Goal: Contribute content: Add original content to the website for others to see

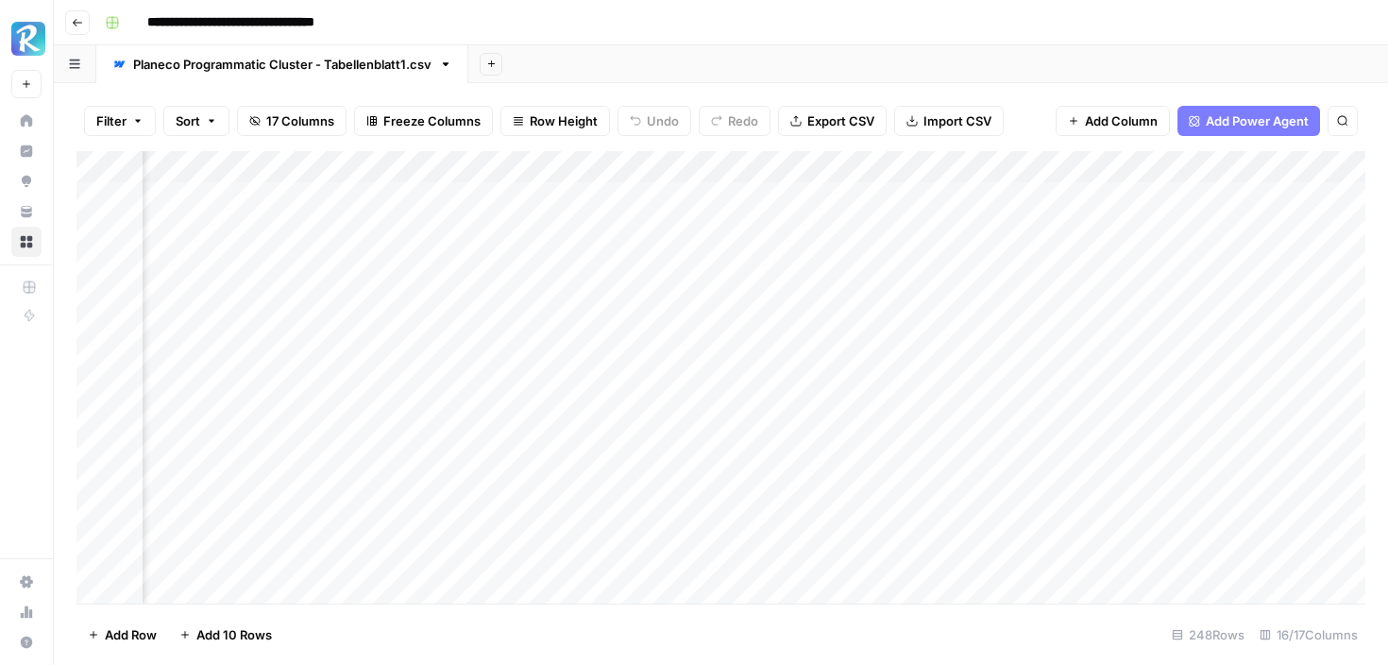
scroll to position [0, 1353]
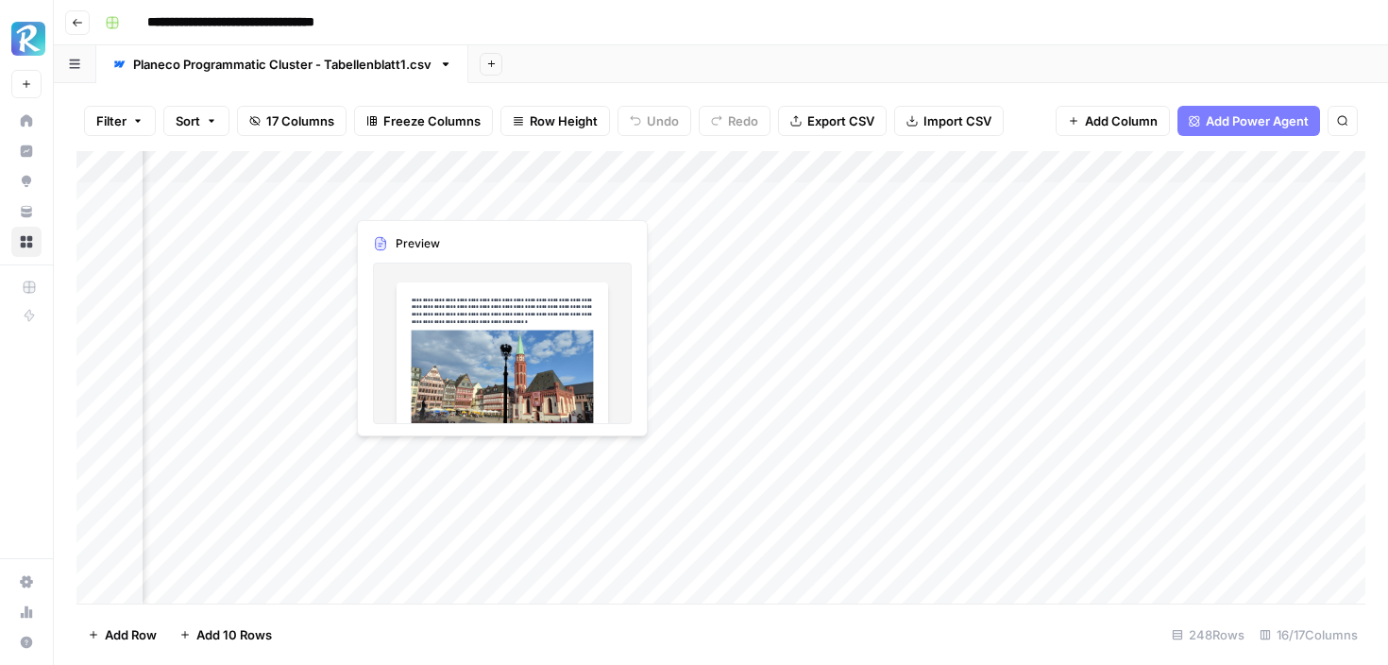
click at [406, 202] on div "Add Column" at bounding box center [720, 377] width 1289 height 452
click at [467, 310] on div "Add Column" at bounding box center [720, 377] width 1289 height 452
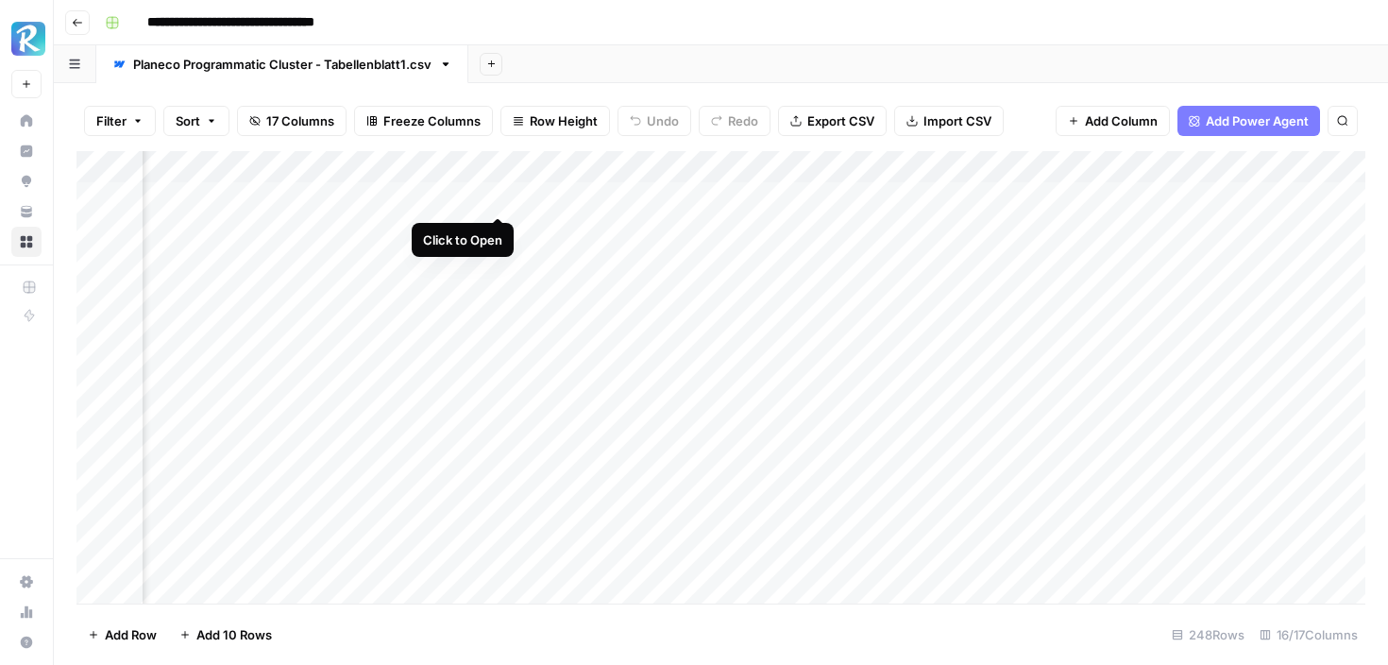
click at [495, 196] on div "Add Column" at bounding box center [720, 377] width 1289 height 452
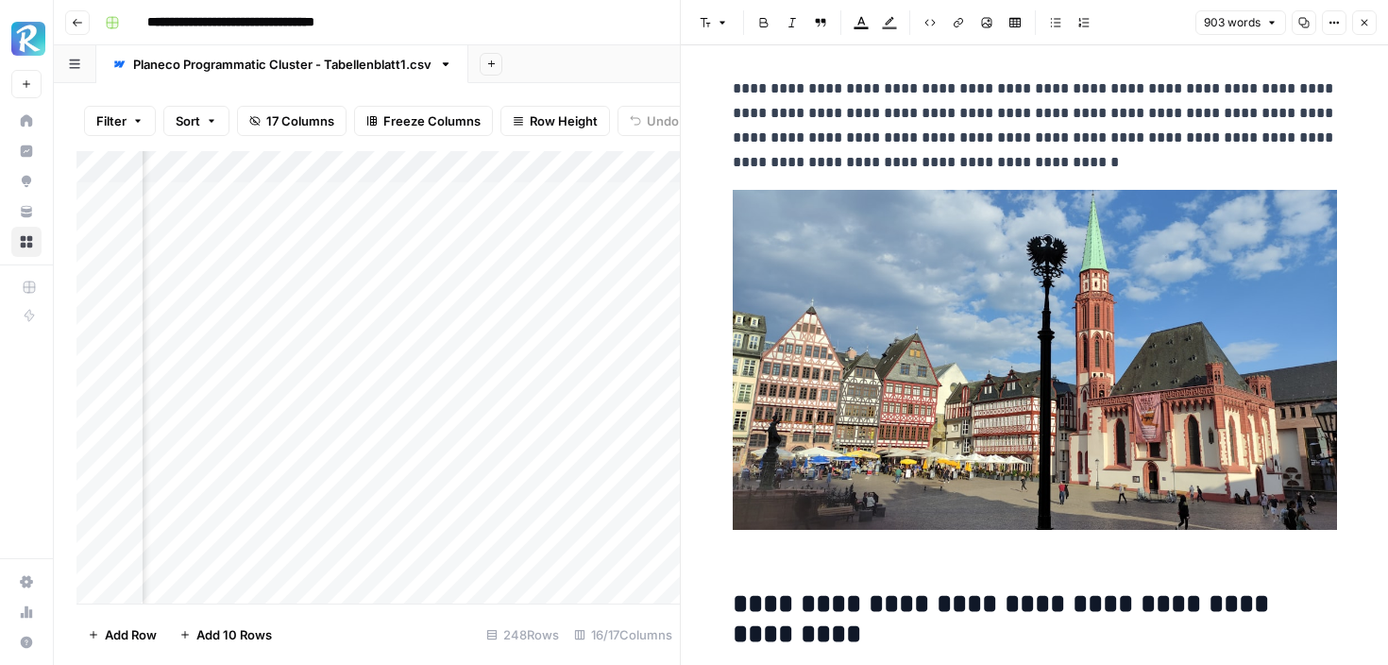
scroll to position [9, 0]
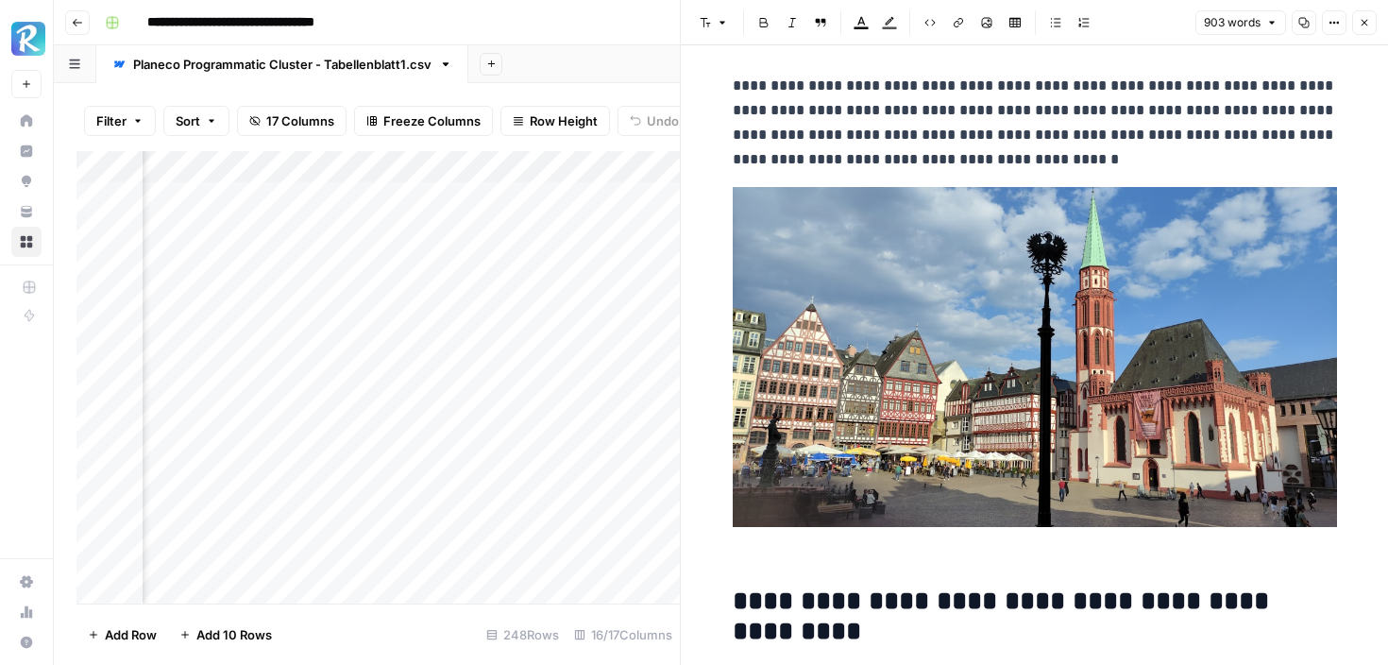
click at [1359, 26] on icon "button" at bounding box center [1364, 22] width 11 height 11
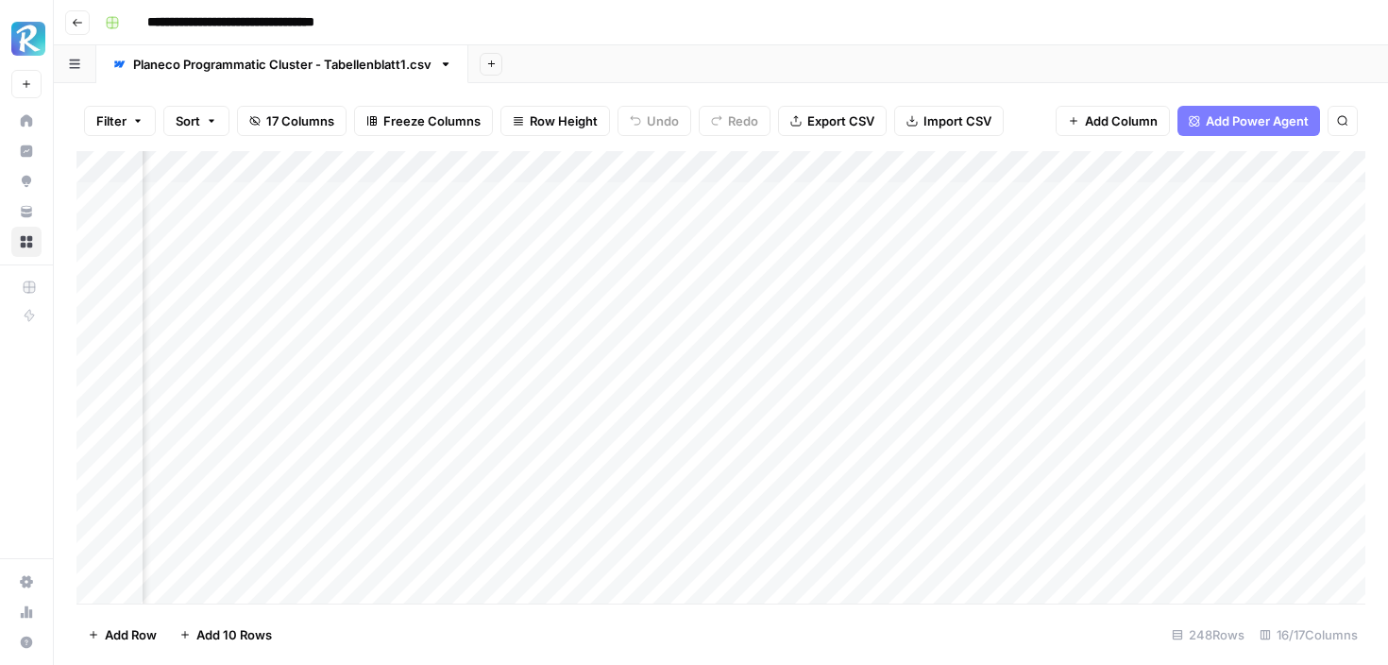
scroll to position [0, 582]
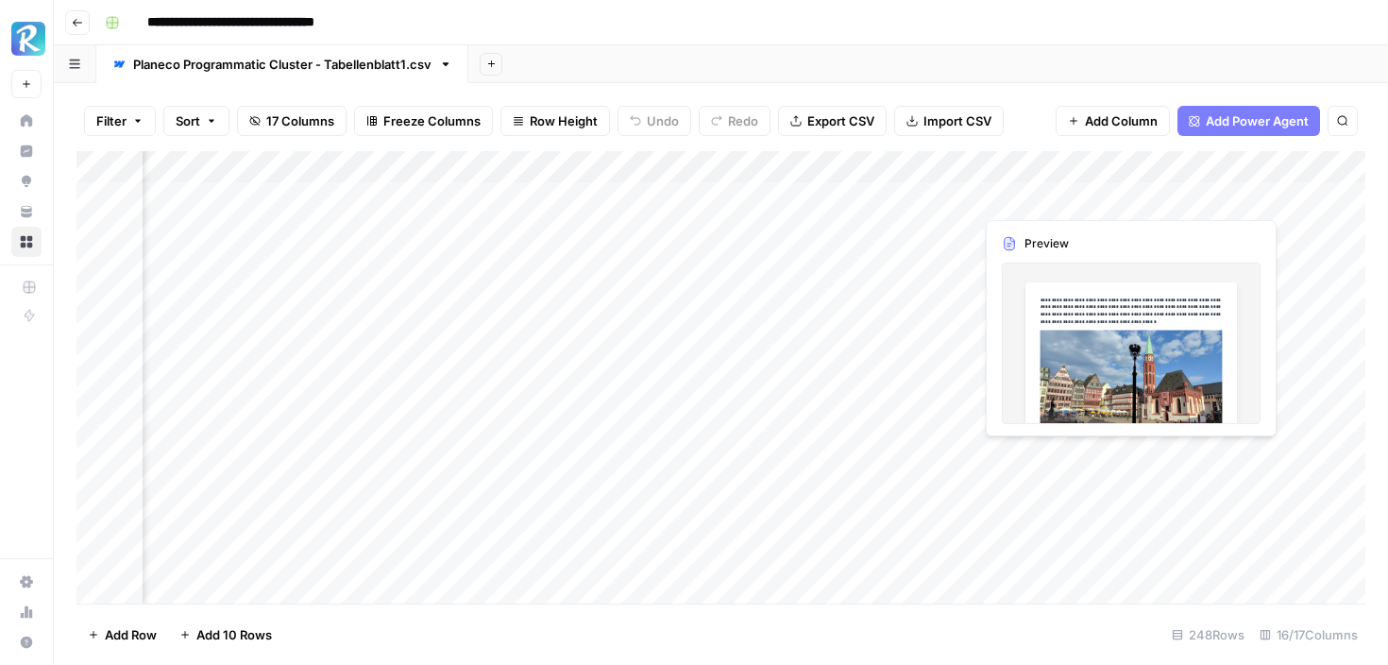
click at [1192, 201] on div "Add Column" at bounding box center [720, 377] width 1289 height 452
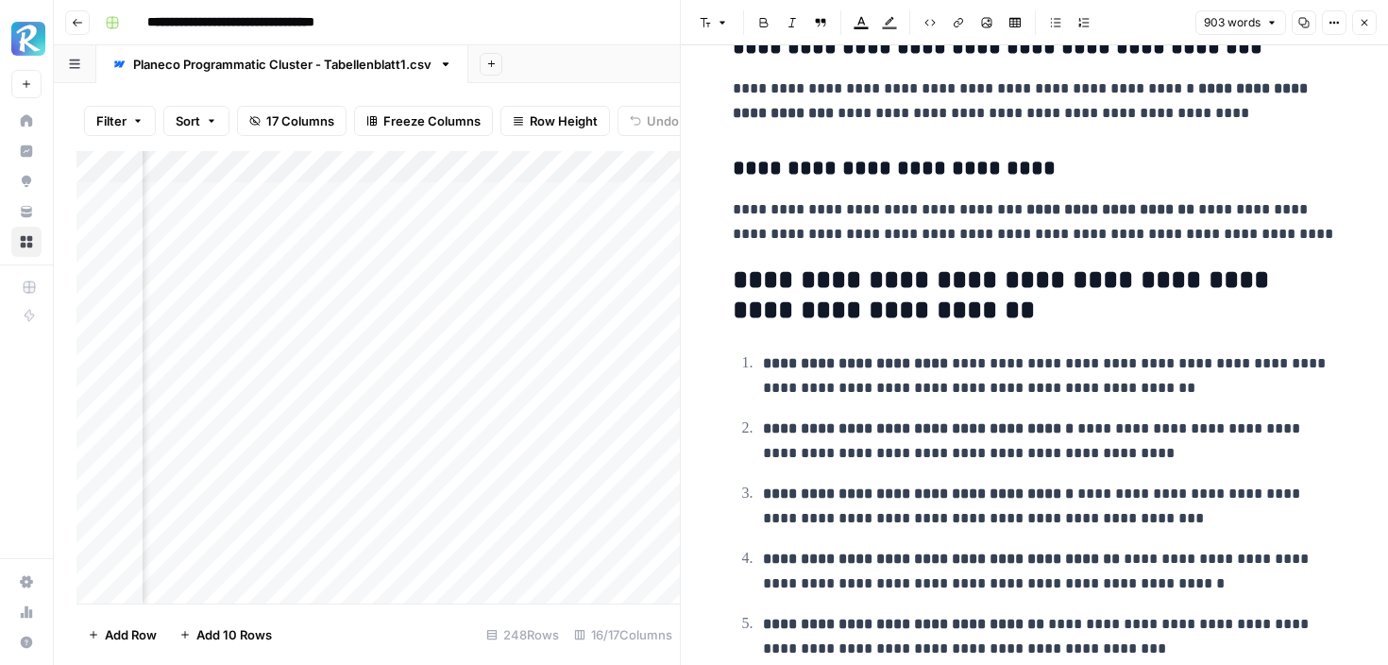
scroll to position [3029, 0]
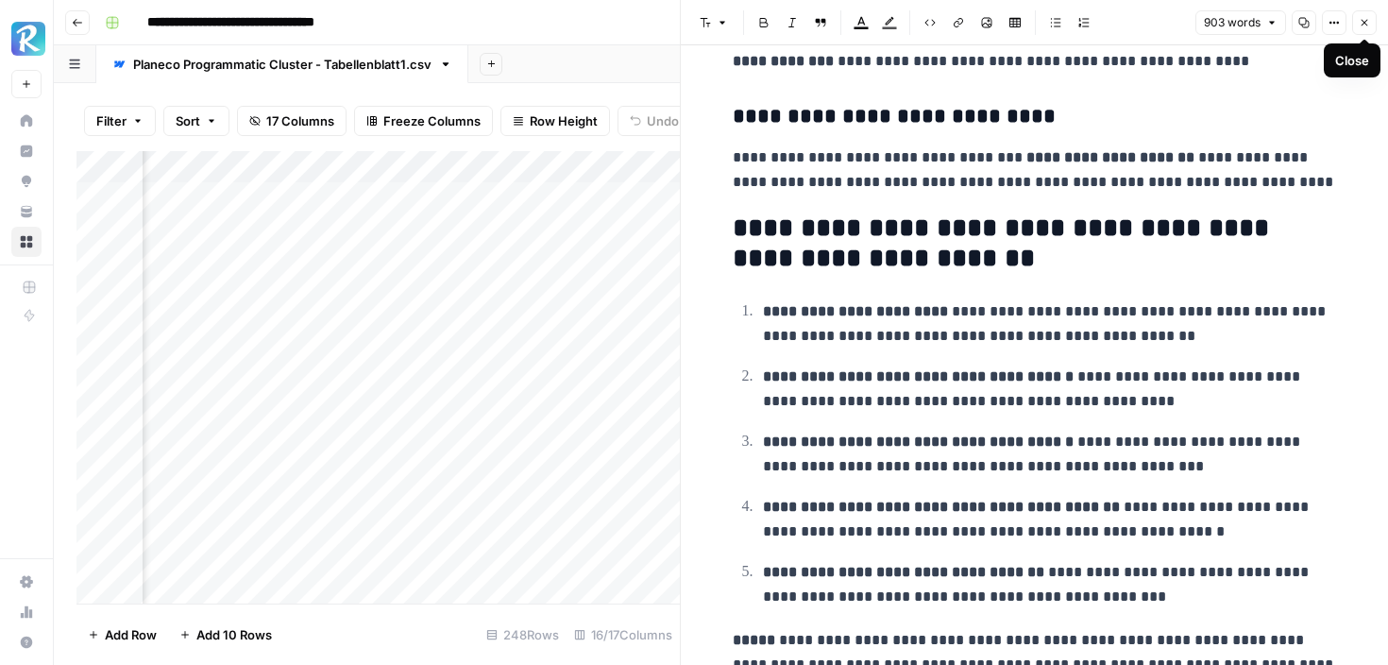
click at [1359, 20] on icon "button" at bounding box center [1364, 22] width 11 height 11
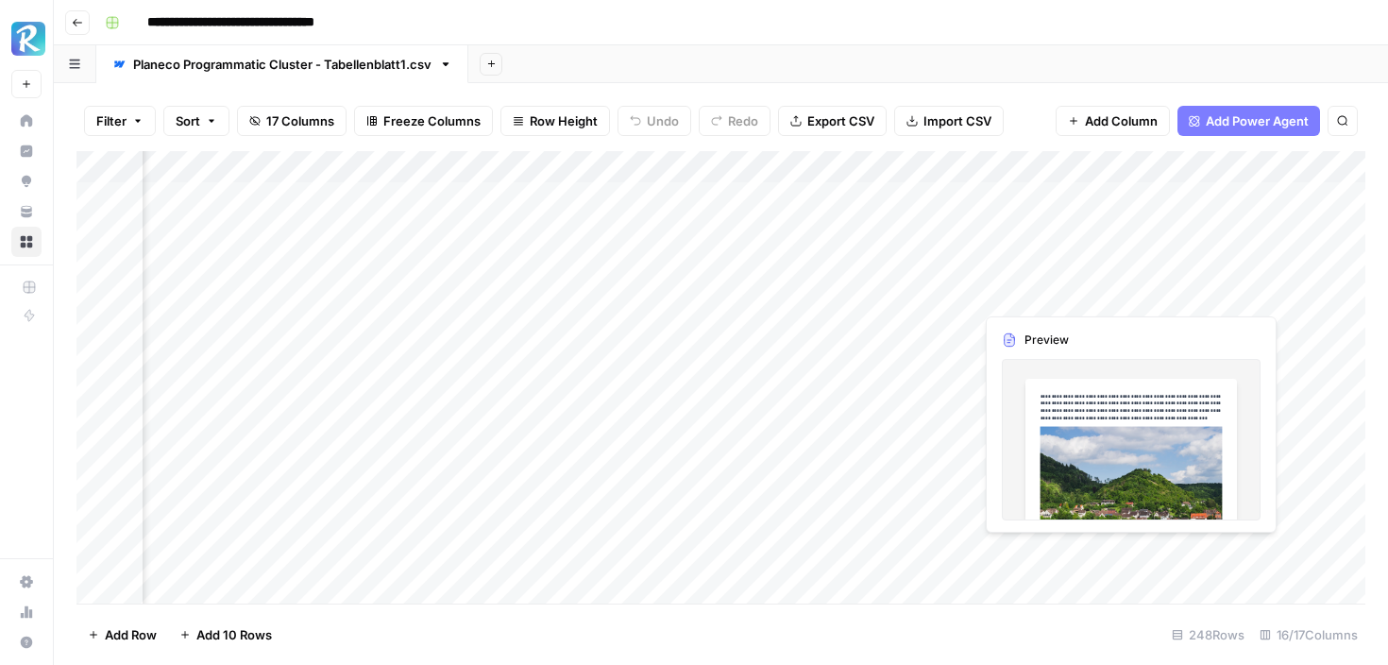
click at [1208, 264] on div "Add Column" at bounding box center [720, 377] width 1289 height 452
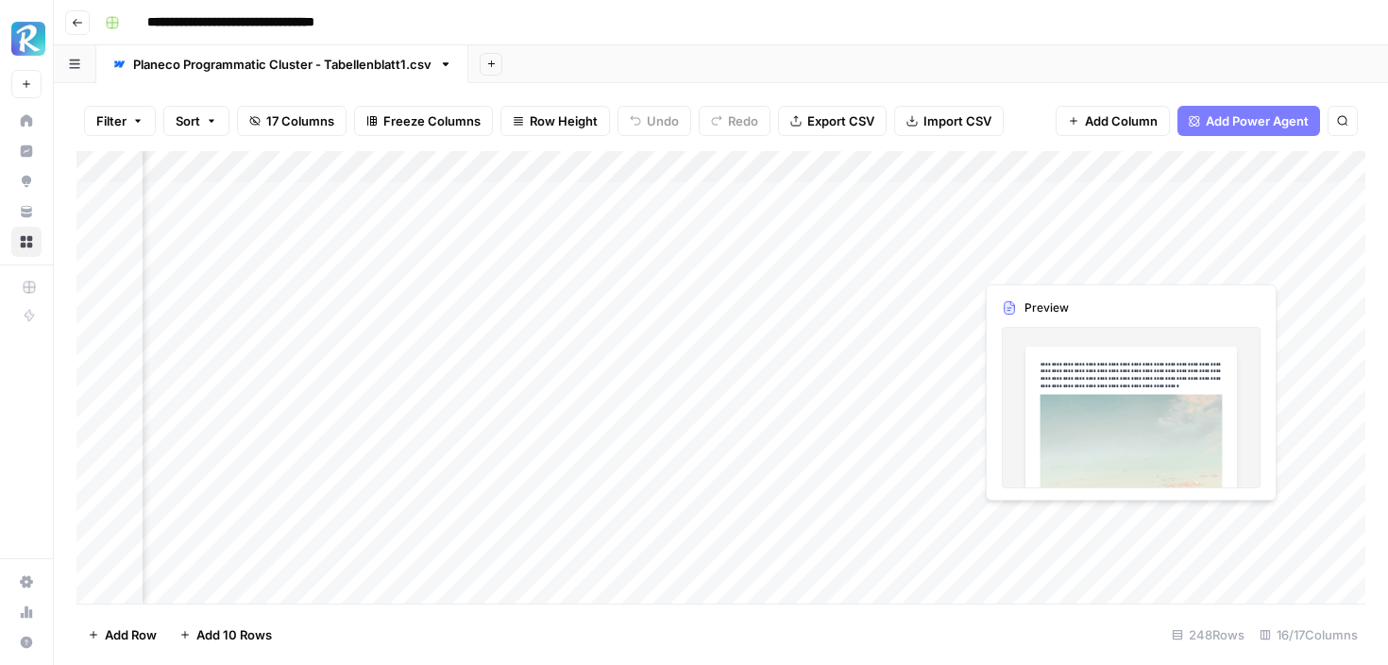
click at [1208, 264] on div "Add Column" at bounding box center [720, 377] width 1289 height 452
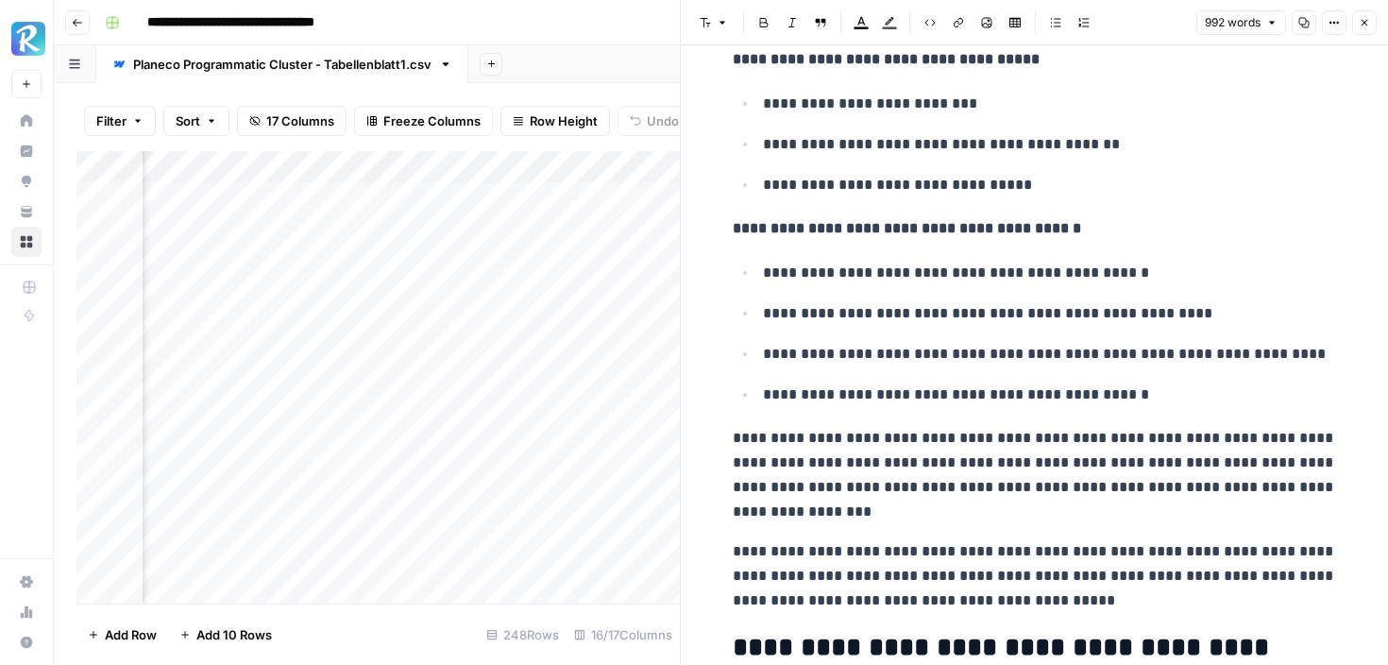
scroll to position [1774, 0]
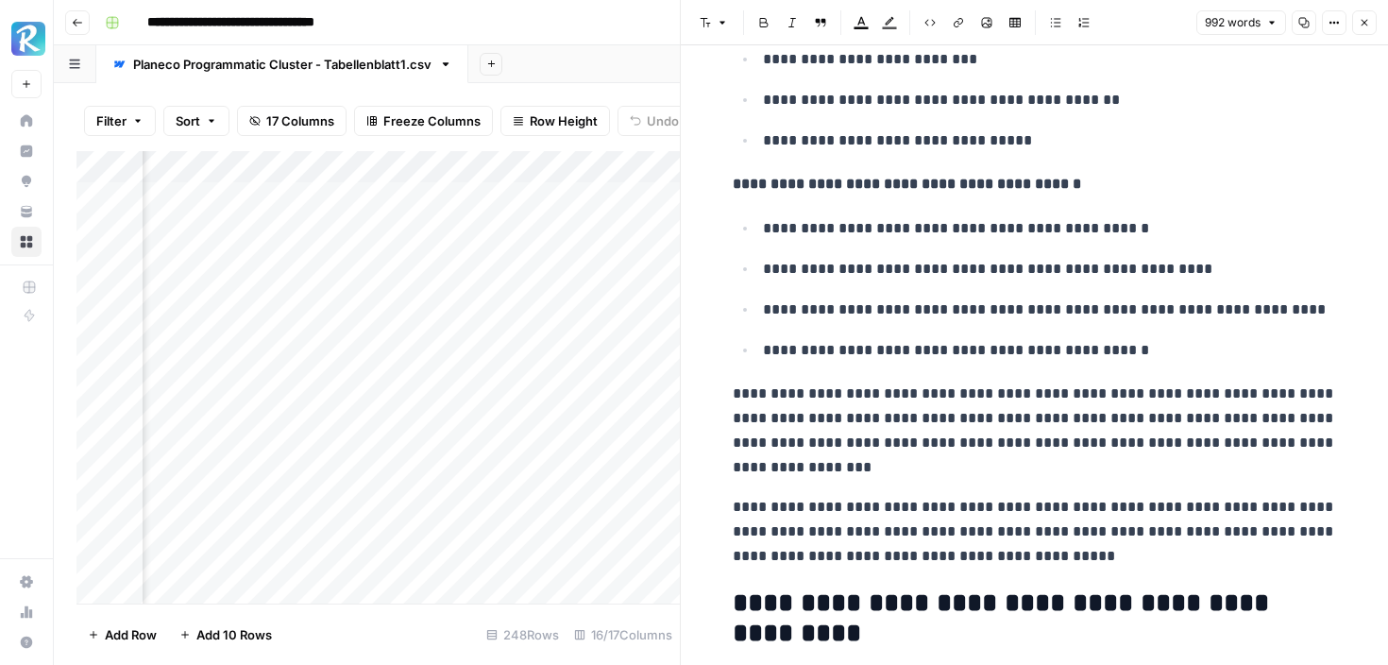
click at [1370, 22] on button "Close" at bounding box center [1364, 22] width 25 height 25
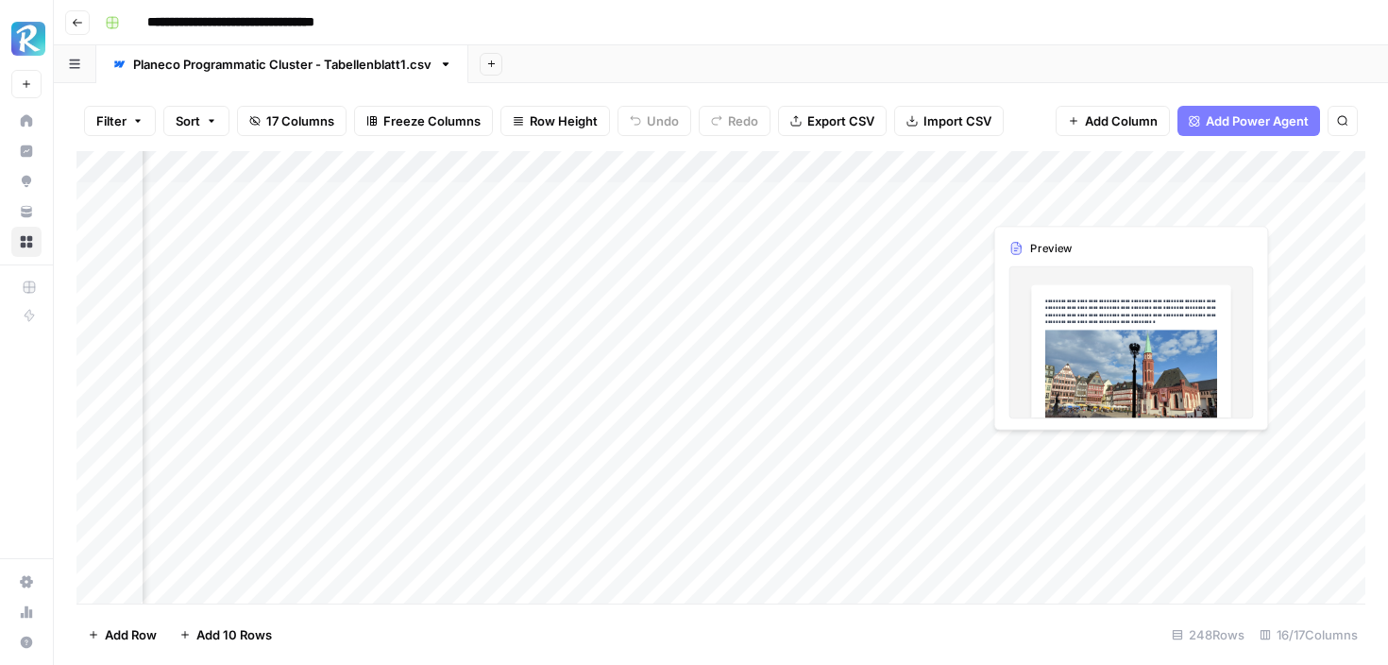
click at [1174, 191] on div "Add Column" at bounding box center [720, 377] width 1289 height 452
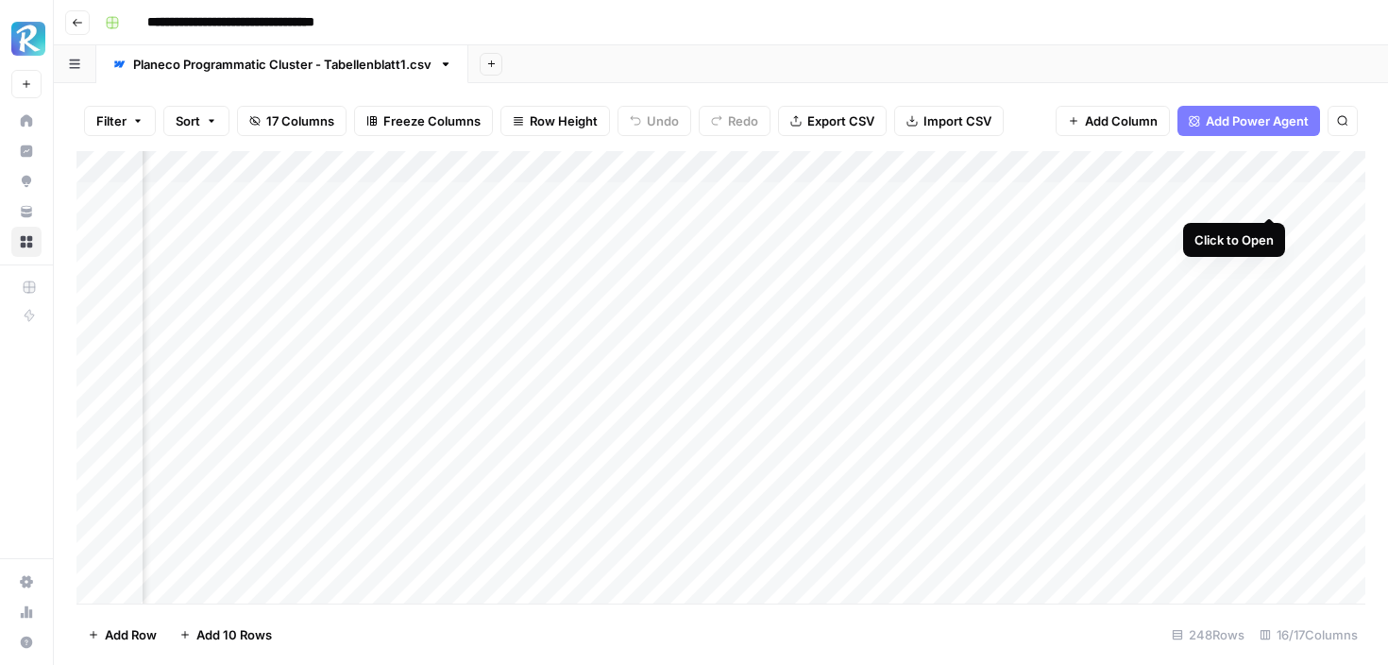
click at [1267, 193] on div "Add Column" at bounding box center [720, 377] width 1289 height 452
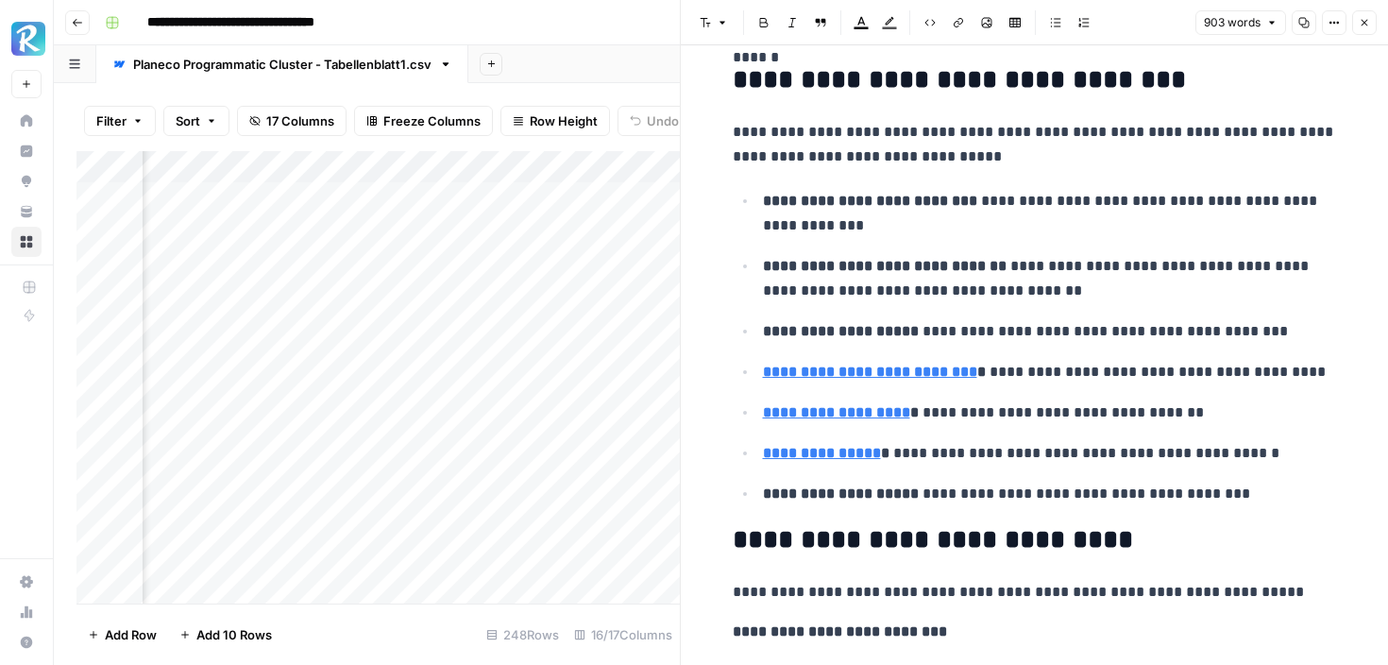
scroll to position [3679, 0]
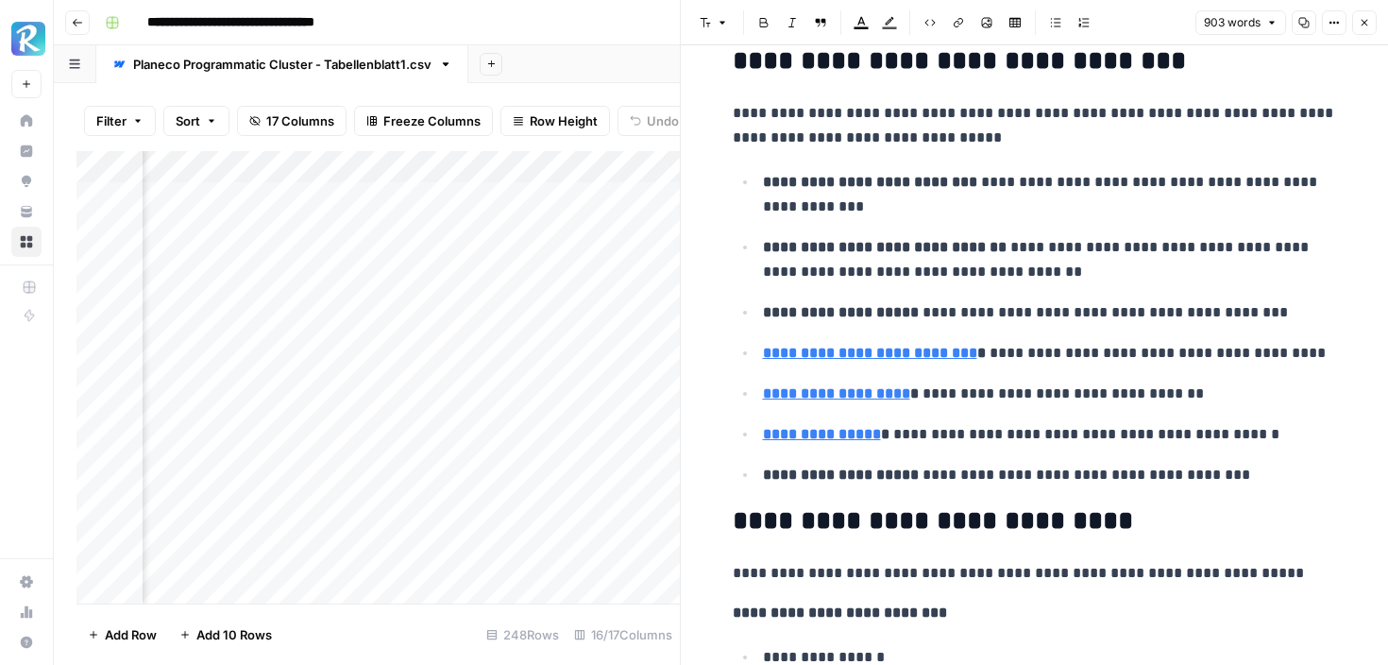
click at [1369, 20] on icon "button" at bounding box center [1364, 22] width 11 height 11
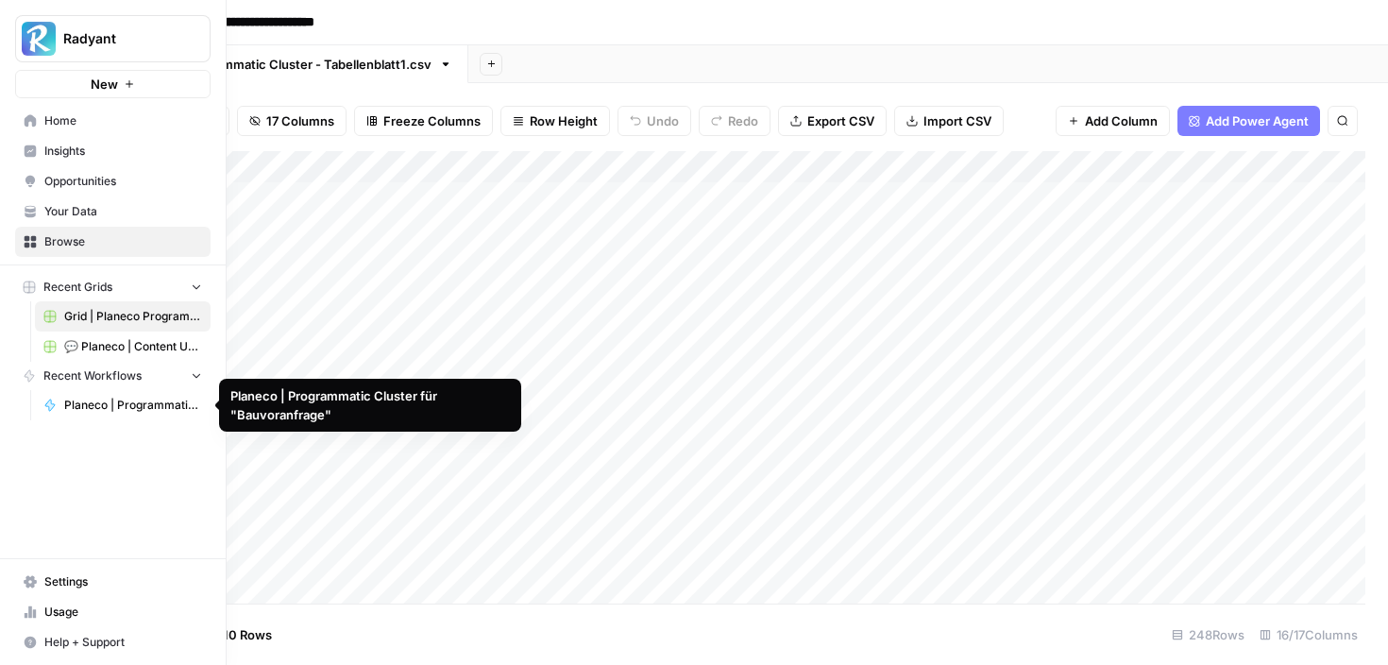
click at [110, 407] on span "Planeco | Programmatic Cluster für "Bauvoranfrage"" at bounding box center [133, 405] width 138 height 17
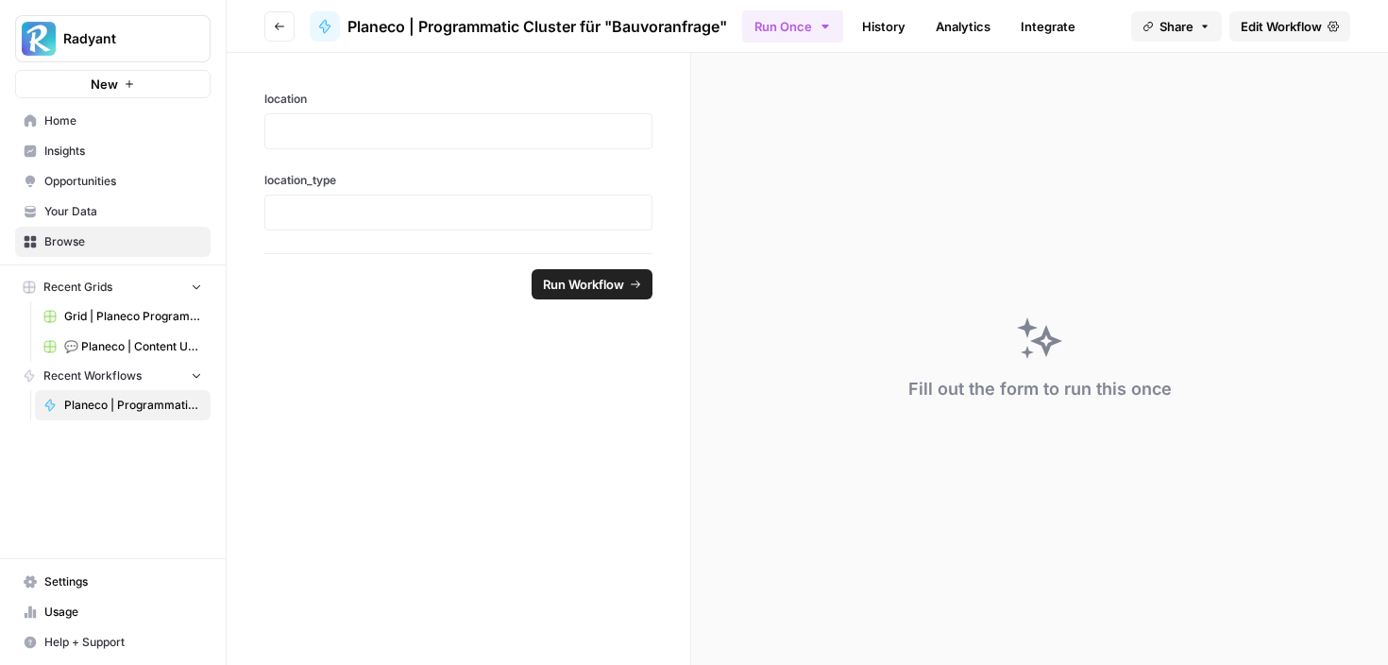
click at [120, 406] on span "Planeco | Programmatic Cluster für "Bauvoranfrage"" at bounding box center [133, 405] width 138 height 17
click at [1293, 25] on span "Edit Workflow" at bounding box center [1281, 26] width 81 height 19
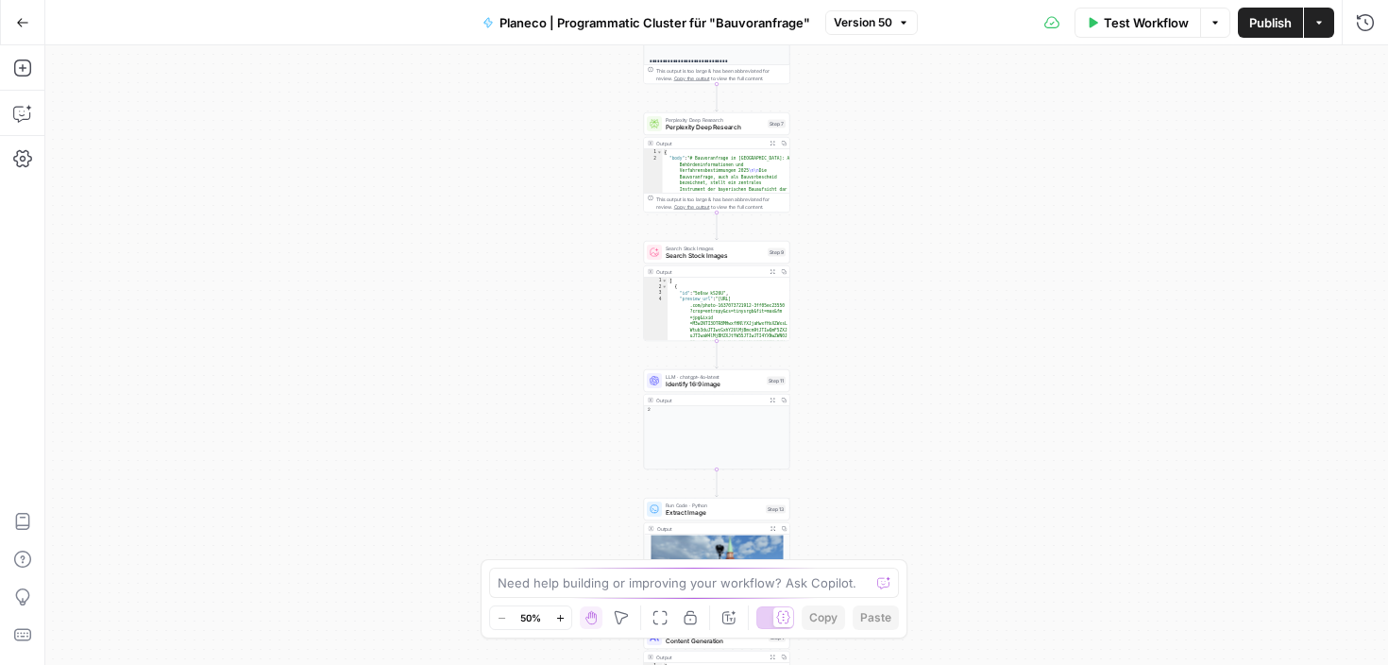
click at [846, 280] on div "**********" at bounding box center [716, 354] width 1343 height 619
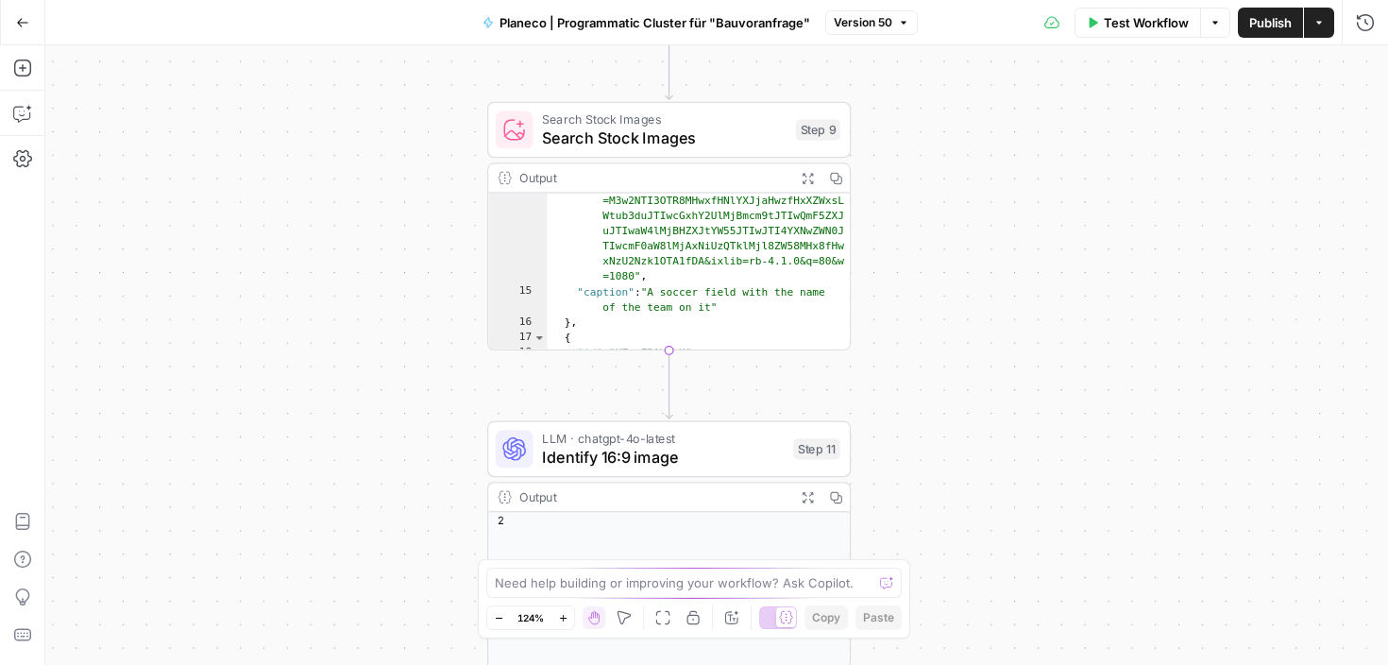
scroll to position [442, 0]
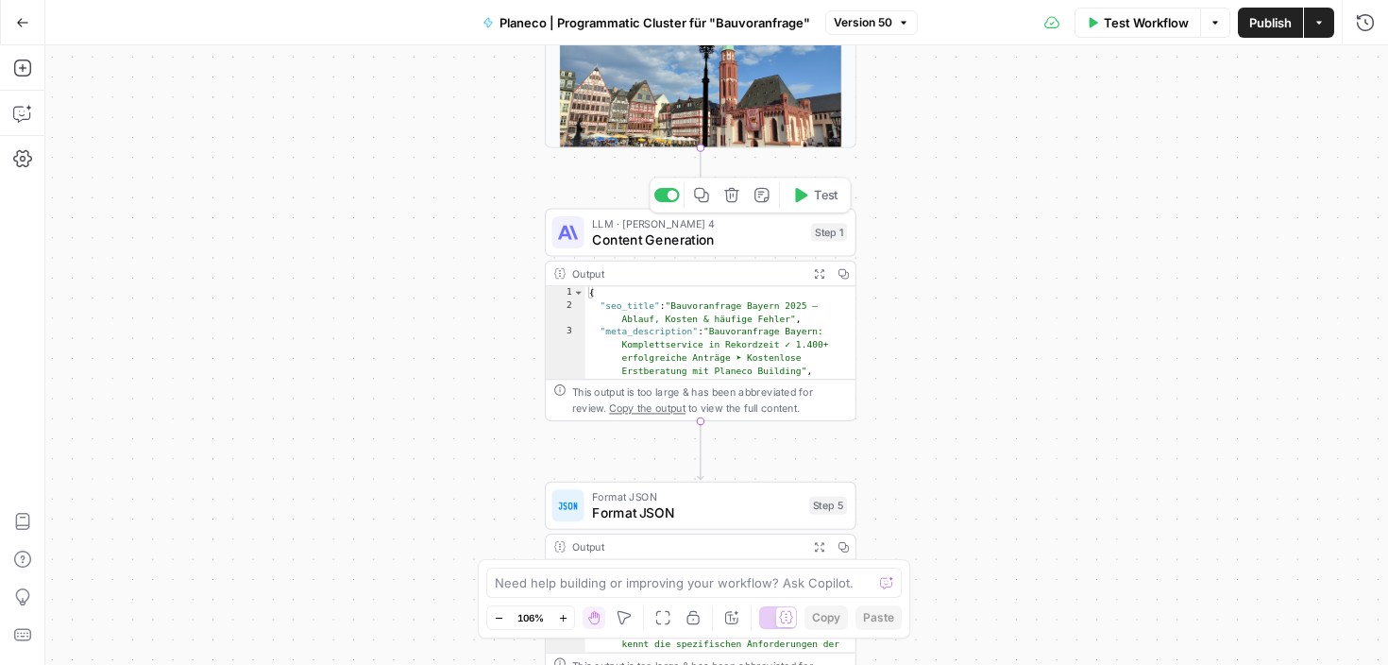
click at [710, 241] on span "Content Generation" at bounding box center [697, 239] width 211 height 20
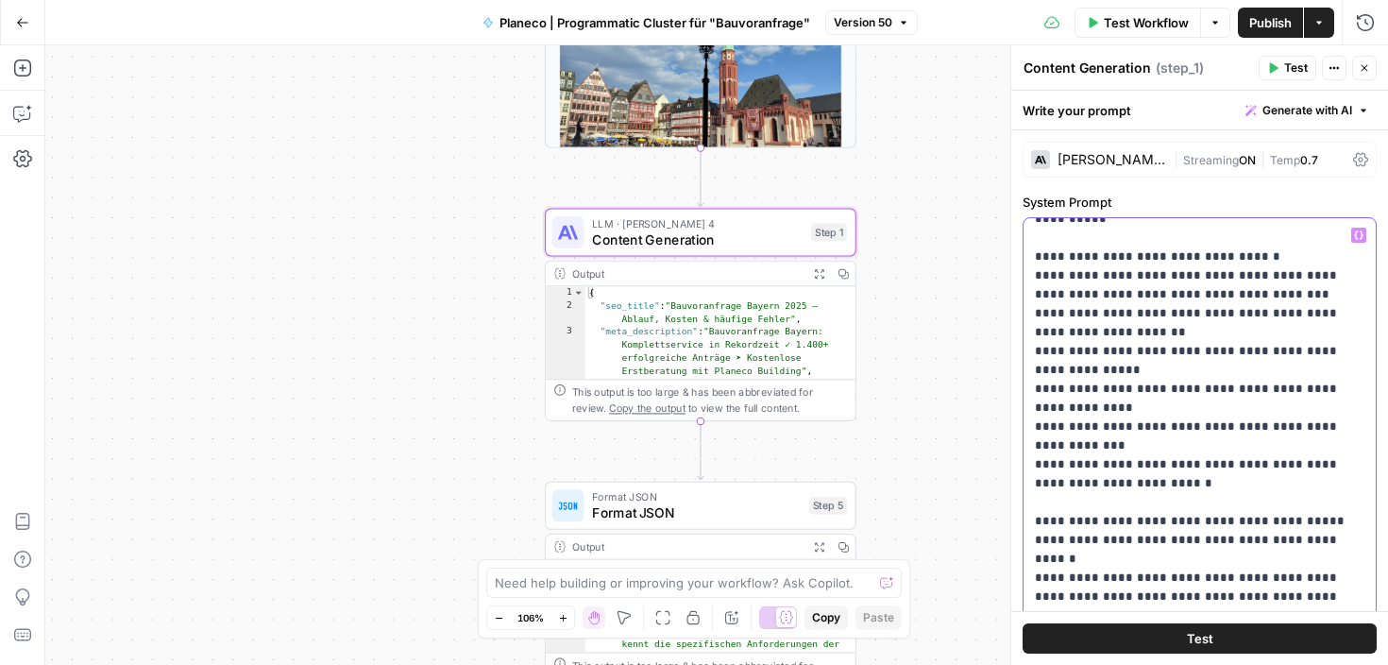
scroll to position [2072, 0]
drag, startPoint x: 1106, startPoint y: 372, endPoint x: 1129, endPoint y: 371, distance: 23.6
drag, startPoint x: 1209, startPoint y: 368, endPoint x: 1105, endPoint y: 368, distance: 103.9
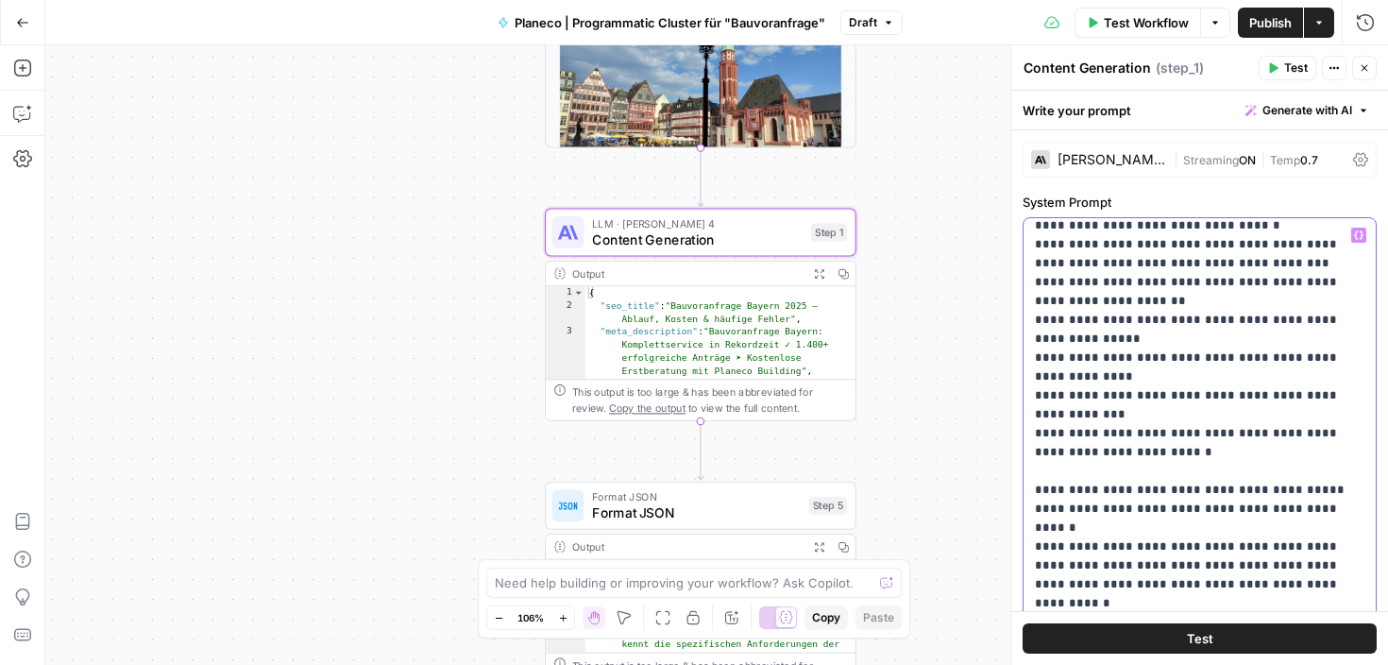
scroll to position [2107, 0]
drag, startPoint x: 1202, startPoint y: 339, endPoint x: 1104, endPoint y: 337, distance: 98.2
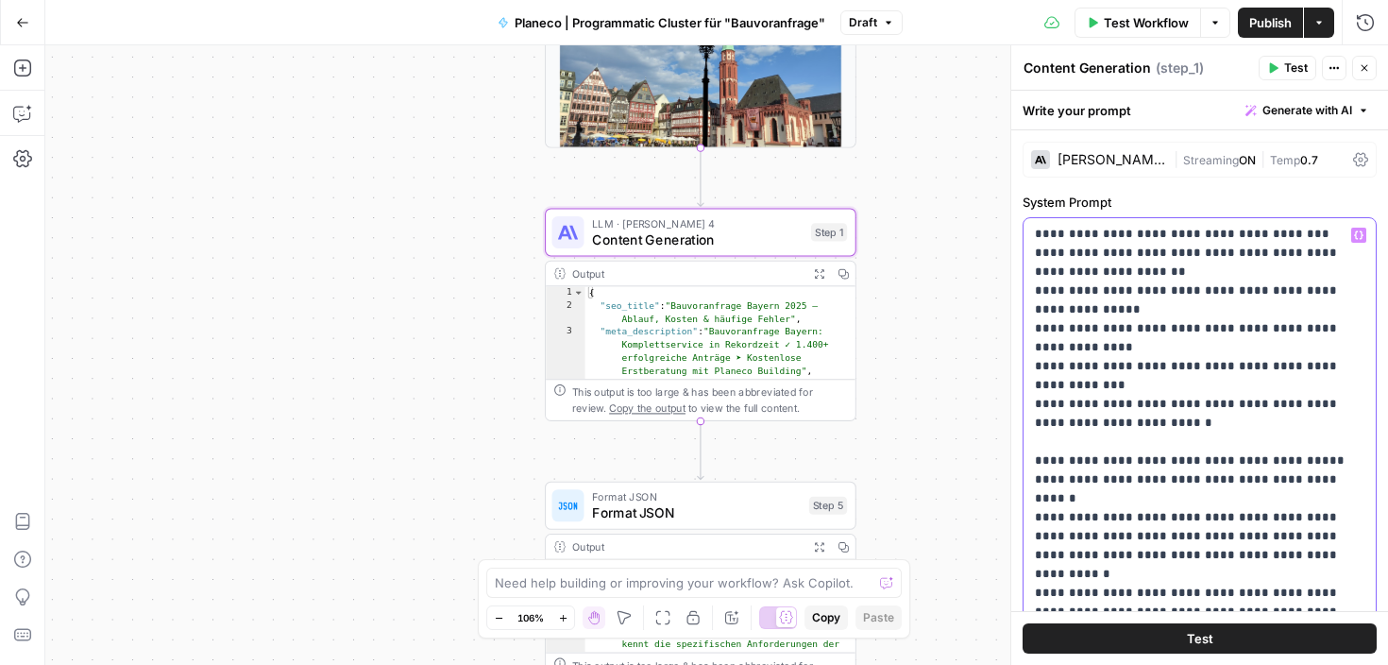
scroll to position [2148, 0]
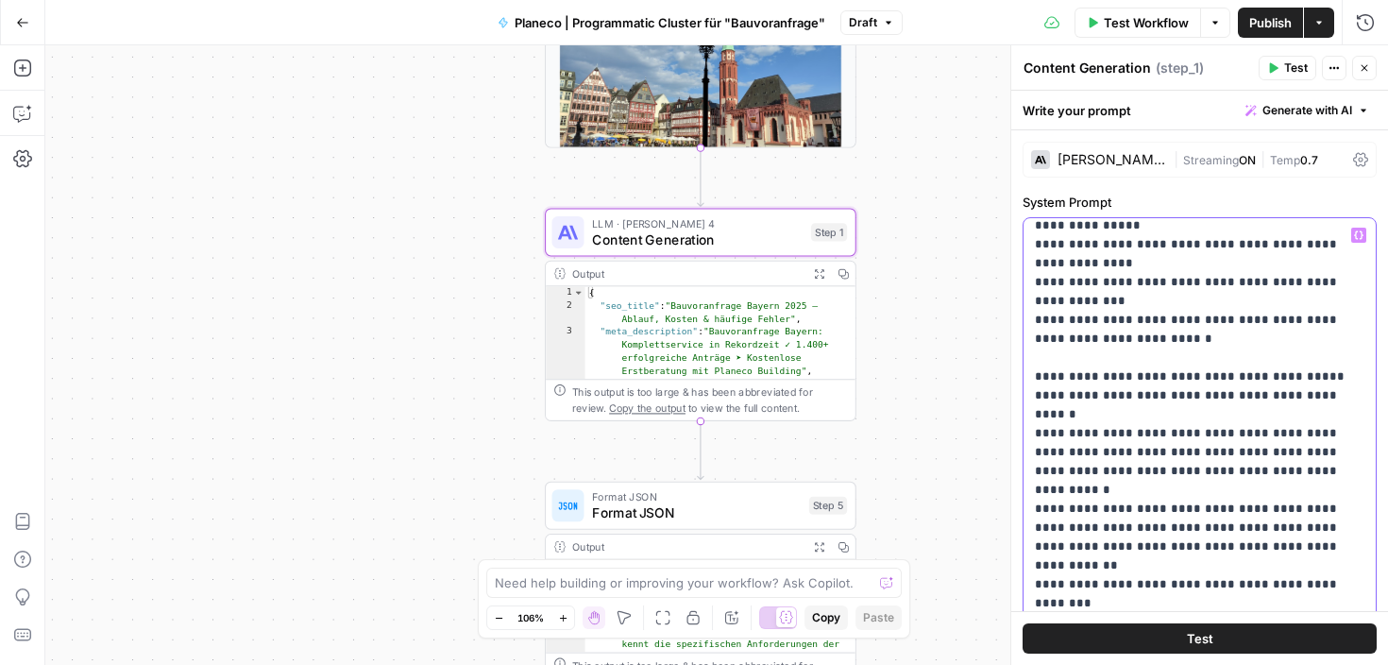
scroll to position [2220, 0]
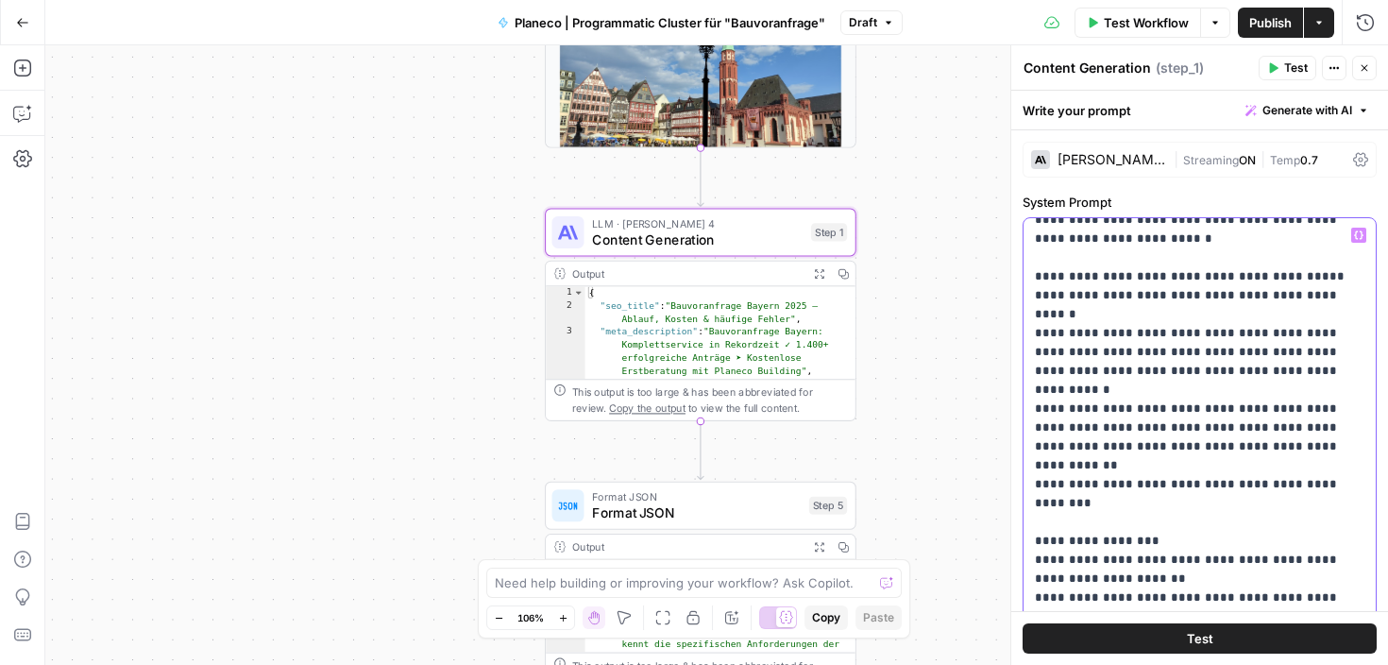
scroll to position [2320, 0]
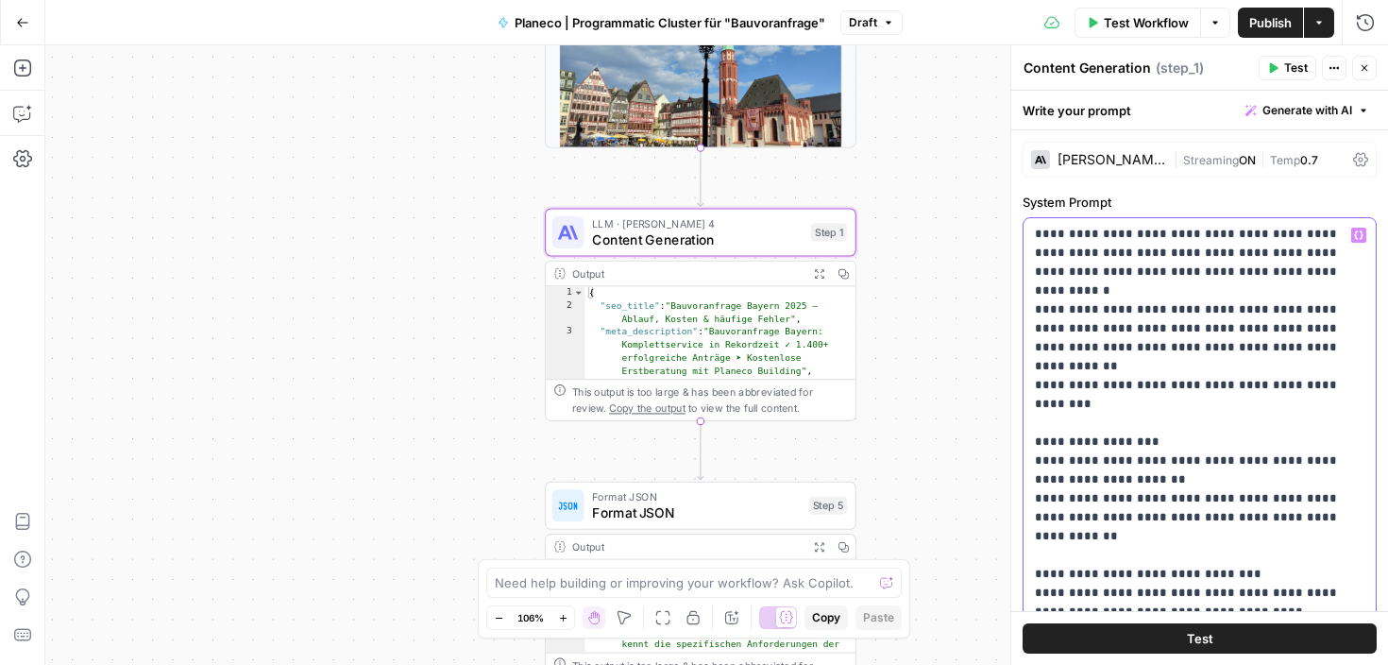
scroll to position [2413, 0]
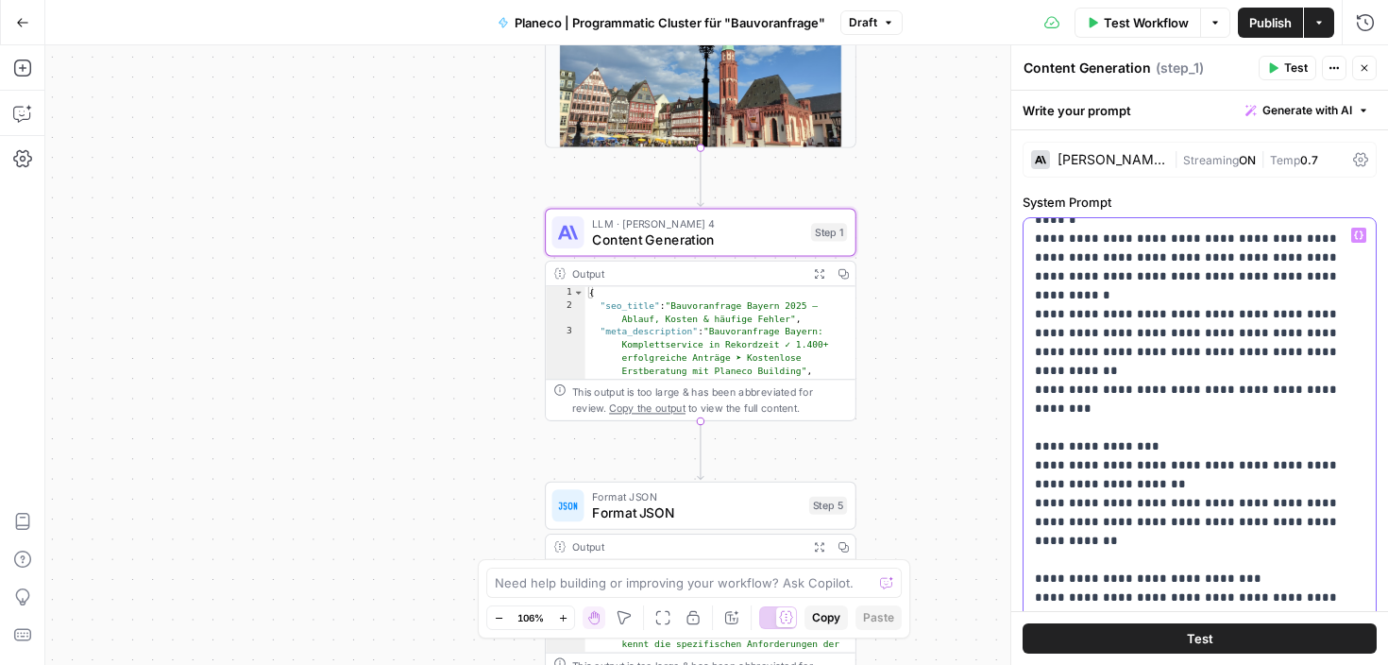
drag, startPoint x: 1033, startPoint y: 298, endPoint x: 1222, endPoint y: 413, distance: 220.7
click at [1222, 413] on div "**********" at bounding box center [1199, 602] width 352 height 769
copy p "**********"
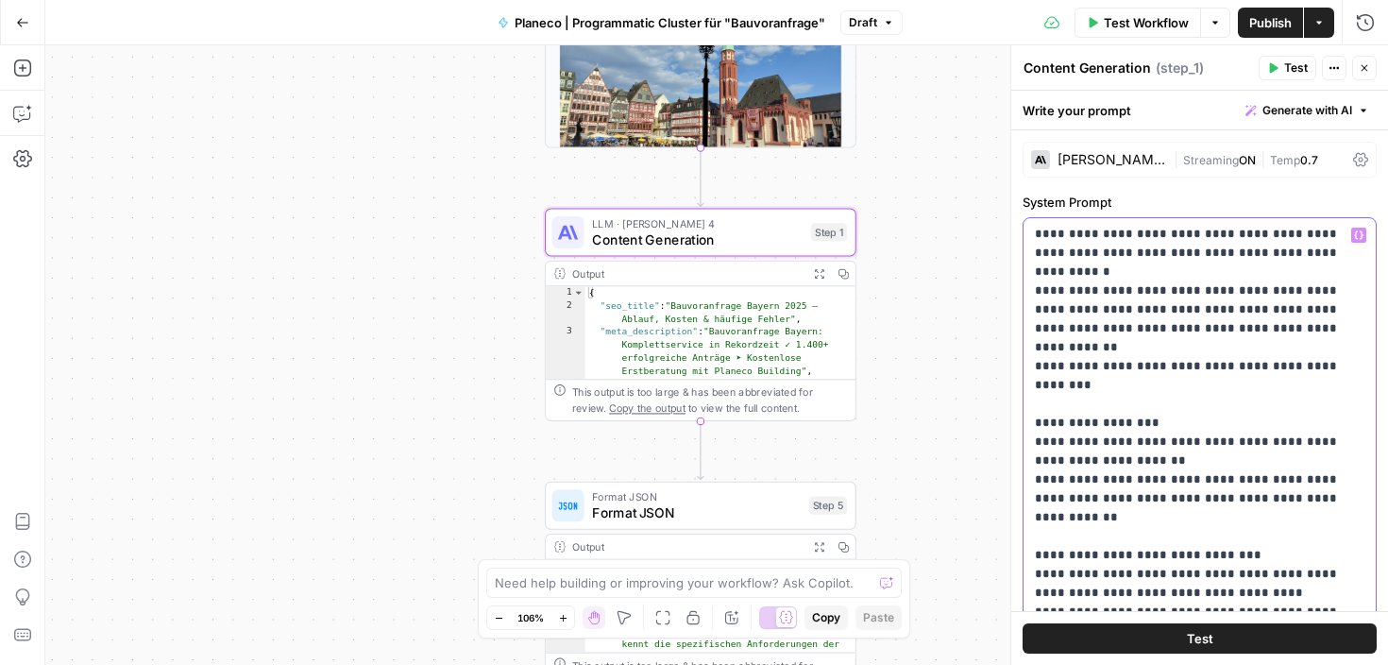
scroll to position [2439, 0]
drag, startPoint x: 1223, startPoint y: 513, endPoint x: 1033, endPoint y: 404, distance: 218.6
click at [1033, 404] on div "**********" at bounding box center [1199, 602] width 352 height 769
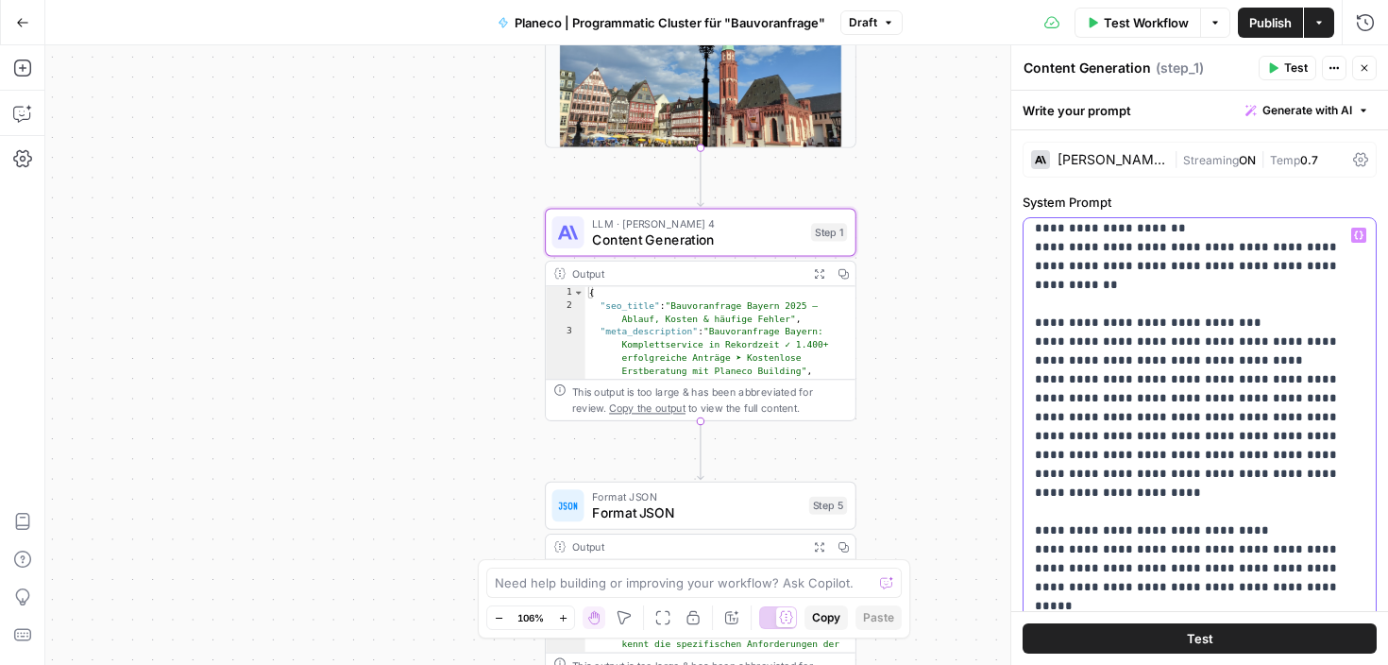
scroll to position [2672, 0]
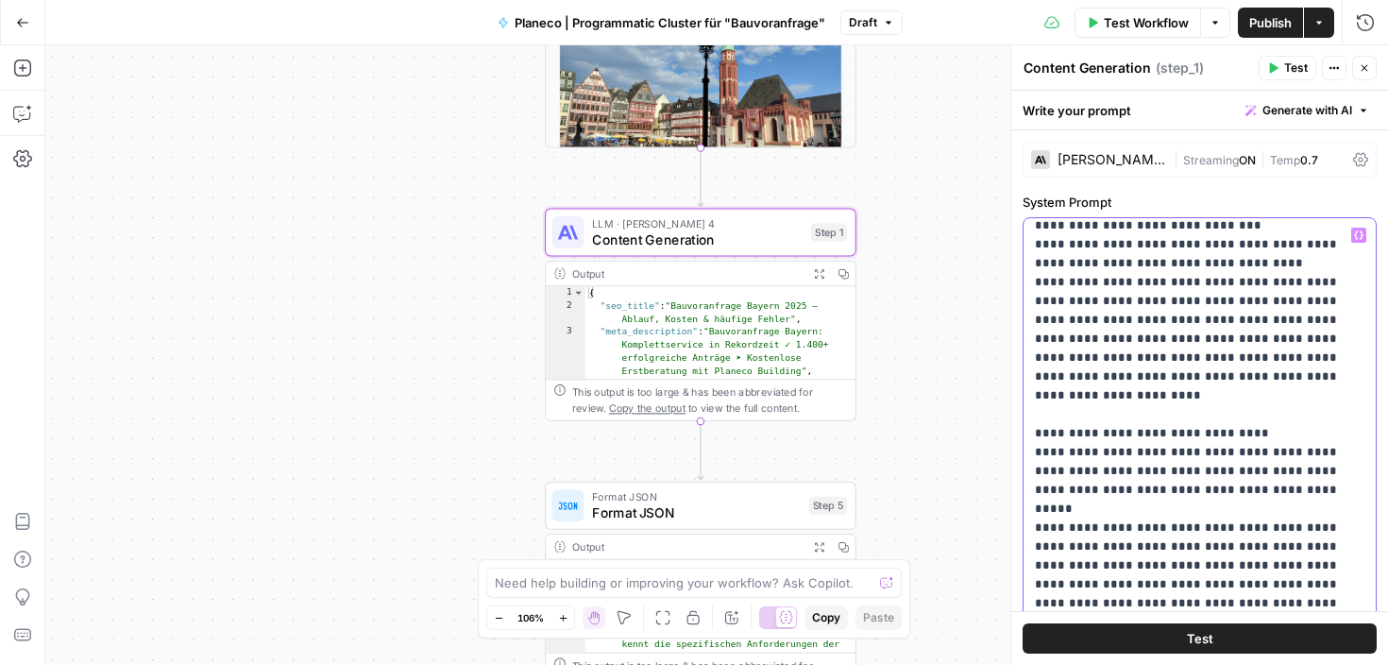
scroll to position [2770, 0]
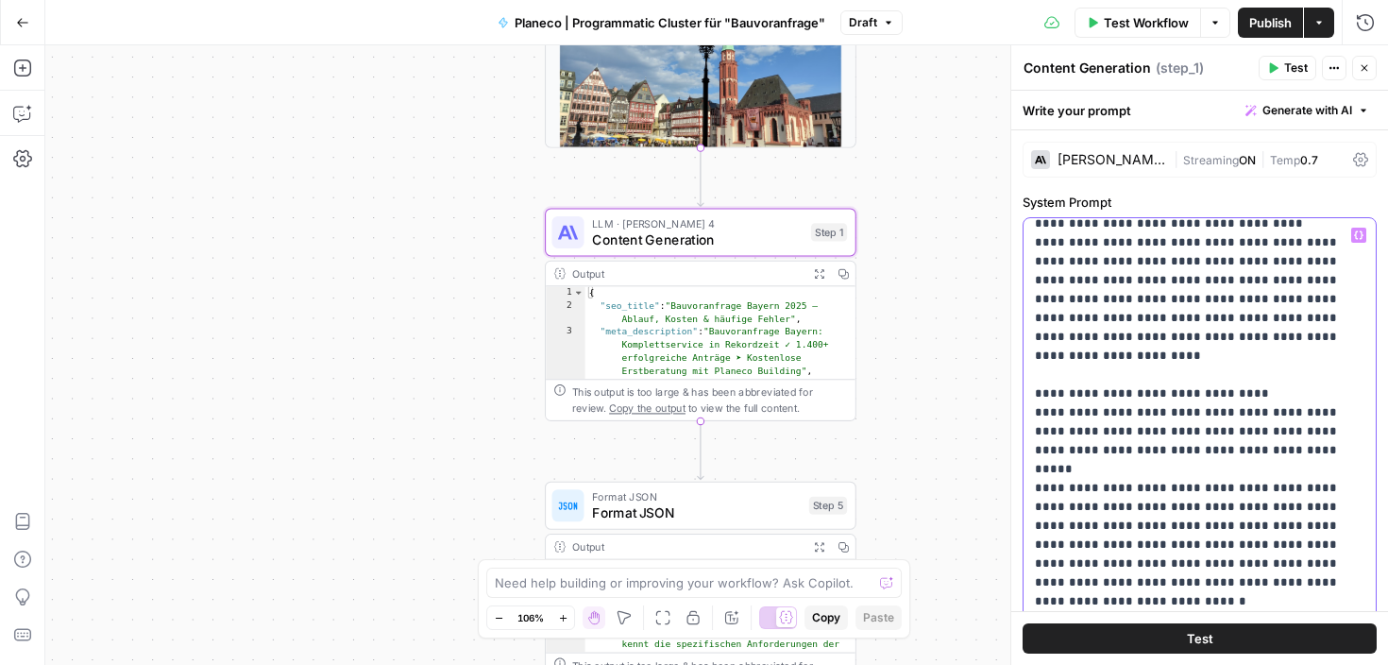
scroll to position [2808, 0]
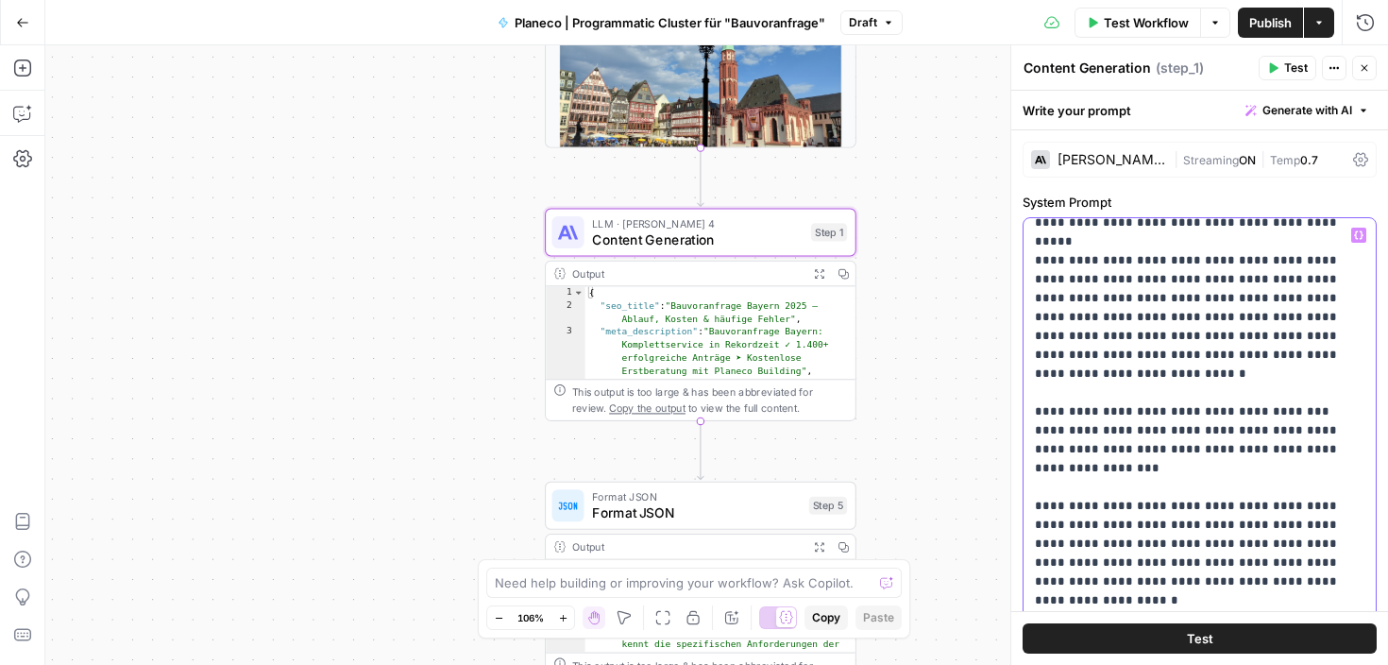
scroll to position [3035, 0]
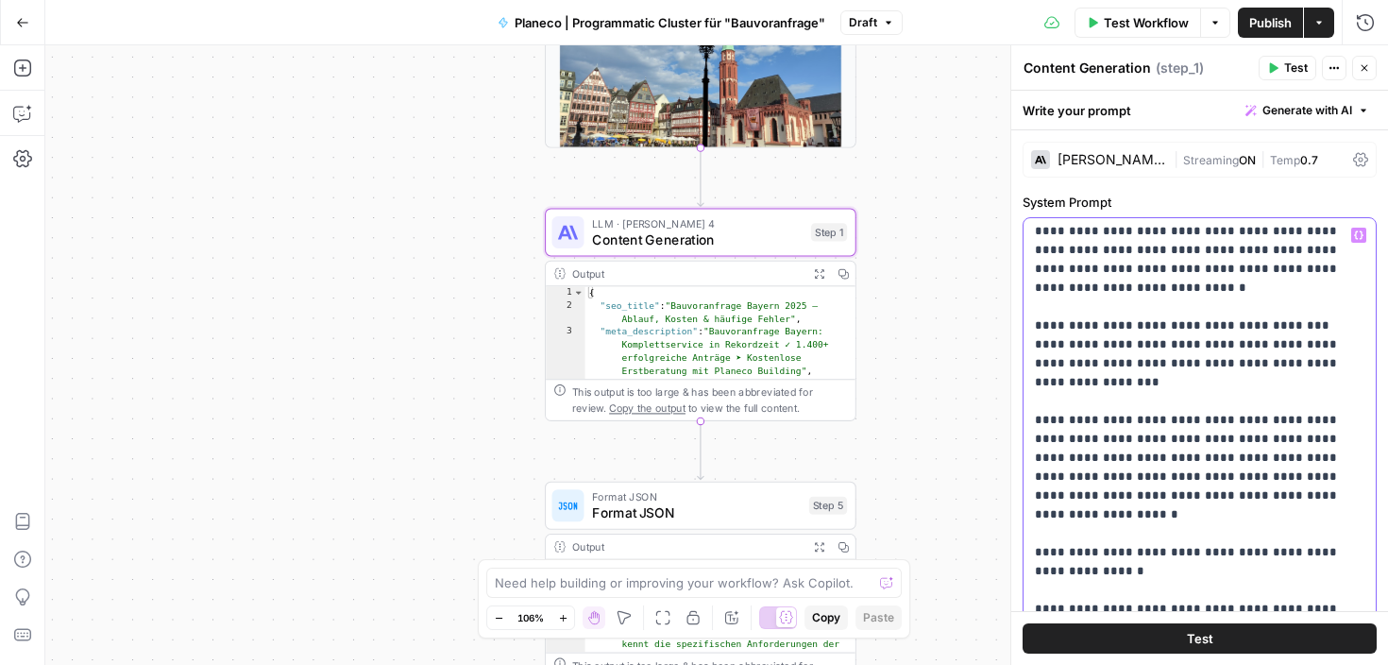
scroll to position [3131, 0]
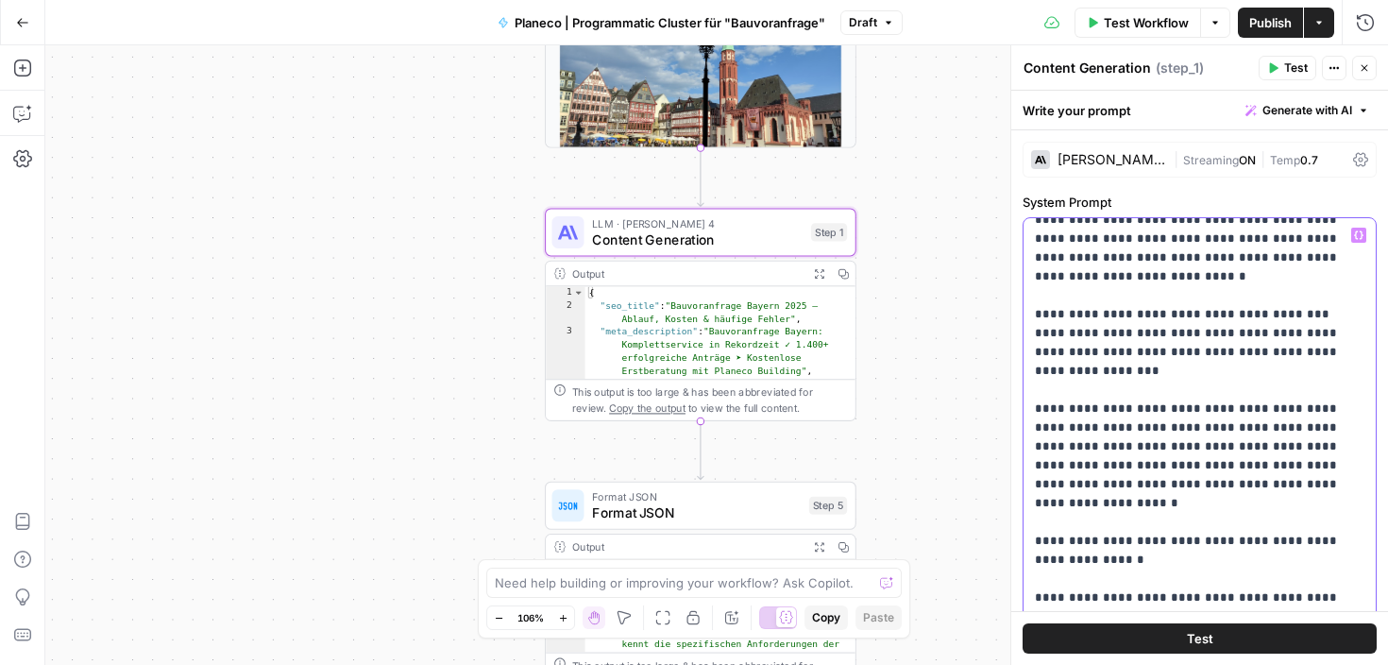
click at [1033, 409] on div "**********" at bounding box center [1199, 602] width 352 height 769
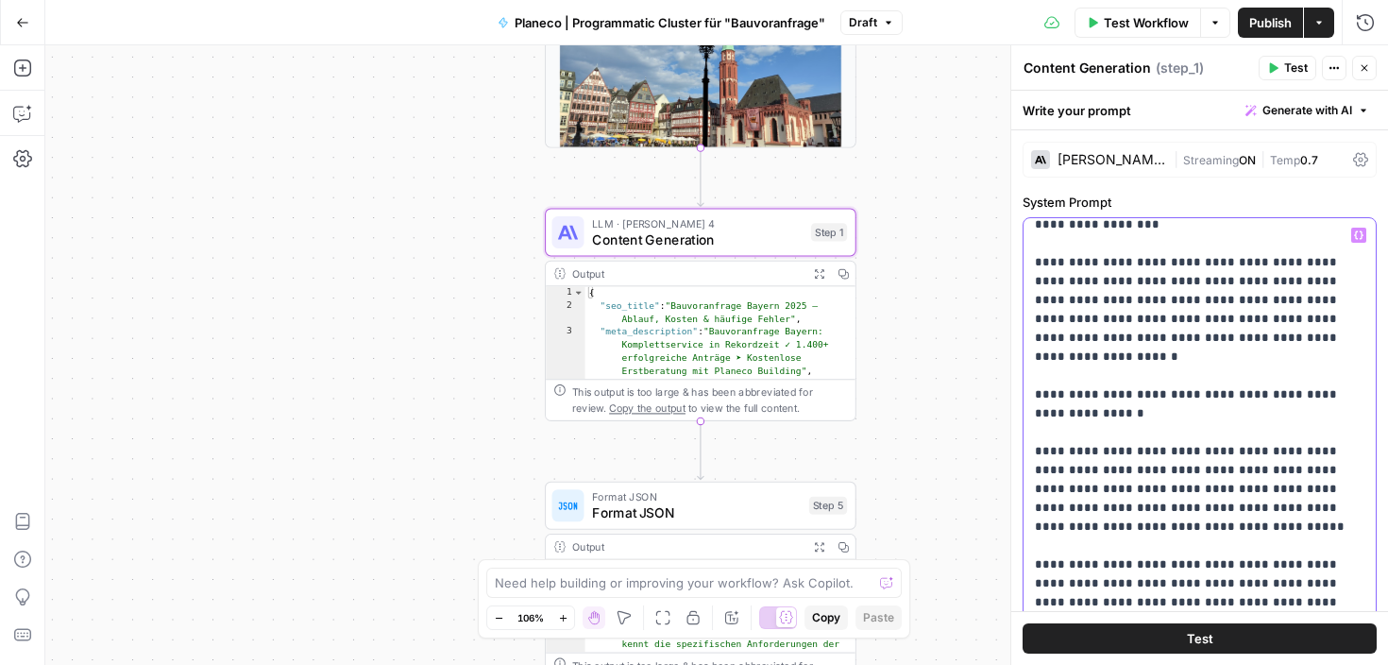
scroll to position [3282, 0]
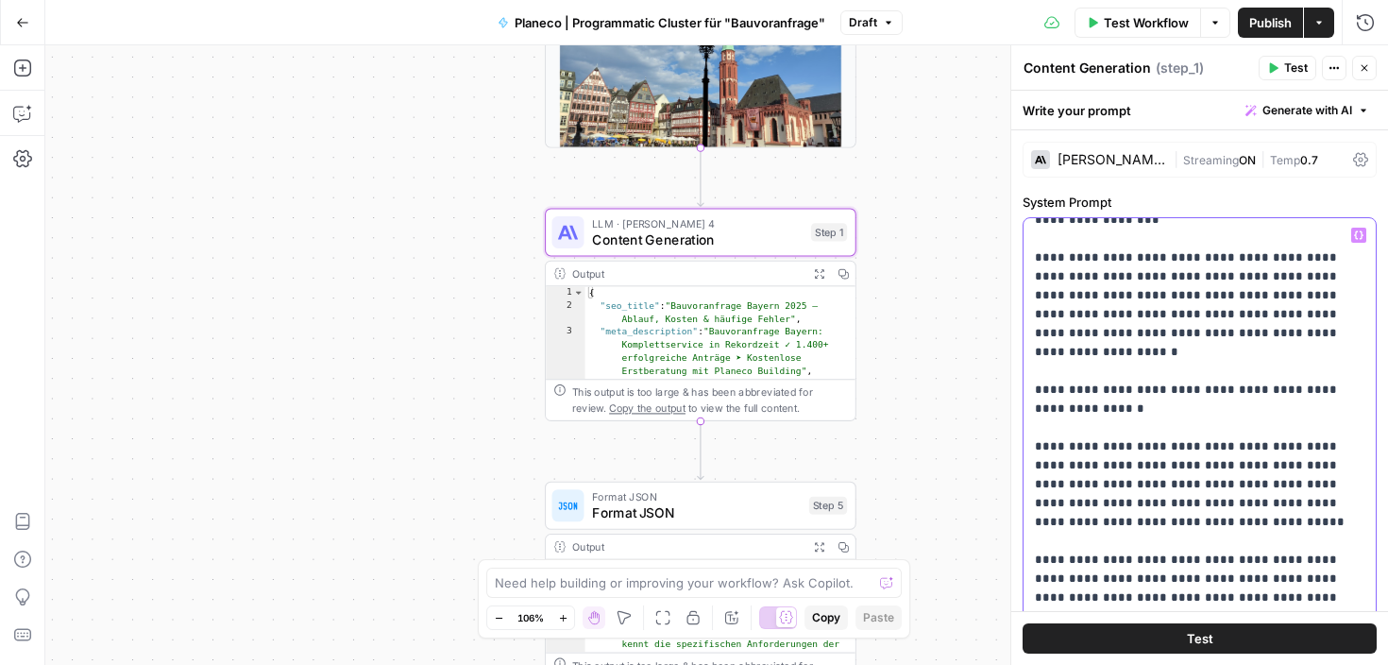
click at [1066, 295] on p "**********" at bounding box center [1200, 503] width 330 height 7119
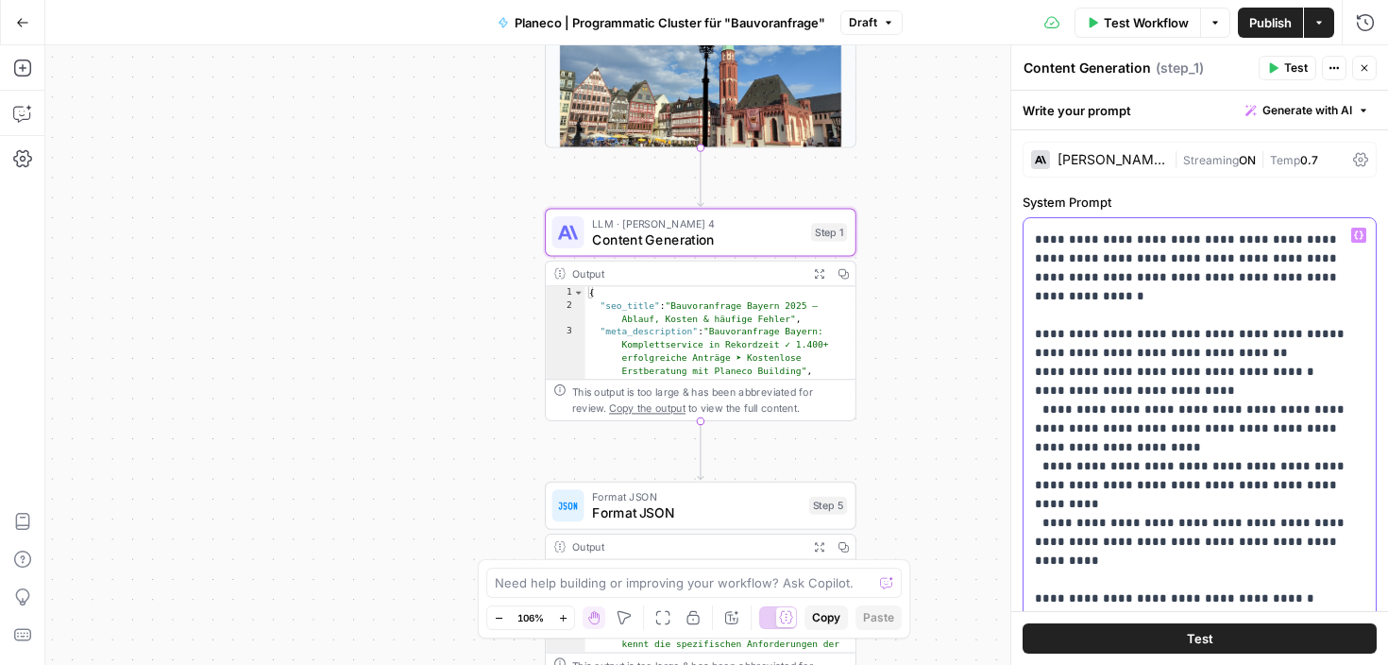
scroll to position [5396, 0]
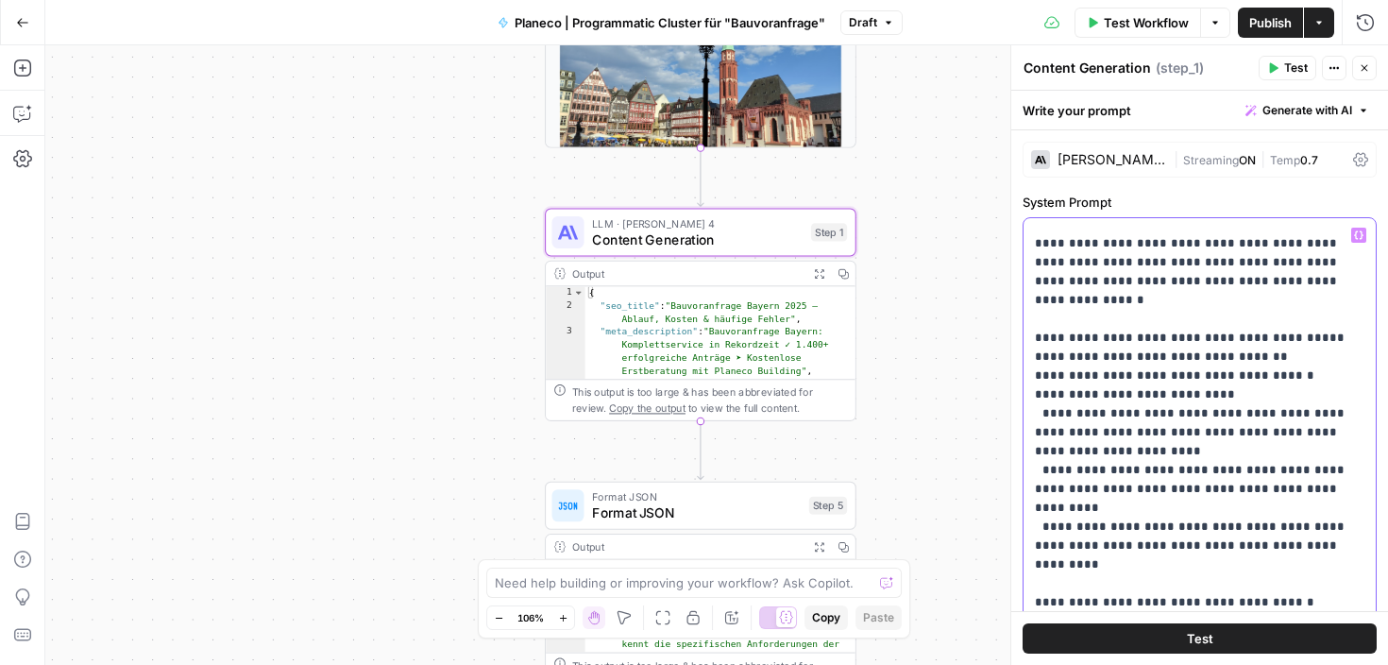
scroll to position [5418, 0]
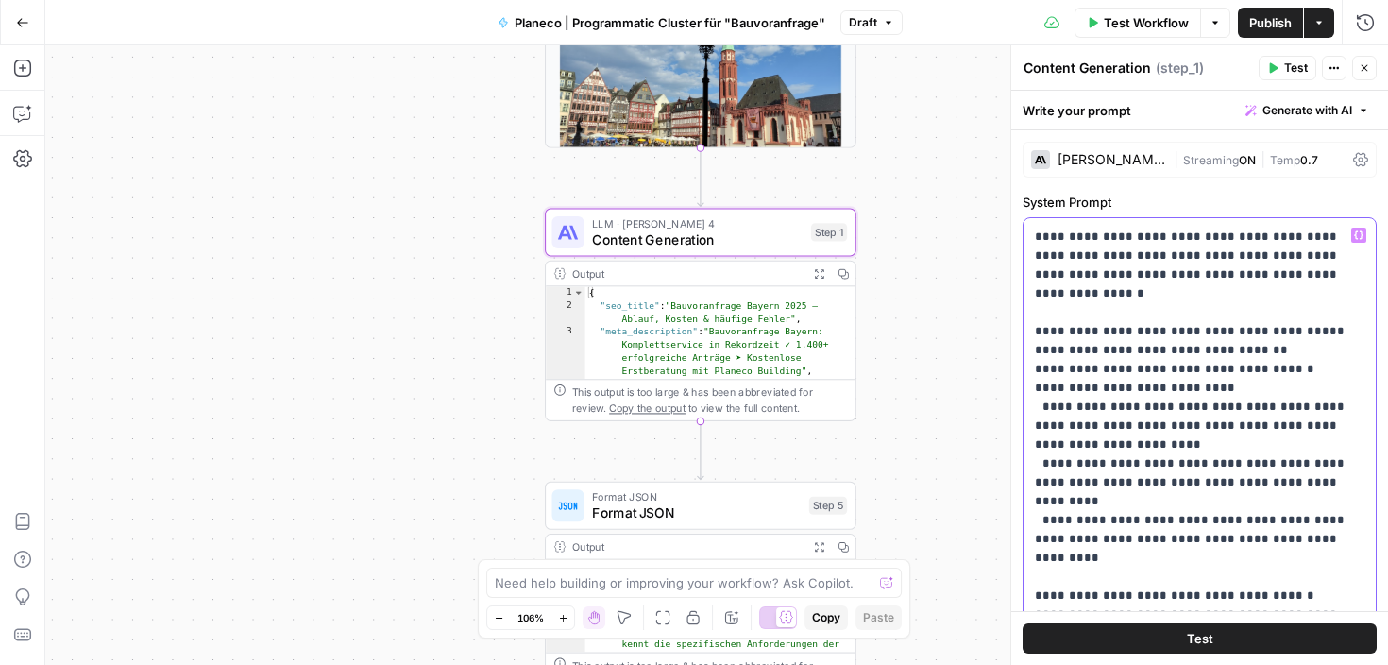
drag, startPoint x: 1082, startPoint y: 409, endPoint x: 1046, endPoint y: 352, distance: 67.1
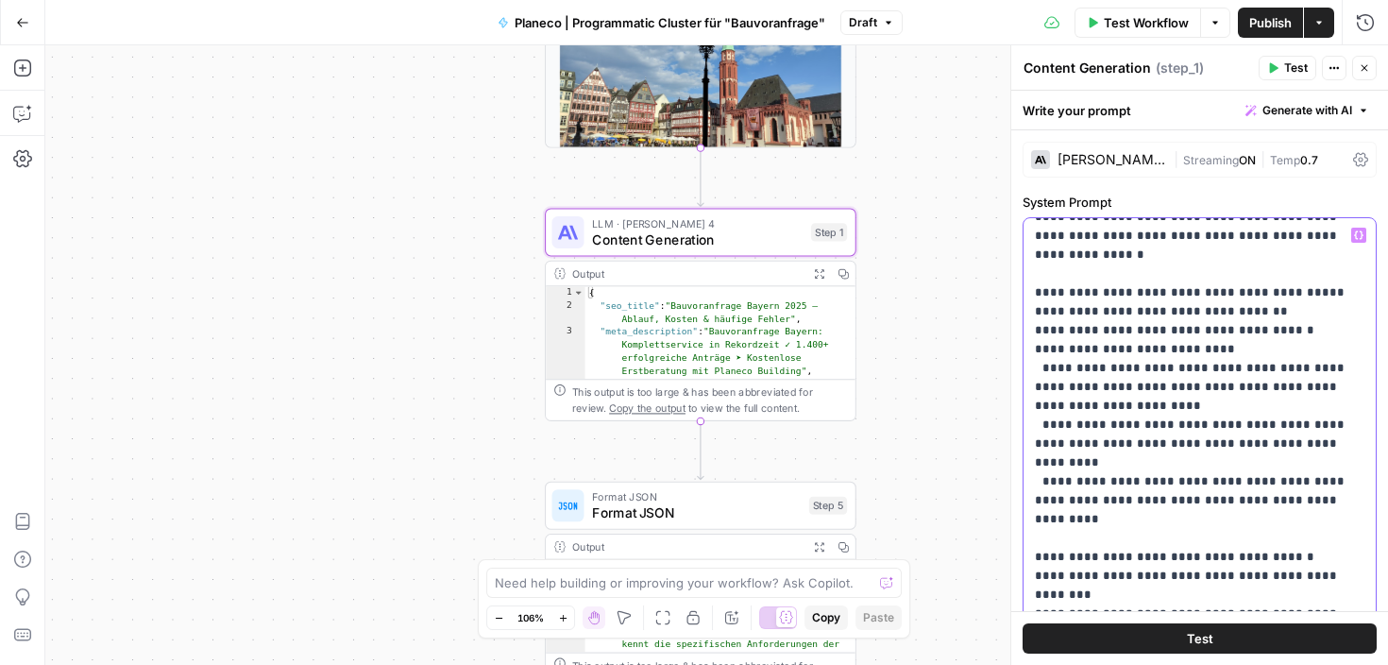
scroll to position [5468, 0]
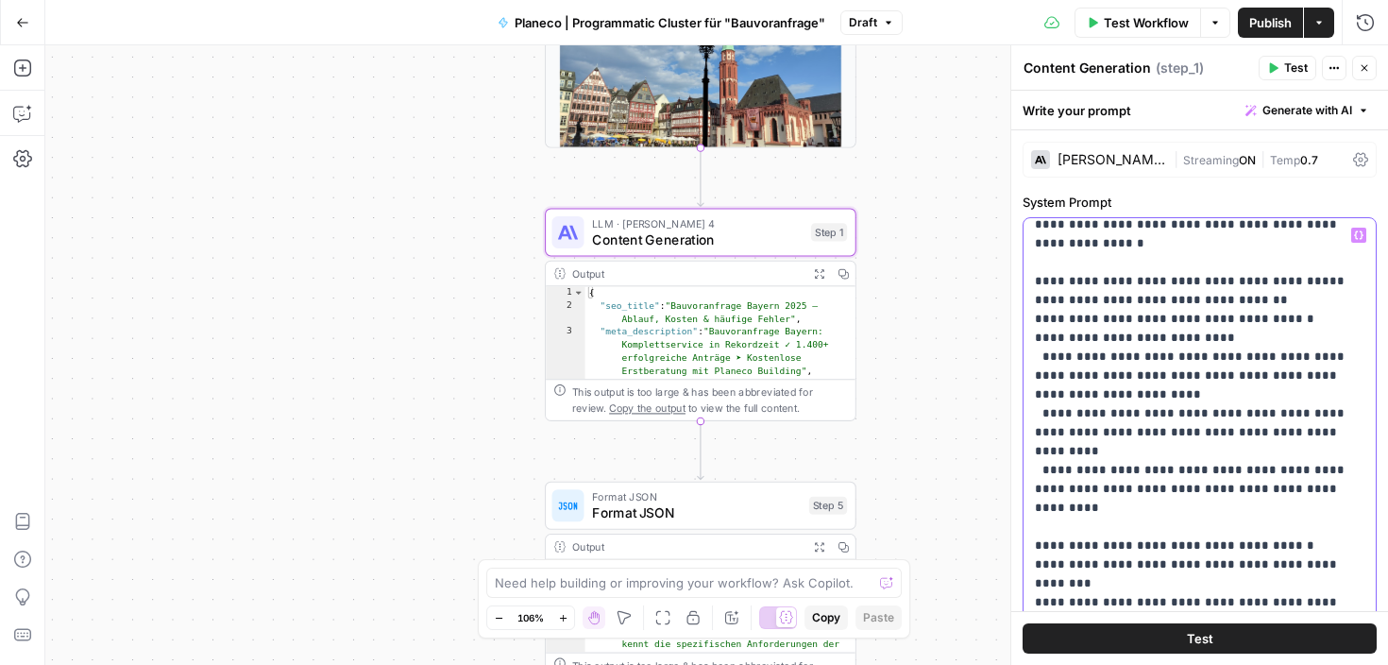
drag, startPoint x: 1036, startPoint y: 259, endPoint x: 1148, endPoint y: 559, distance: 320.6
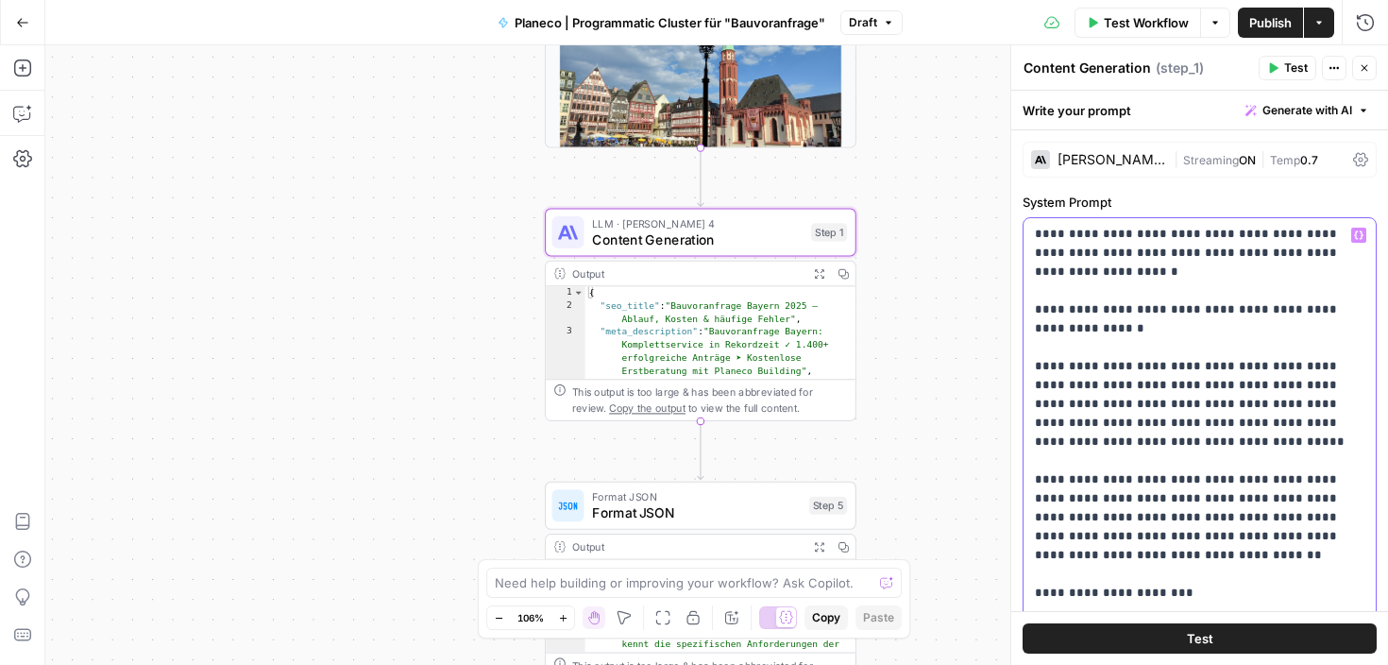
scroll to position [3363, 0]
click at [1120, 376] on p "**********" at bounding box center [1200, 422] width 330 height 7119
click at [1145, 326] on p "**********" at bounding box center [1200, 422] width 330 height 7119
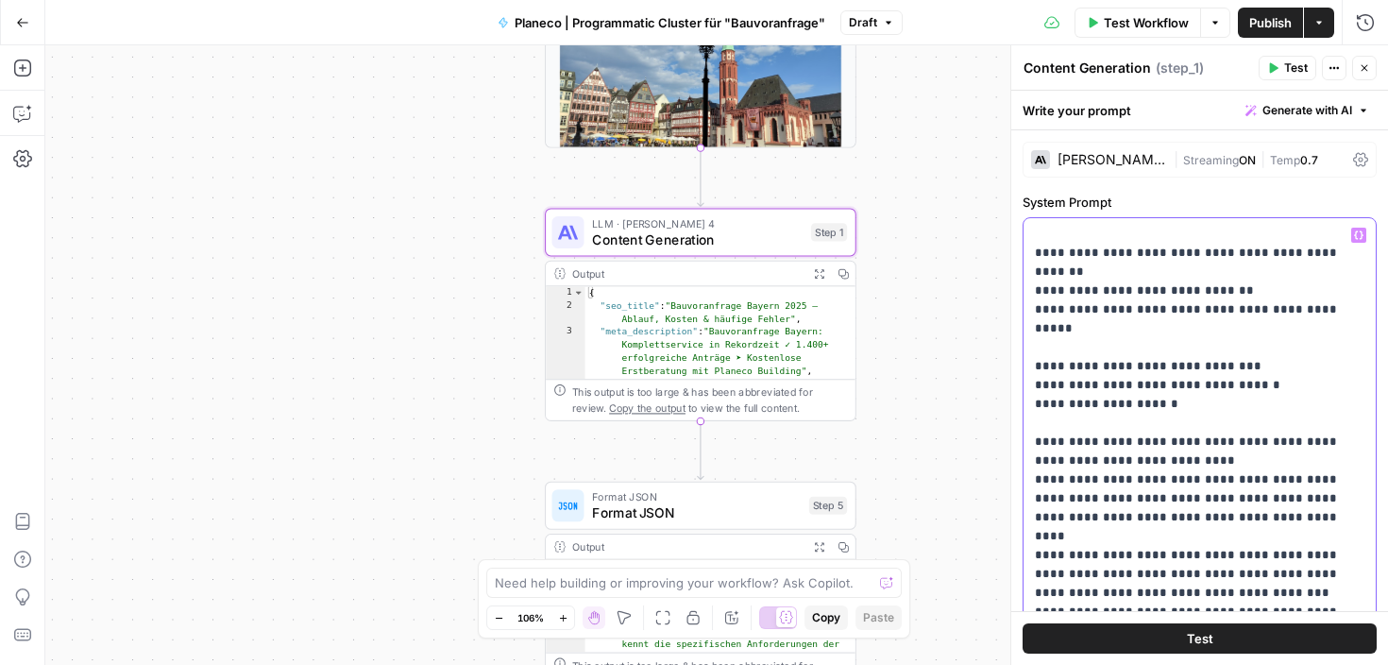
scroll to position [4846, 0]
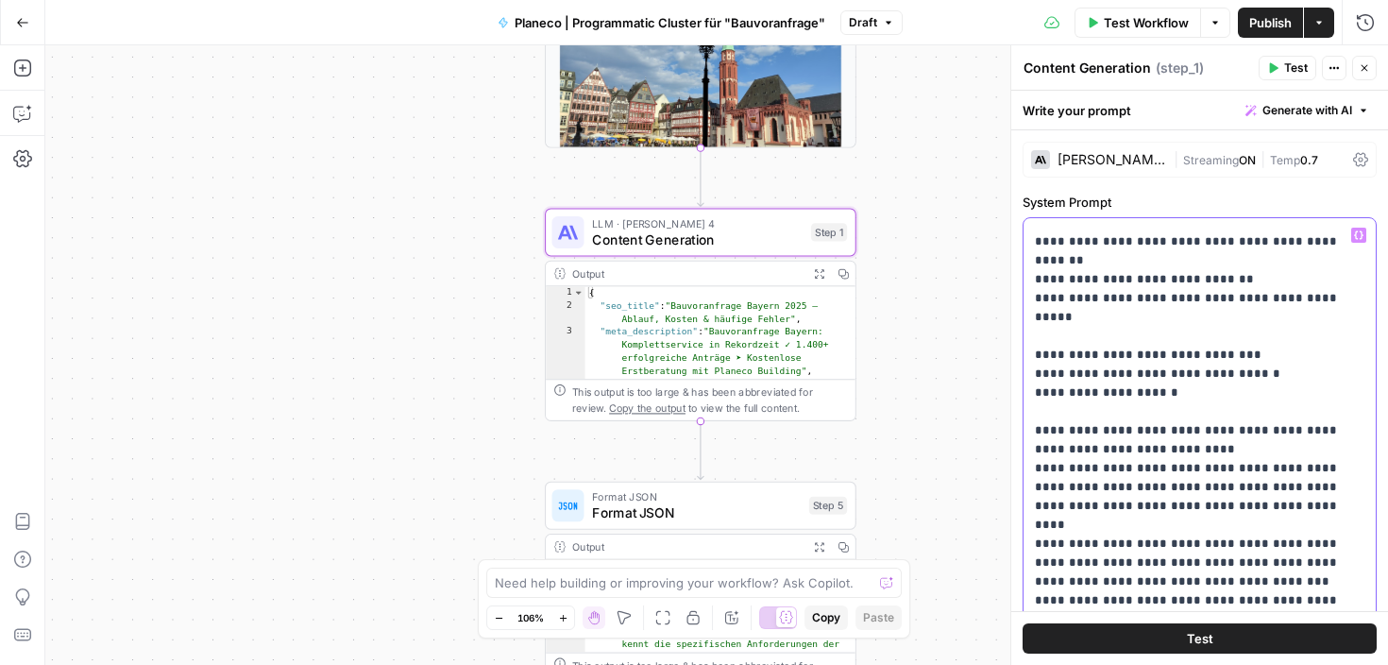
drag, startPoint x: 1051, startPoint y: 374, endPoint x: 1221, endPoint y: 409, distance: 173.5
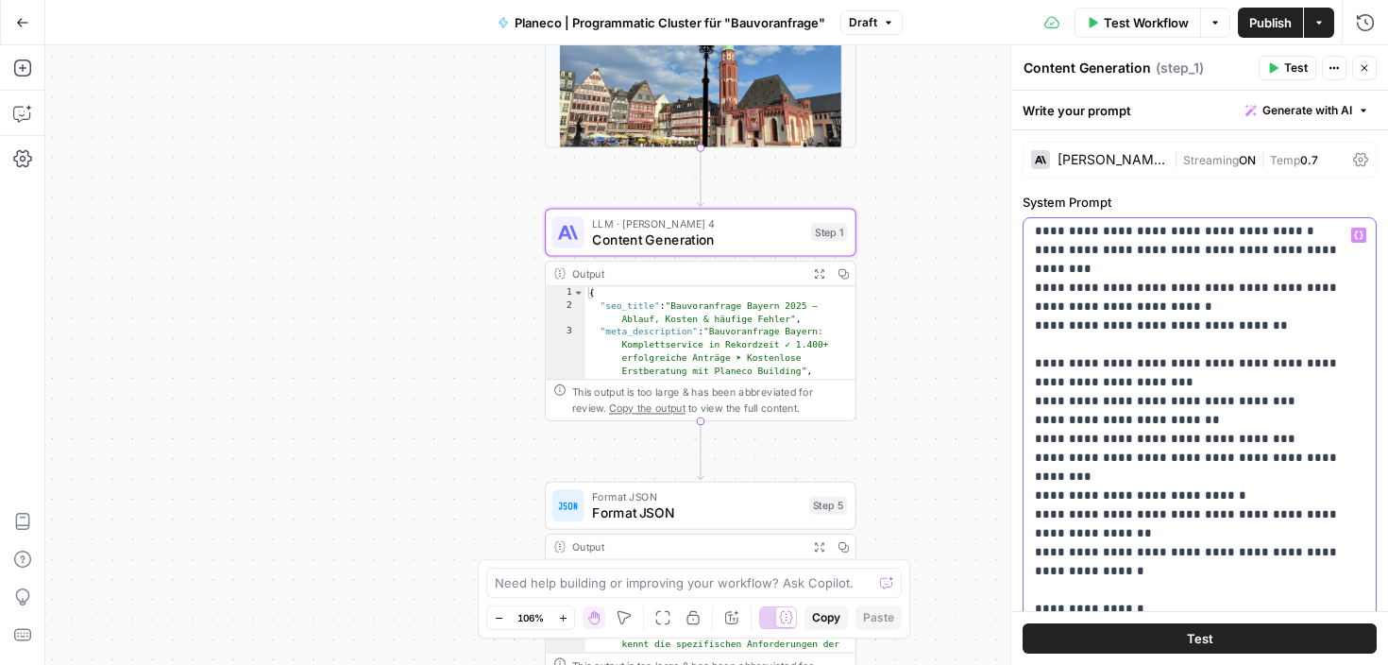
scroll to position [5825, 0]
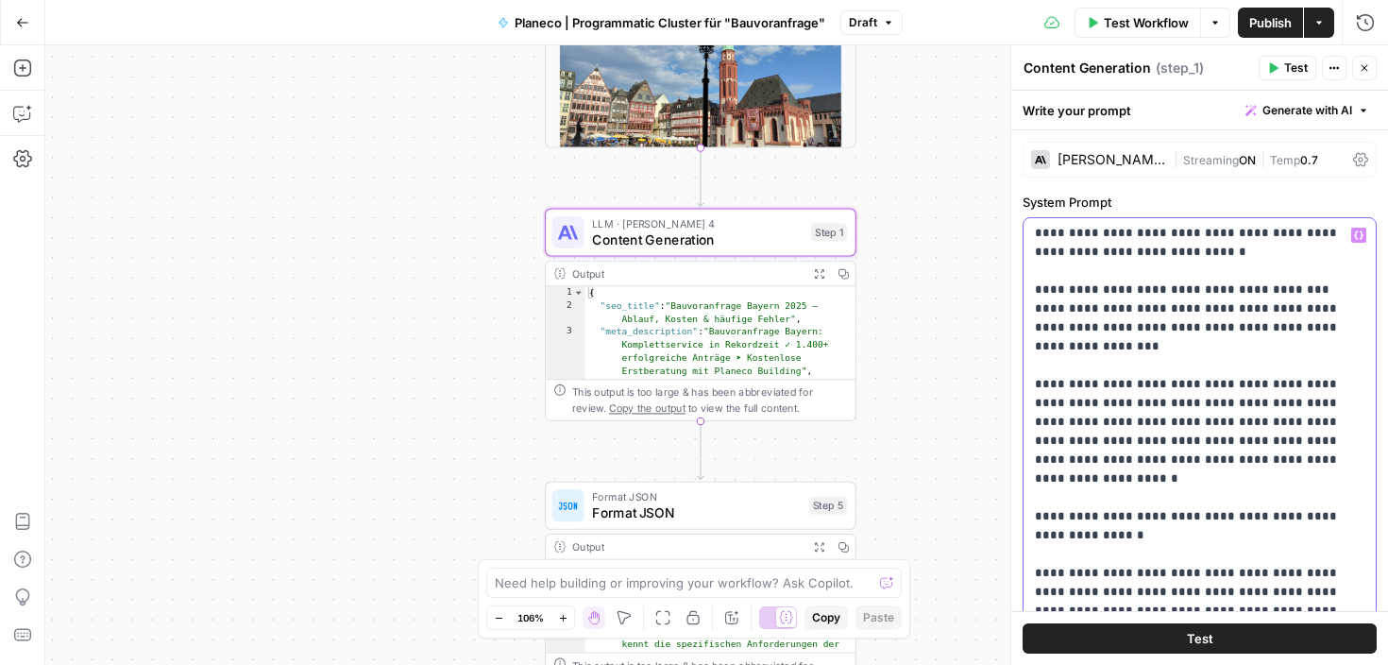
scroll to position [3140, 0]
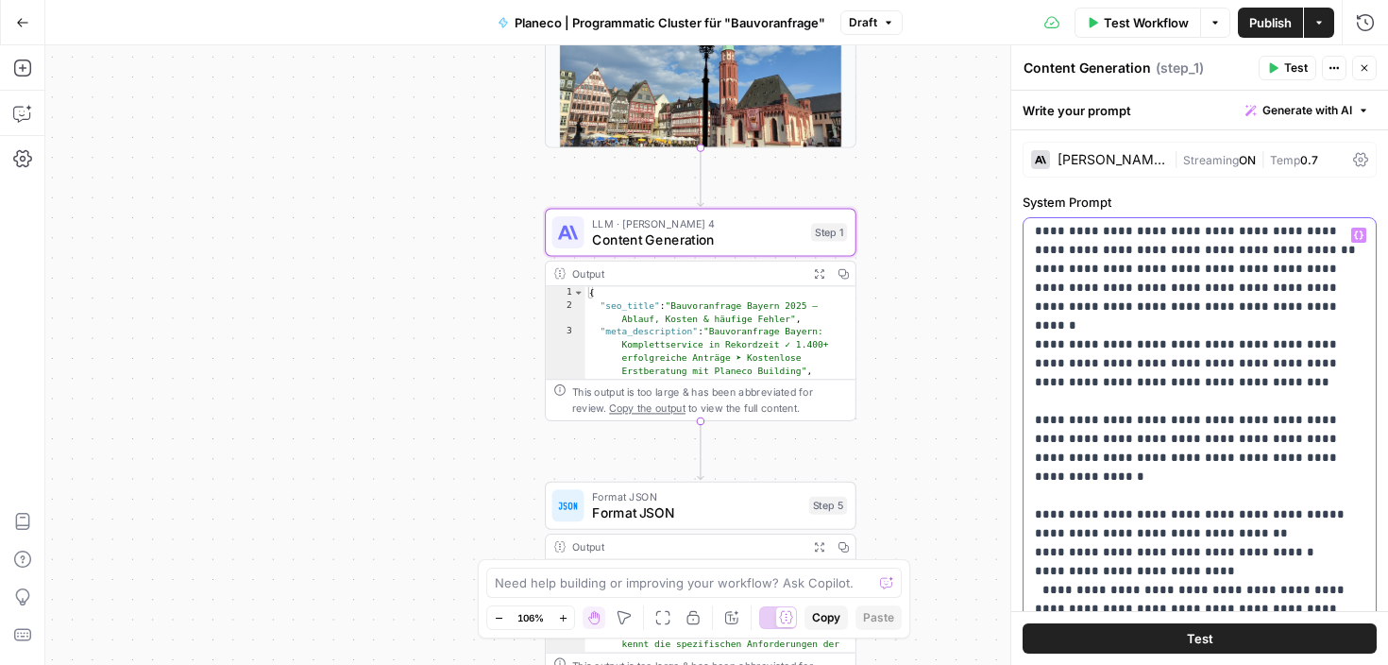
scroll to position [5281, 0]
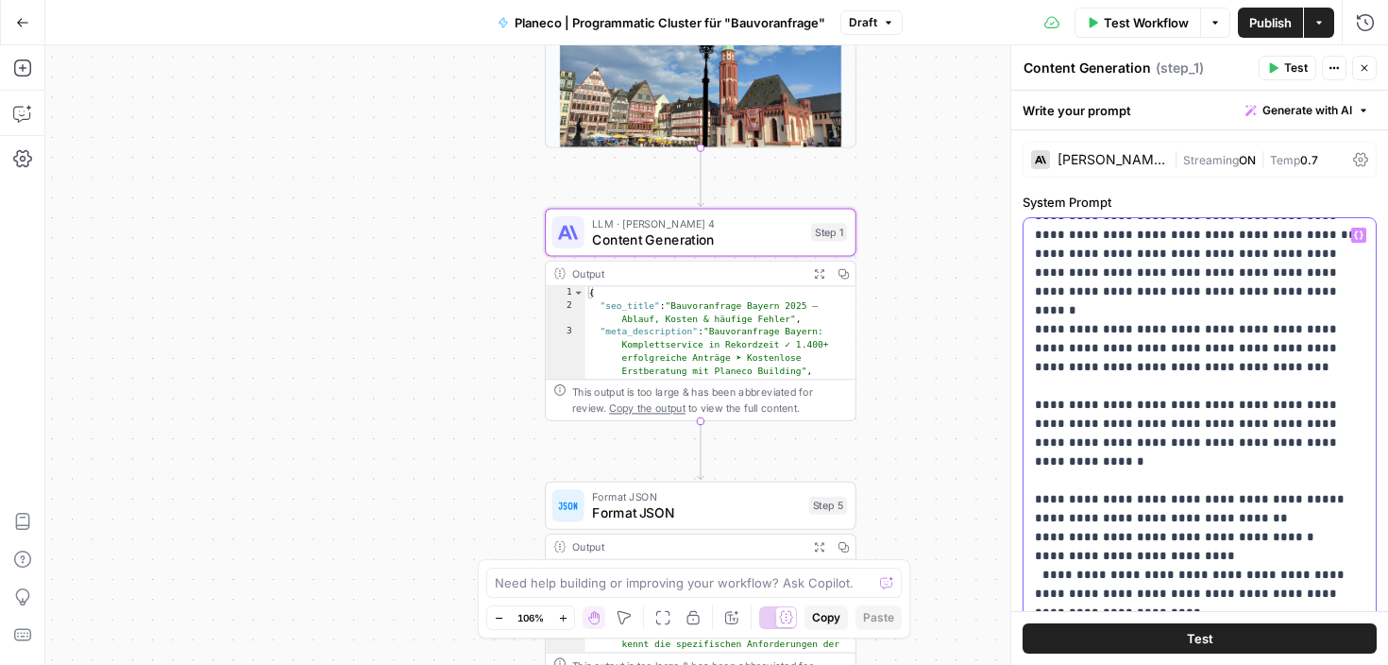
scroll to position [5288, 0]
click at [1031, 481] on div "**********" at bounding box center [1199, 602] width 352 height 769
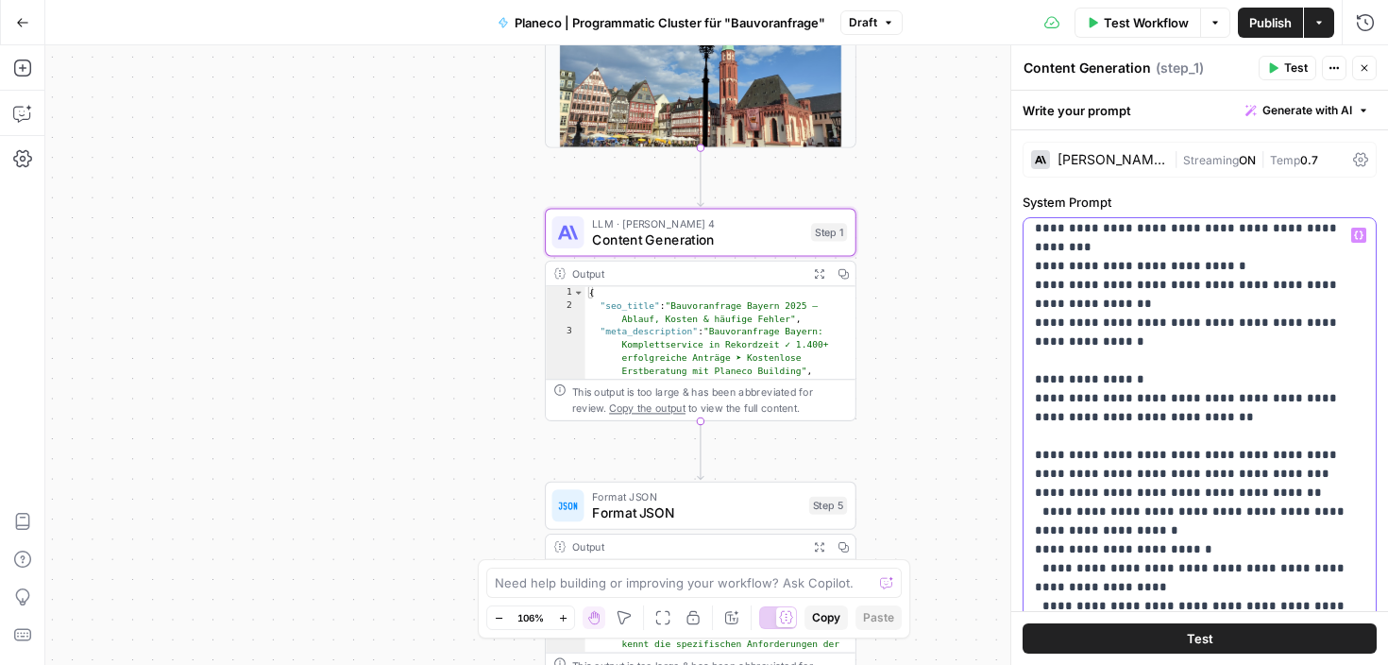
scroll to position [6088, 0]
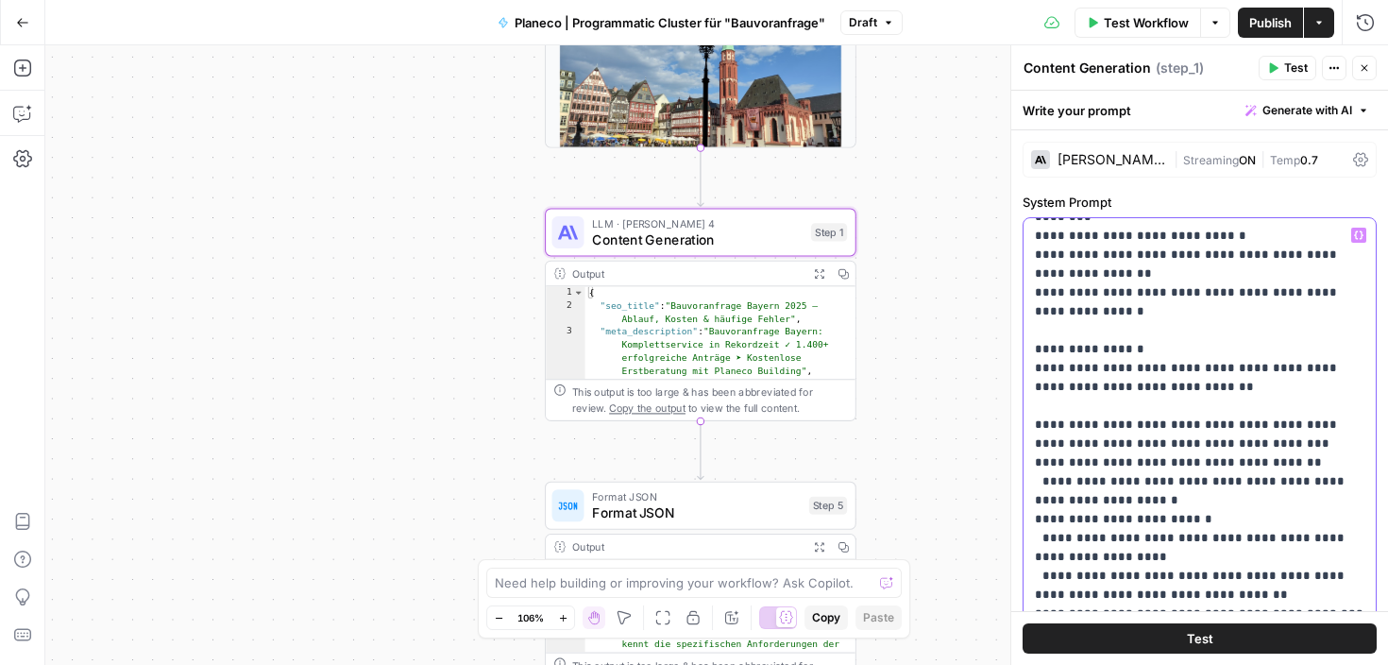
scroll to position [6129, 0]
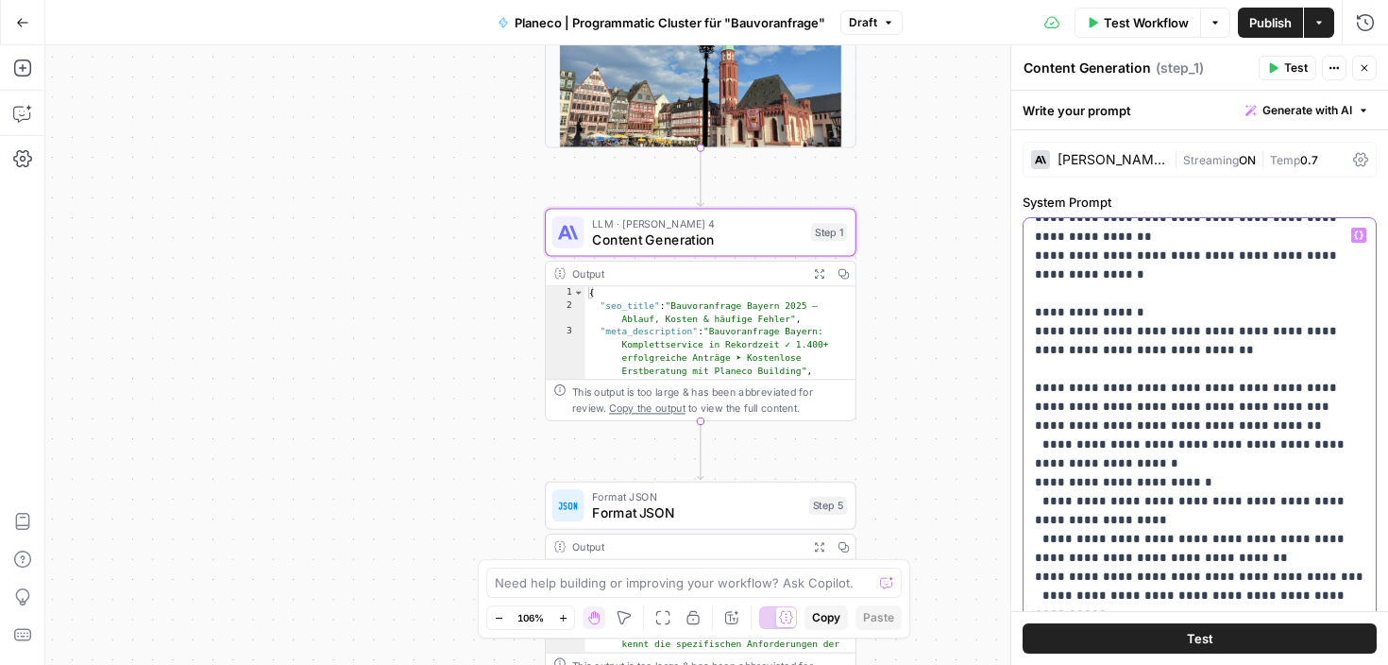
scroll to position [6161, 0]
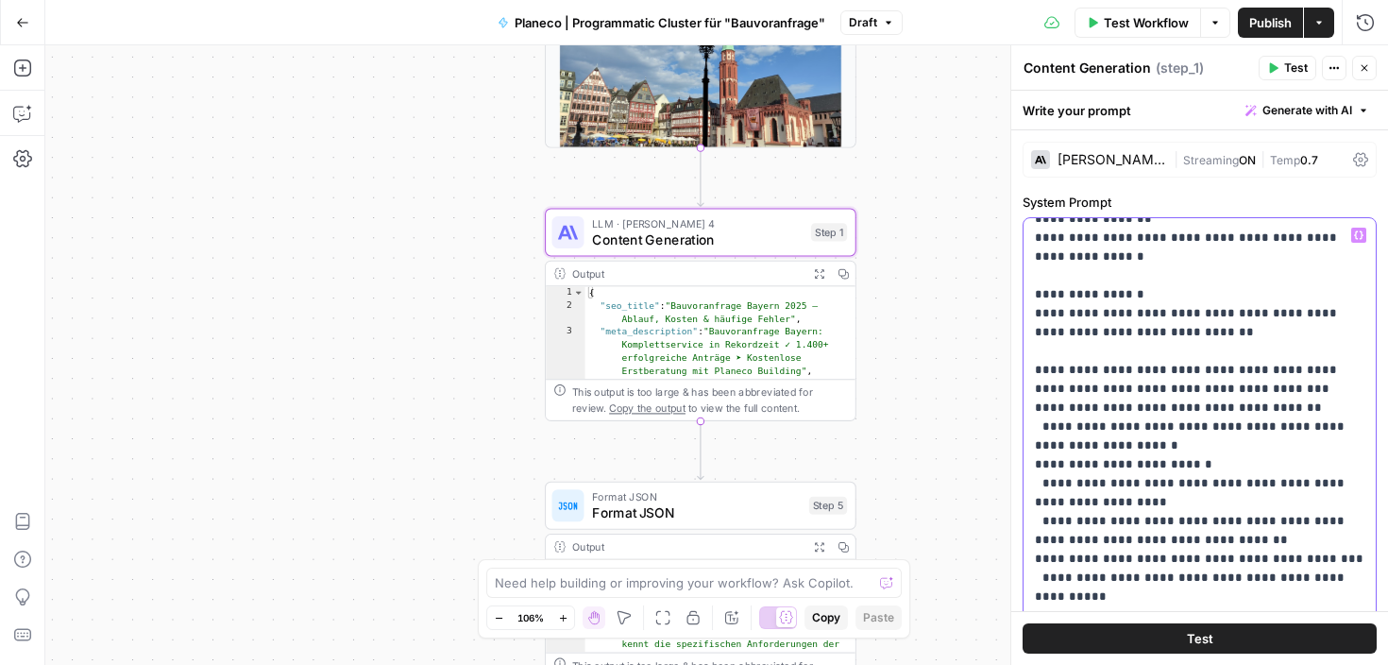
drag, startPoint x: 1251, startPoint y: 367, endPoint x: 1270, endPoint y: 389, distance: 28.8
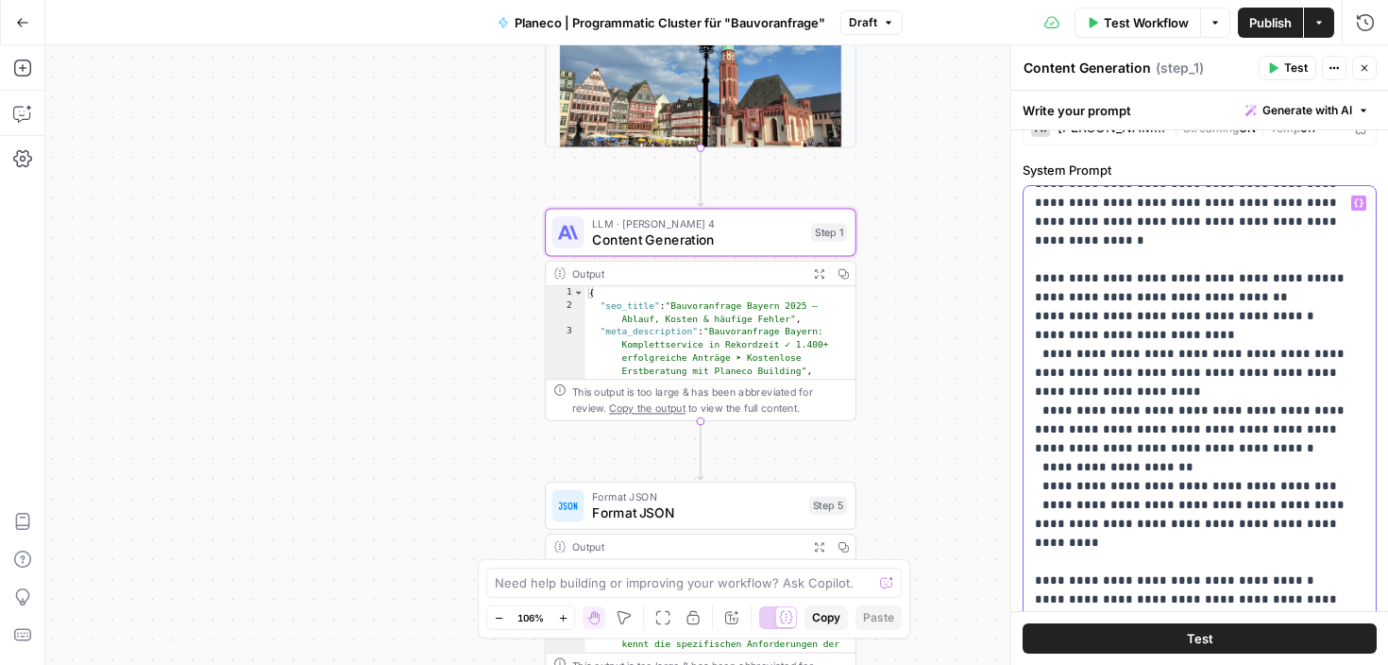
scroll to position [5480, 0]
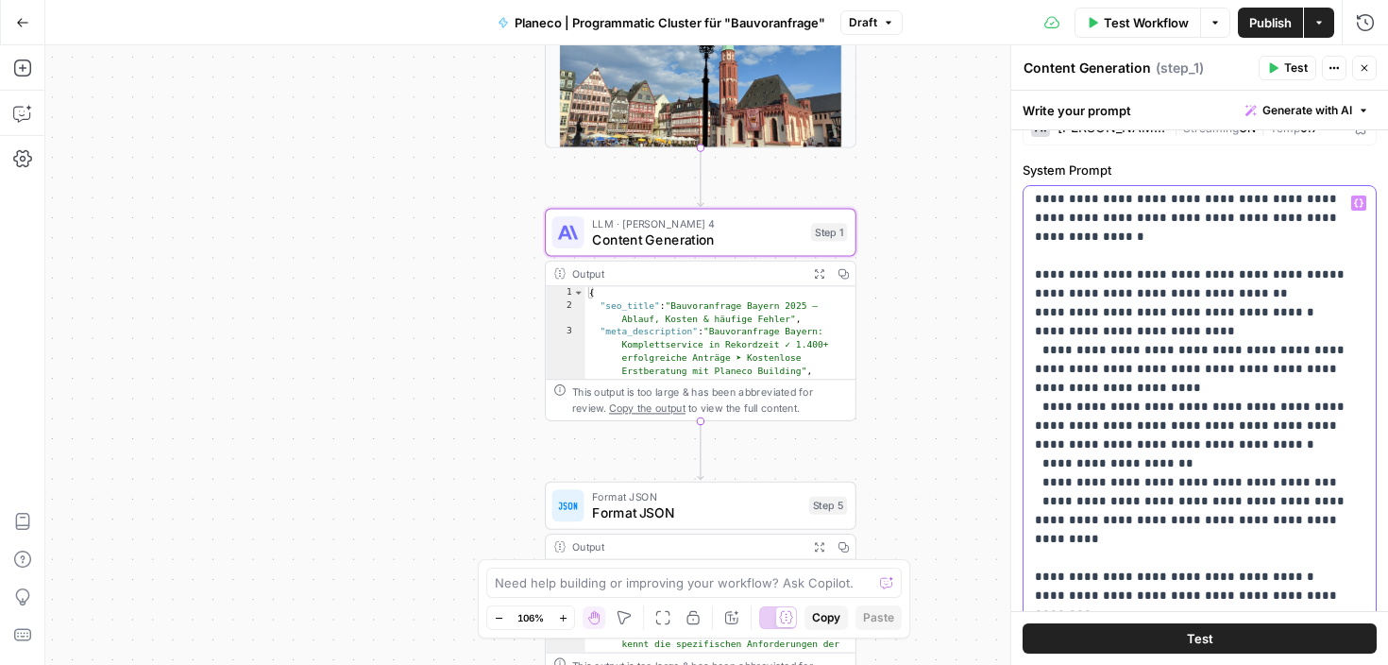
drag, startPoint x: 1084, startPoint y: 431, endPoint x: 1046, endPoint y: 369, distance: 72.1
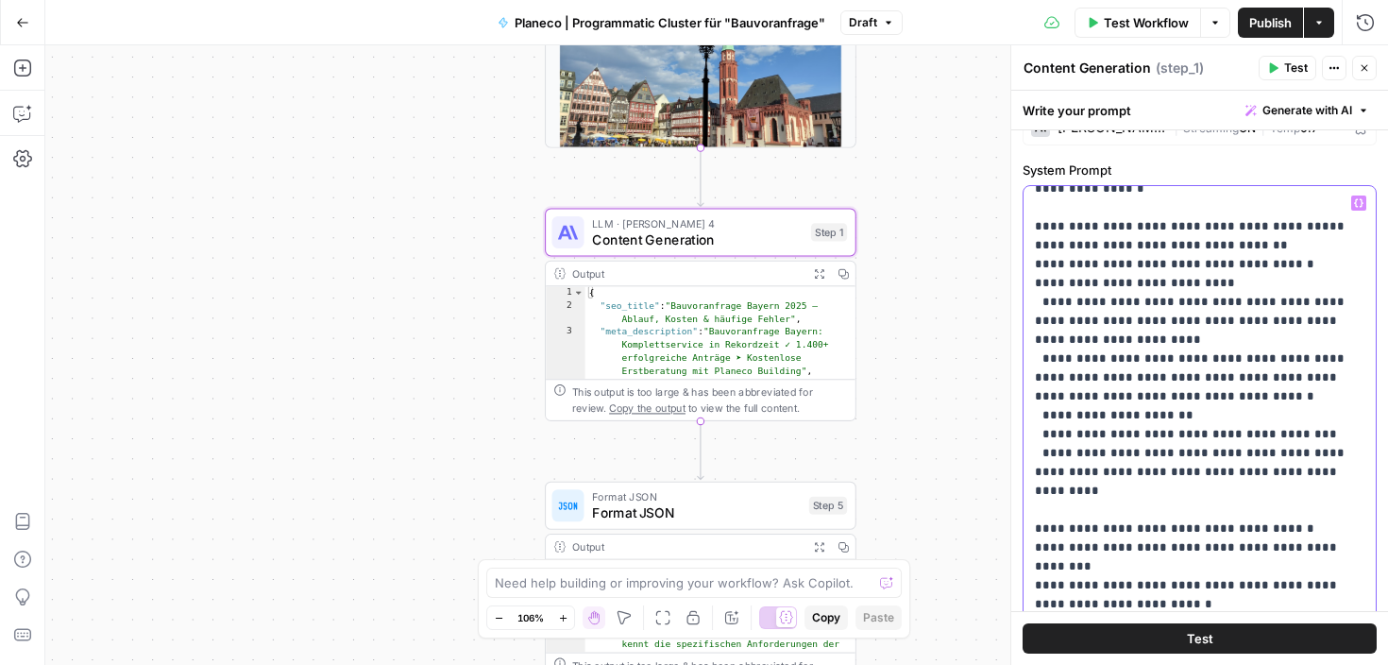
scroll to position [5550, 0]
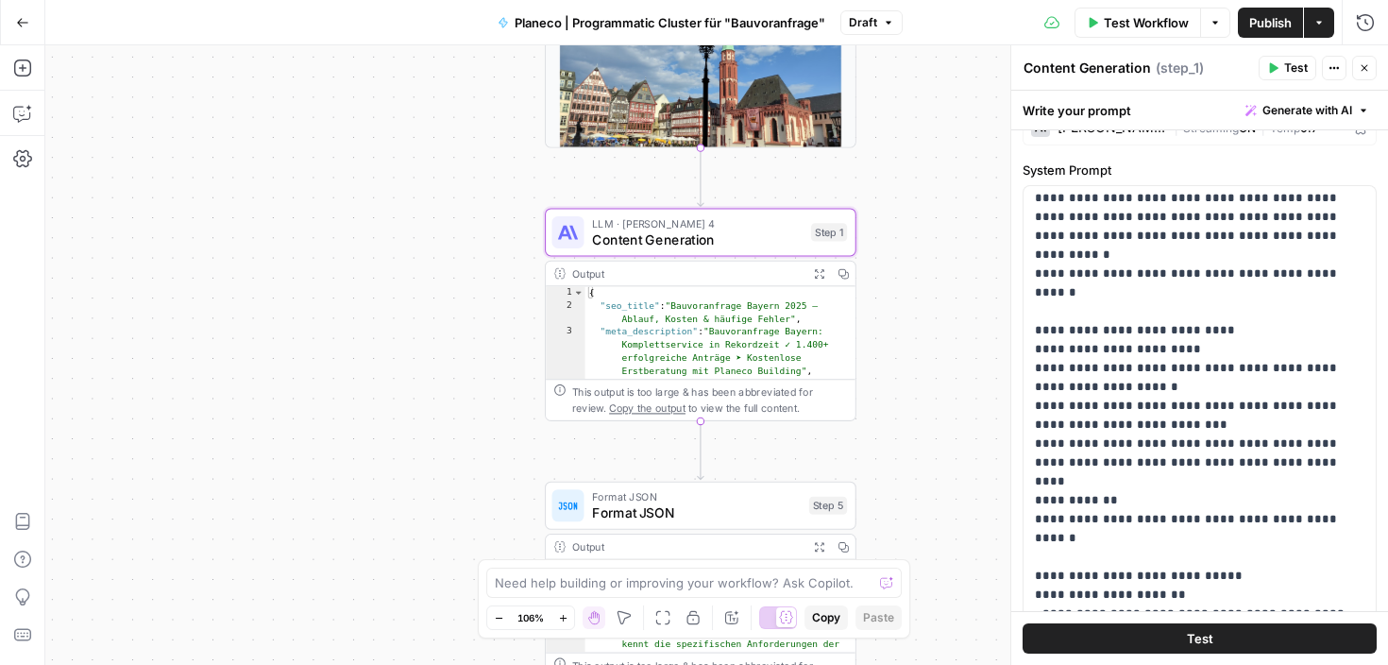
scroll to position [6553, 0]
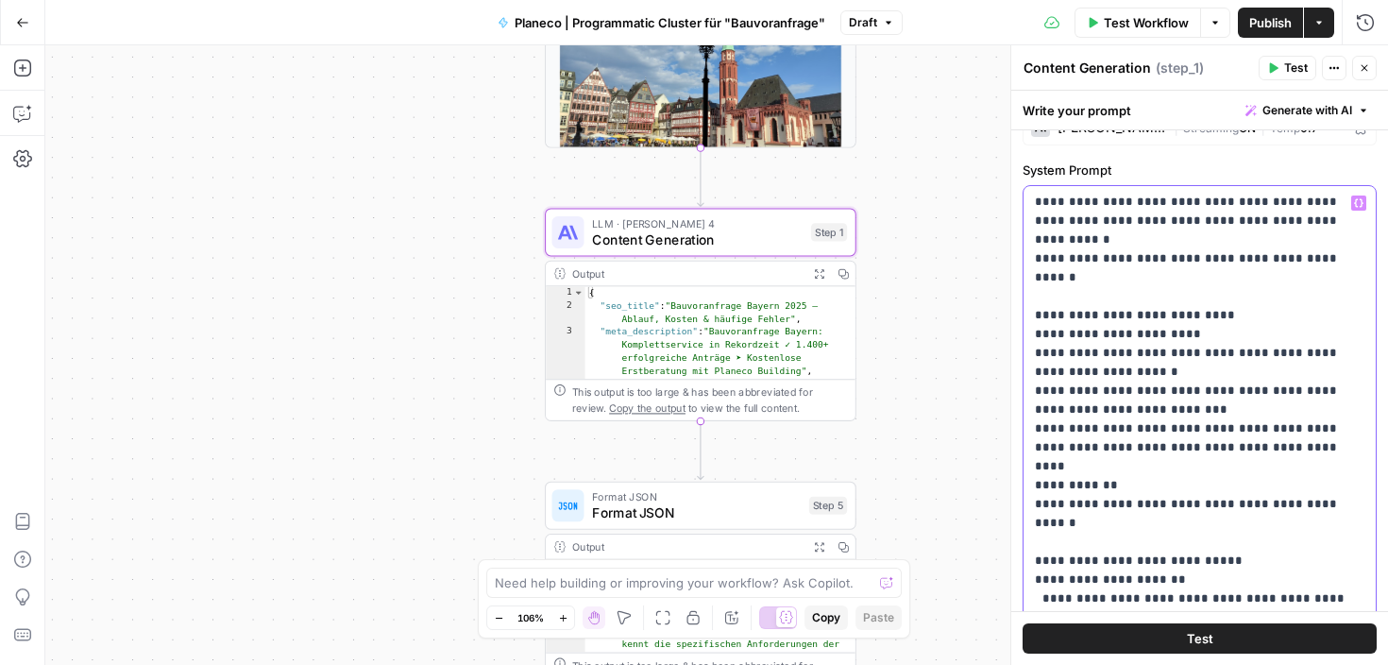
drag, startPoint x: 1105, startPoint y: 466, endPoint x: 1247, endPoint y: 427, distance: 148.0
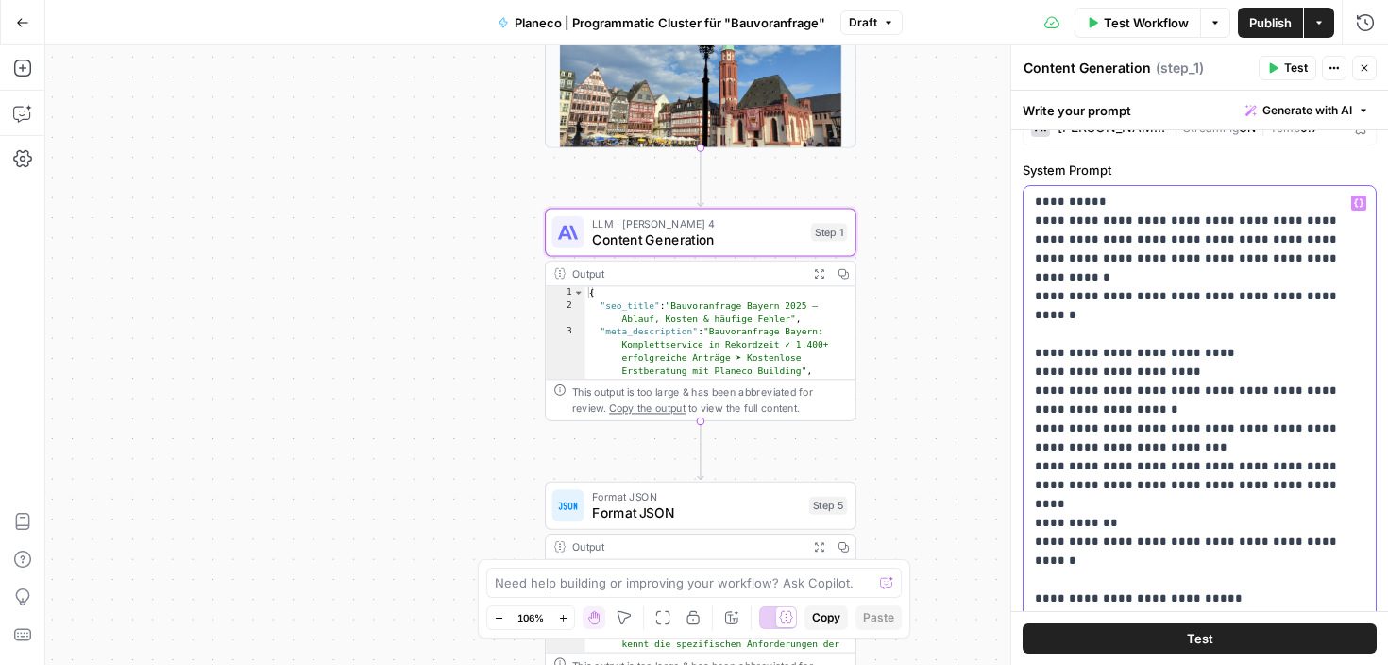
scroll to position [70, 0]
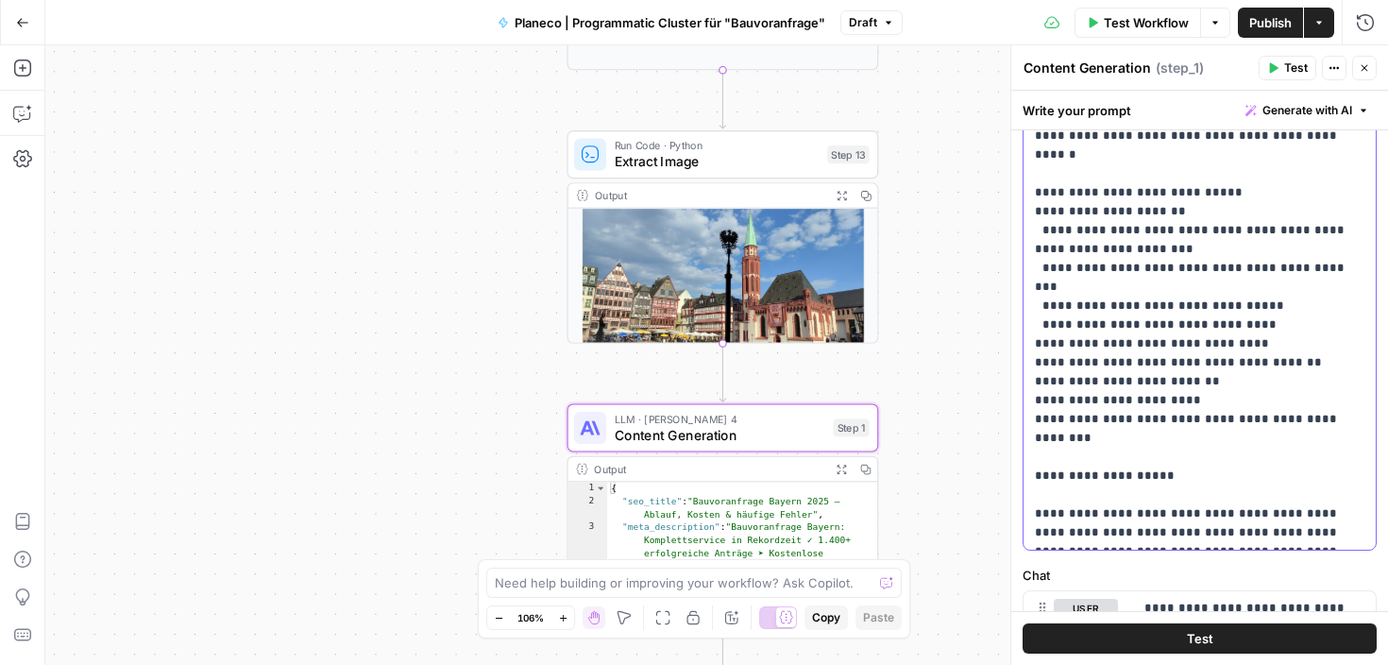
scroll to position [442, 0]
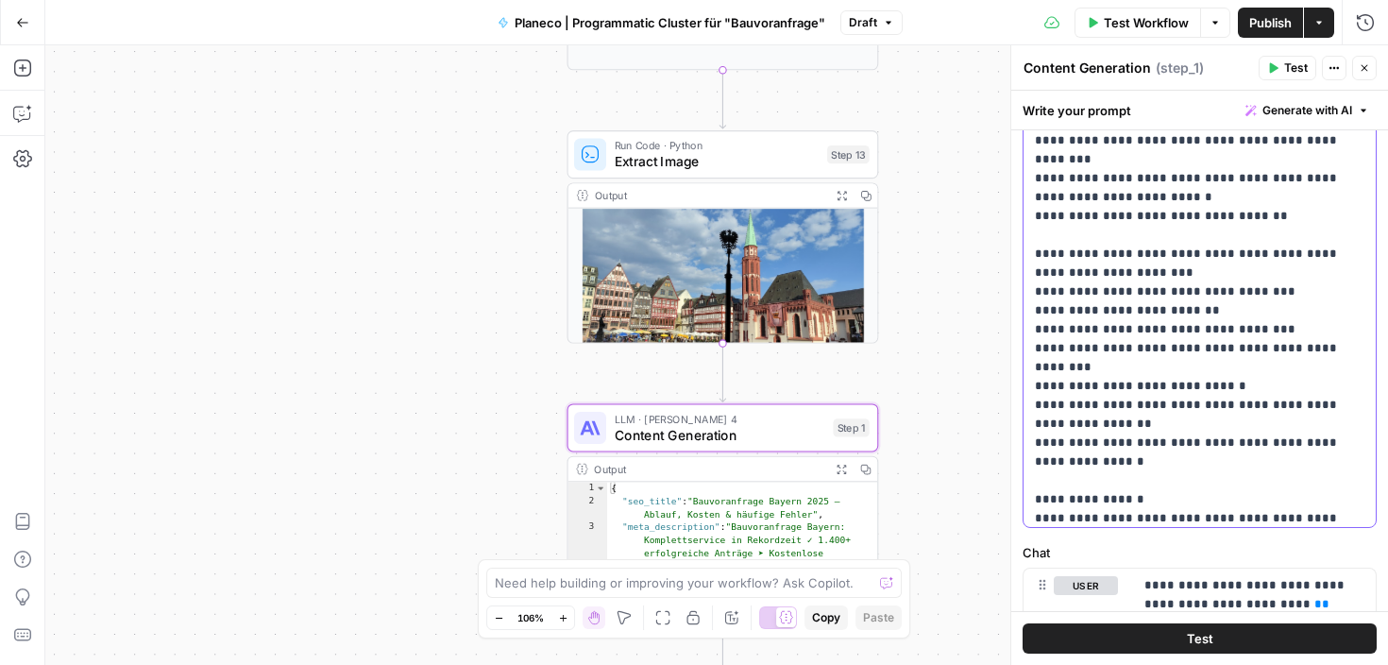
scroll to position [5516, 0]
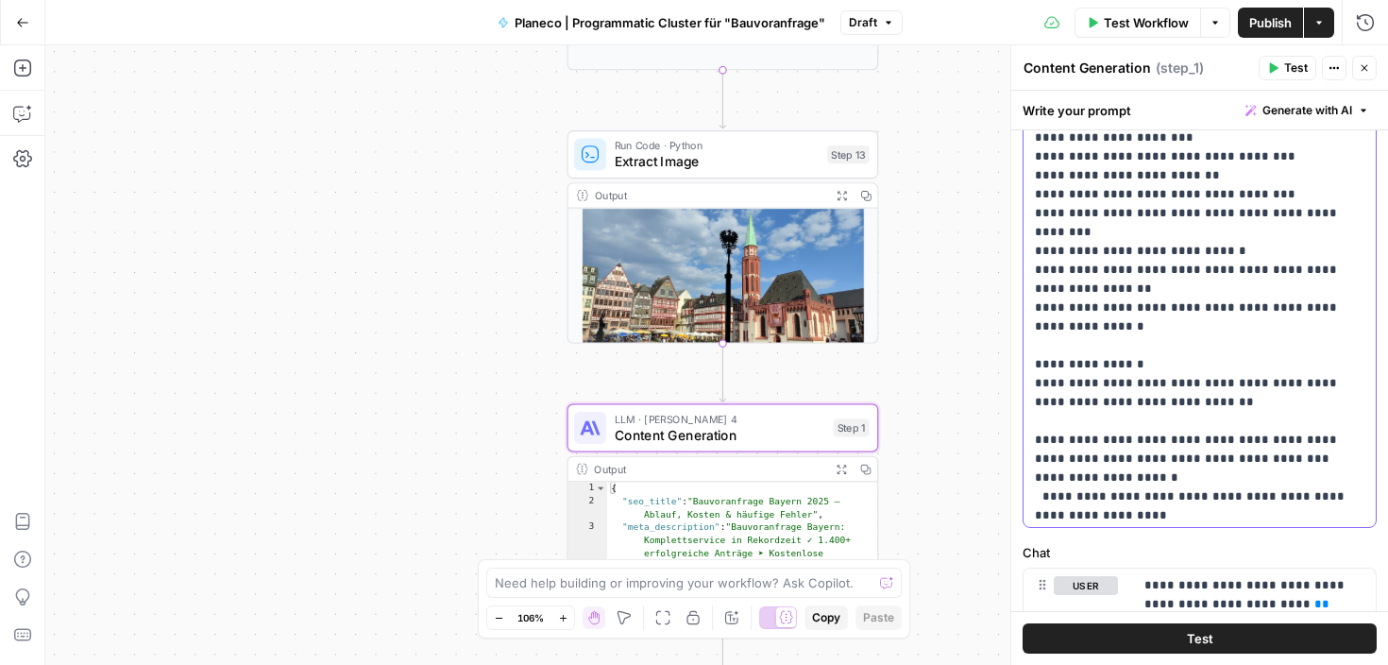
scroll to position [5579, 0]
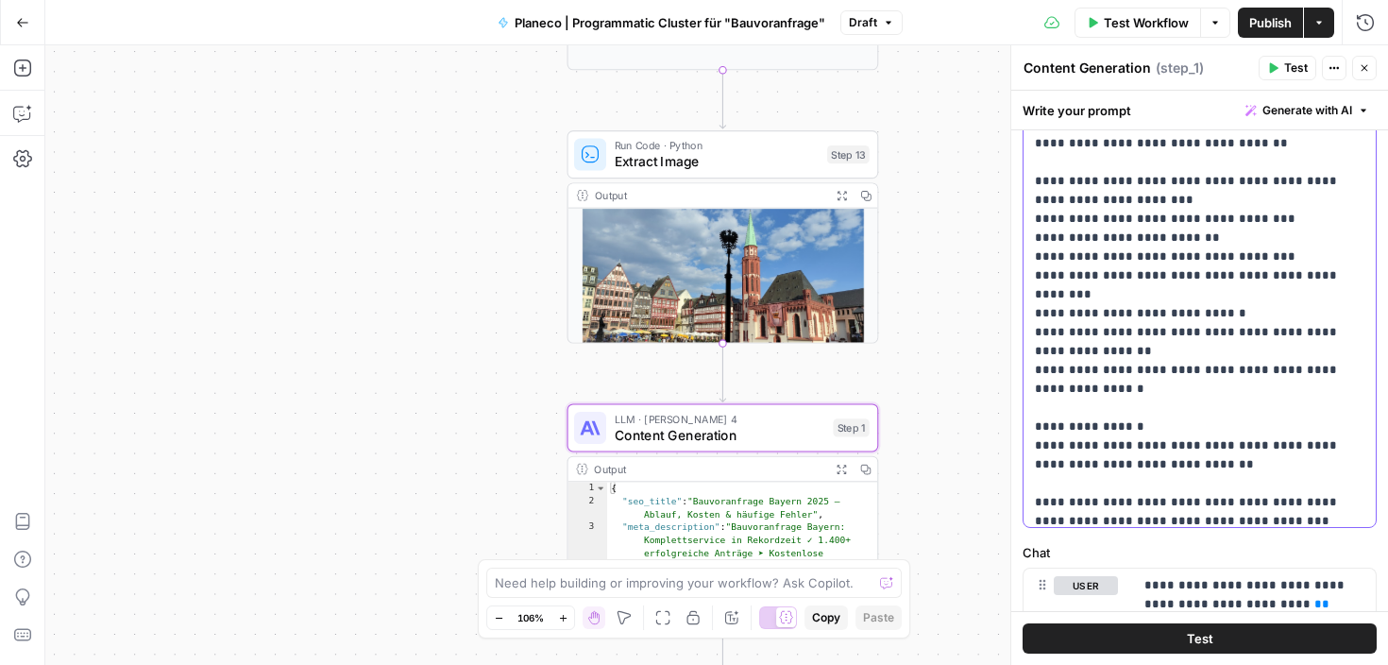
drag, startPoint x: 1342, startPoint y: 313, endPoint x: 1021, endPoint y: 307, distance: 321.1
click at [1021, 307] on div "**********" at bounding box center [1199, 337] width 377 height 1335
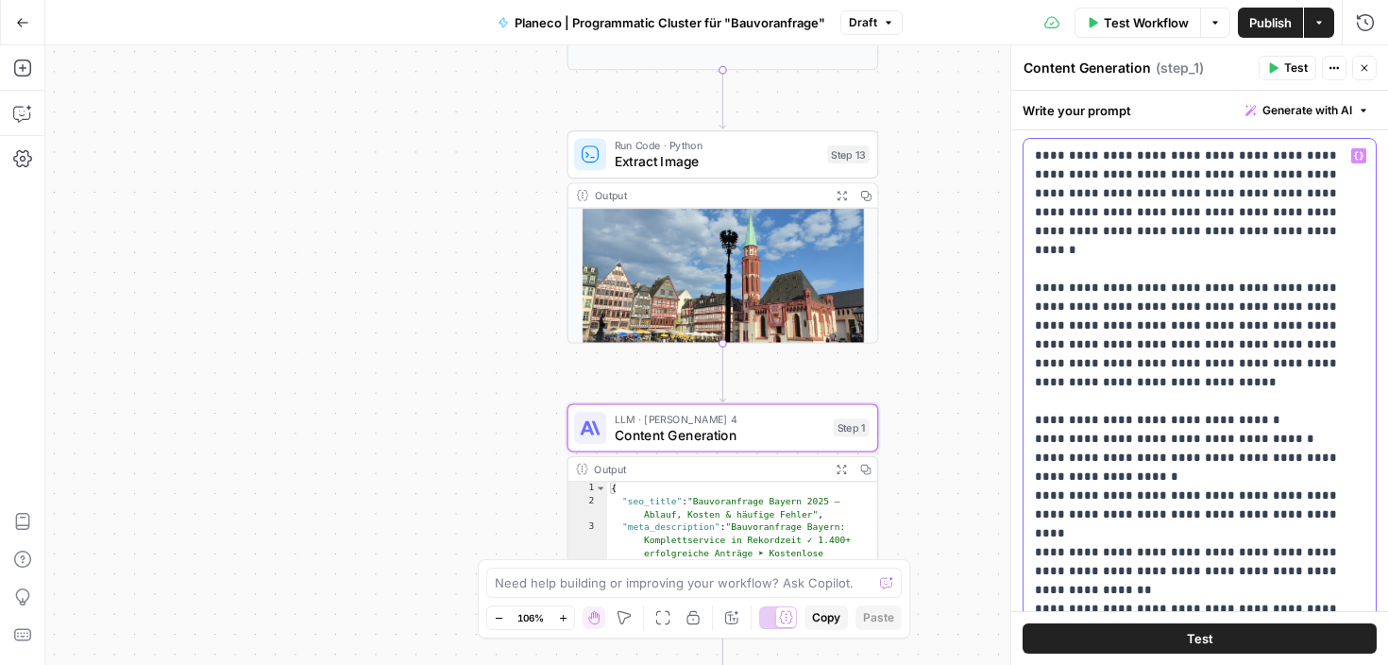
scroll to position [0, 0]
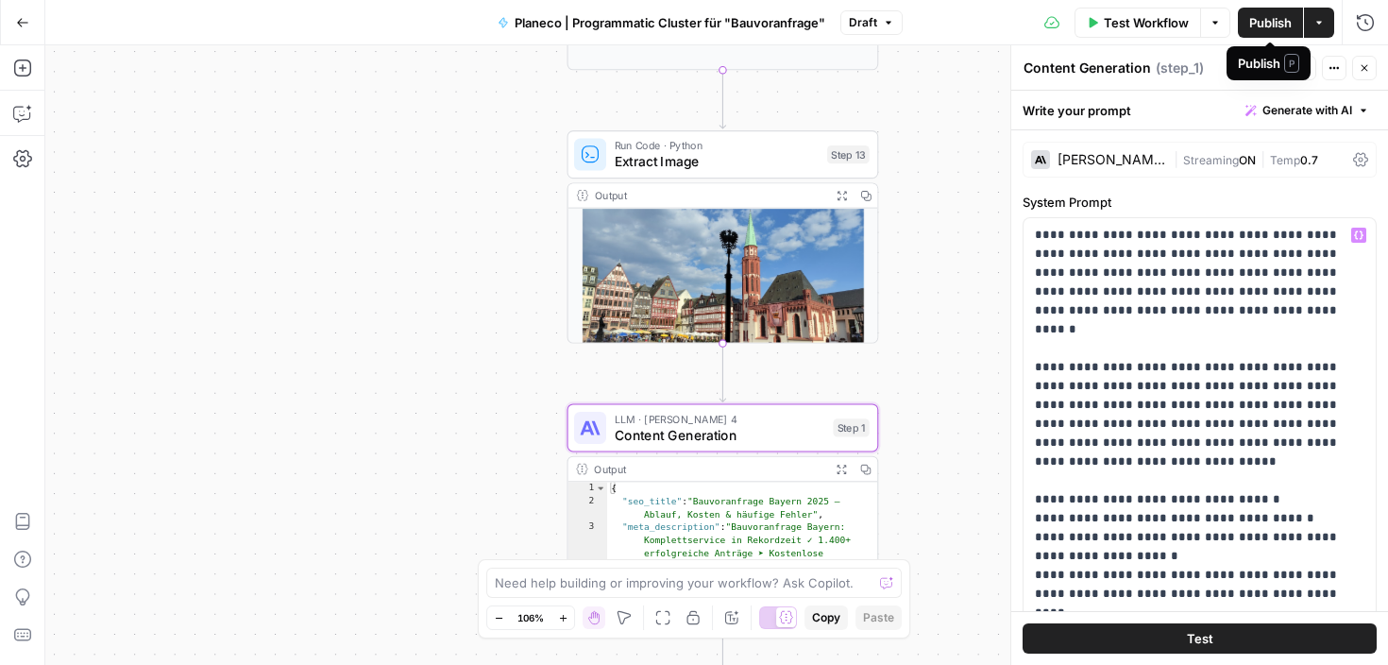
click at [1283, 16] on span "Publish" at bounding box center [1270, 22] width 42 height 19
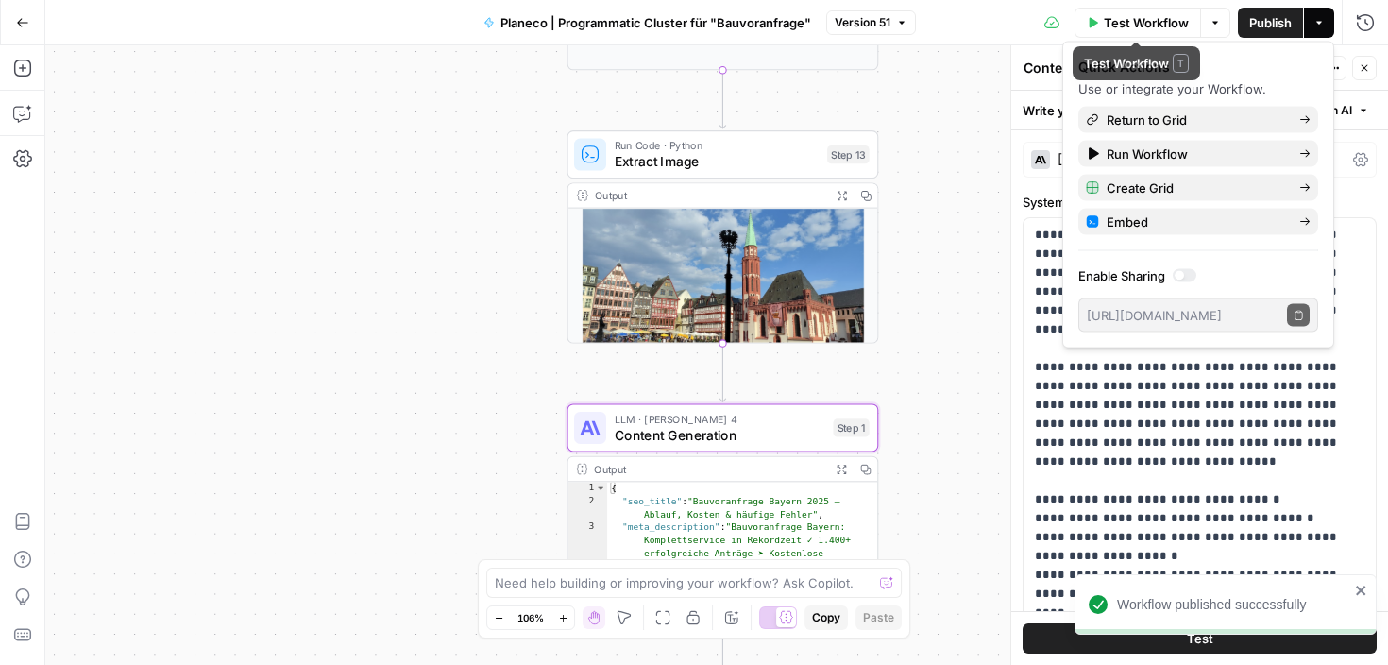
click at [1221, 22] on button "Options" at bounding box center [1215, 23] width 30 height 30
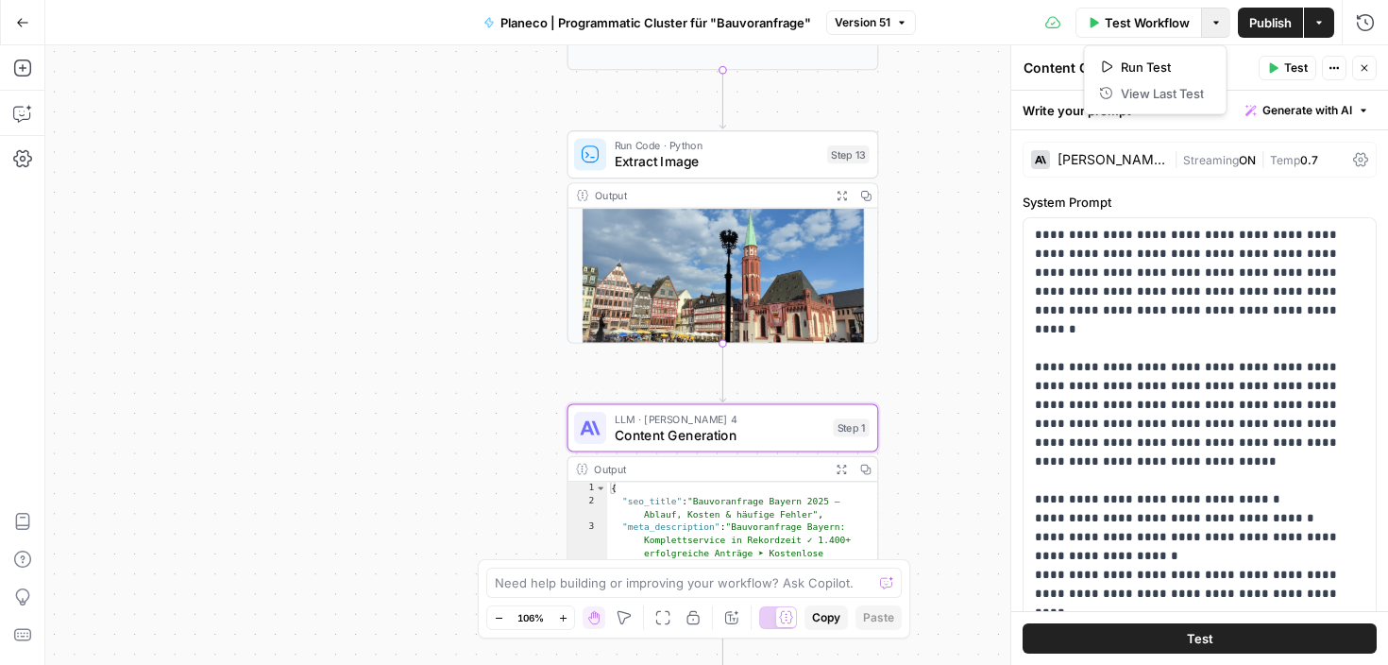
click at [1313, 22] on icon "button" at bounding box center [1318, 22] width 11 height 11
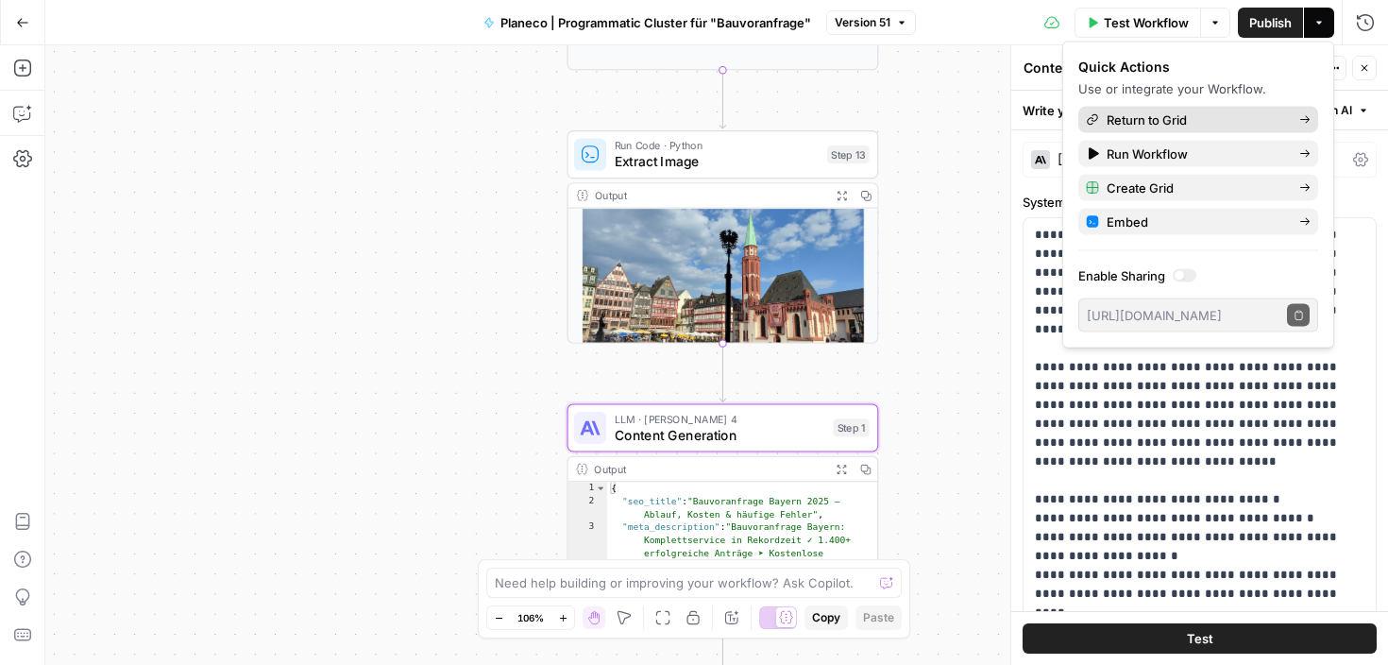
click at [1182, 119] on span "Return to Grid" at bounding box center [1196, 119] width 178 height 19
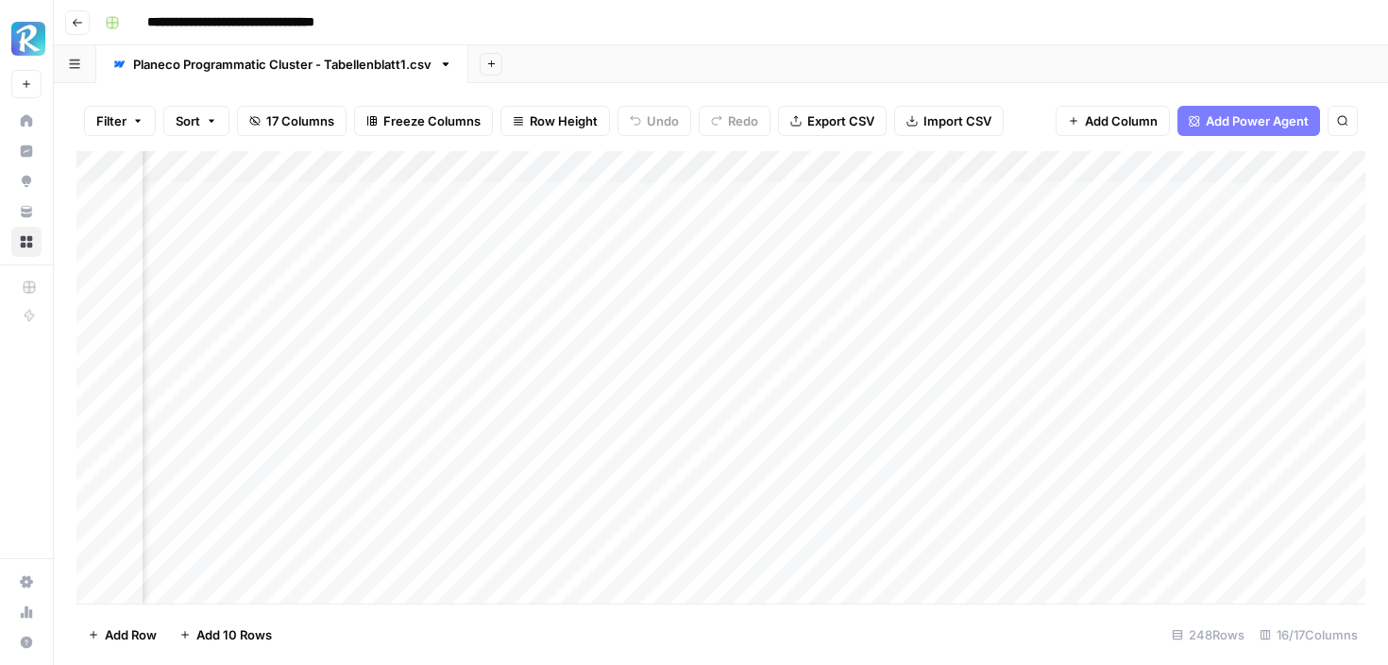
scroll to position [0, 391]
click at [949, 199] on div "Add Column" at bounding box center [720, 377] width 1289 height 452
click at [1181, 232] on div "Add Column" at bounding box center [720, 377] width 1289 height 452
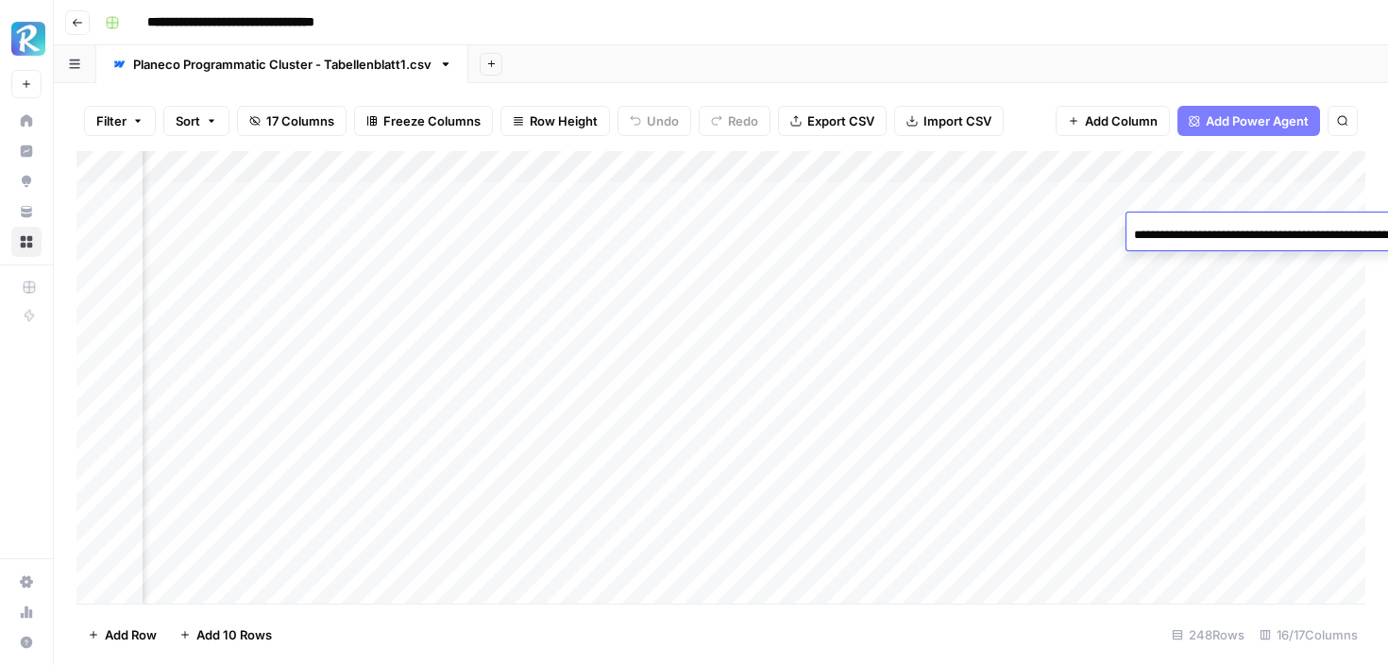
click at [1181, 232] on input "**********" at bounding box center [1285, 235] width 302 height 23
click at [1015, 230] on div "Add Column" at bounding box center [720, 377] width 1289 height 452
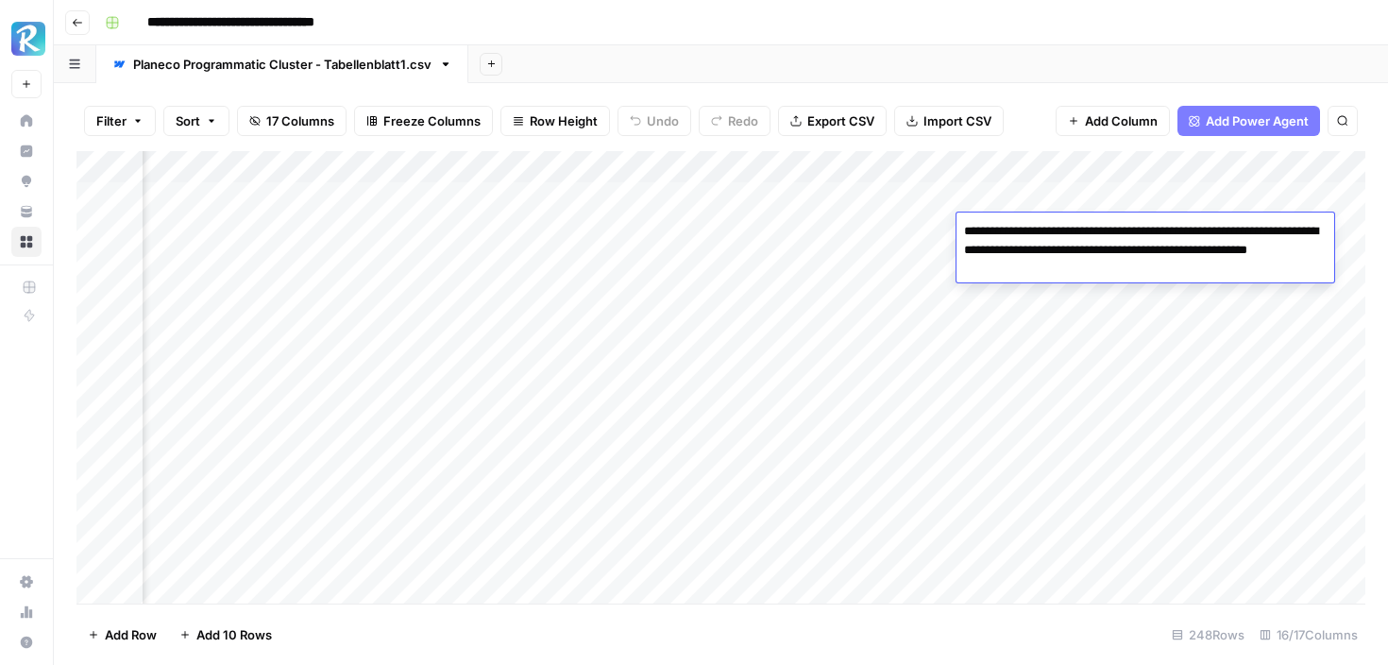
click at [833, 279] on div "Add Column" at bounding box center [720, 377] width 1289 height 452
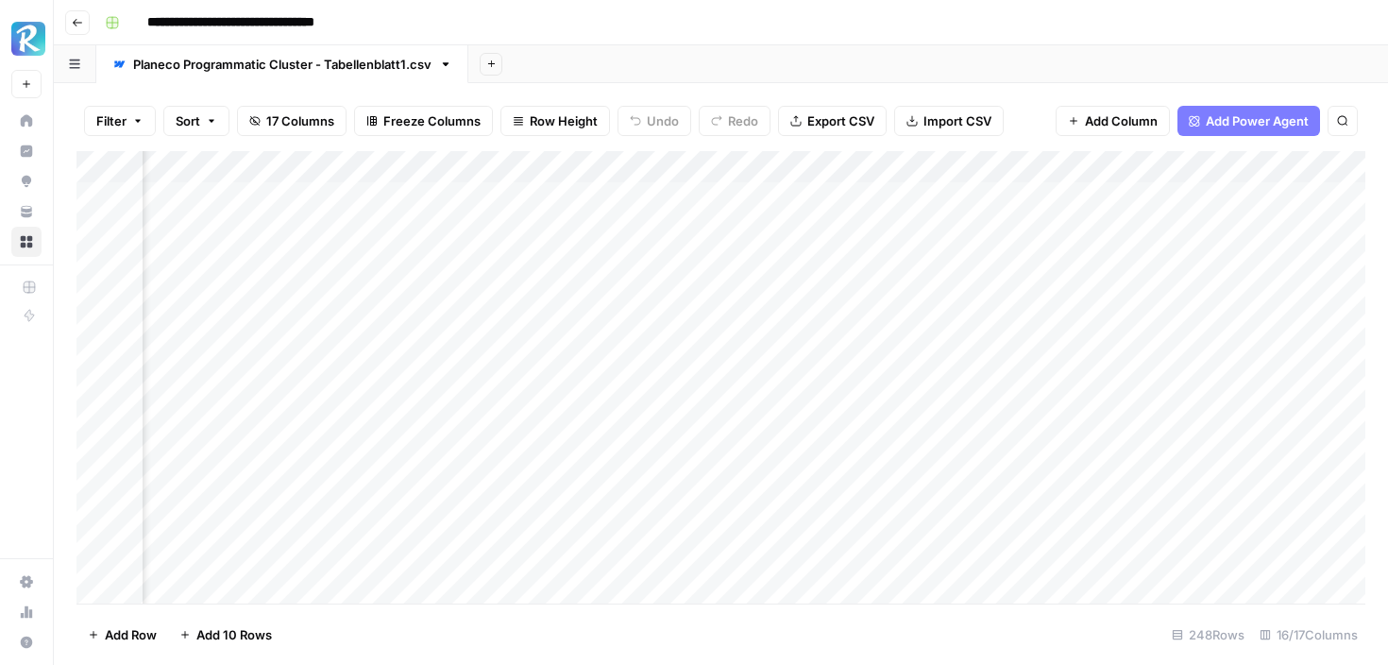
scroll to position [0, 914]
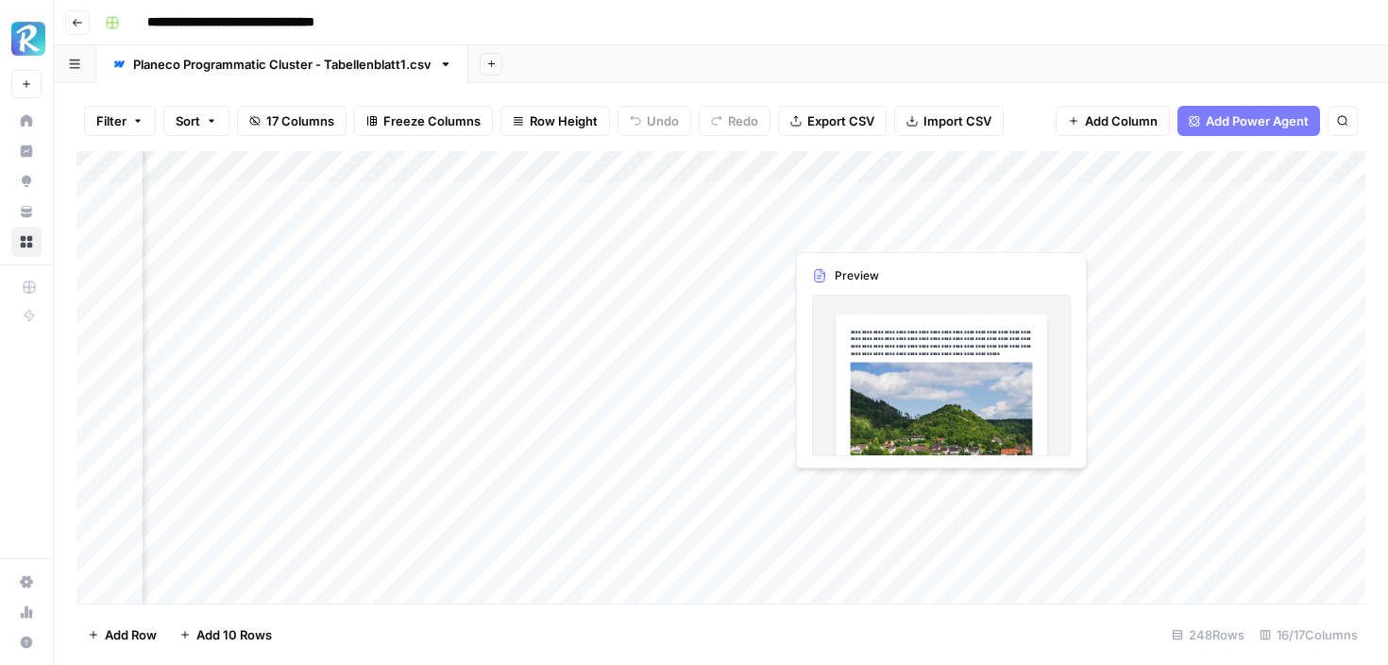
click at [860, 234] on div "Add Column" at bounding box center [720, 377] width 1289 height 452
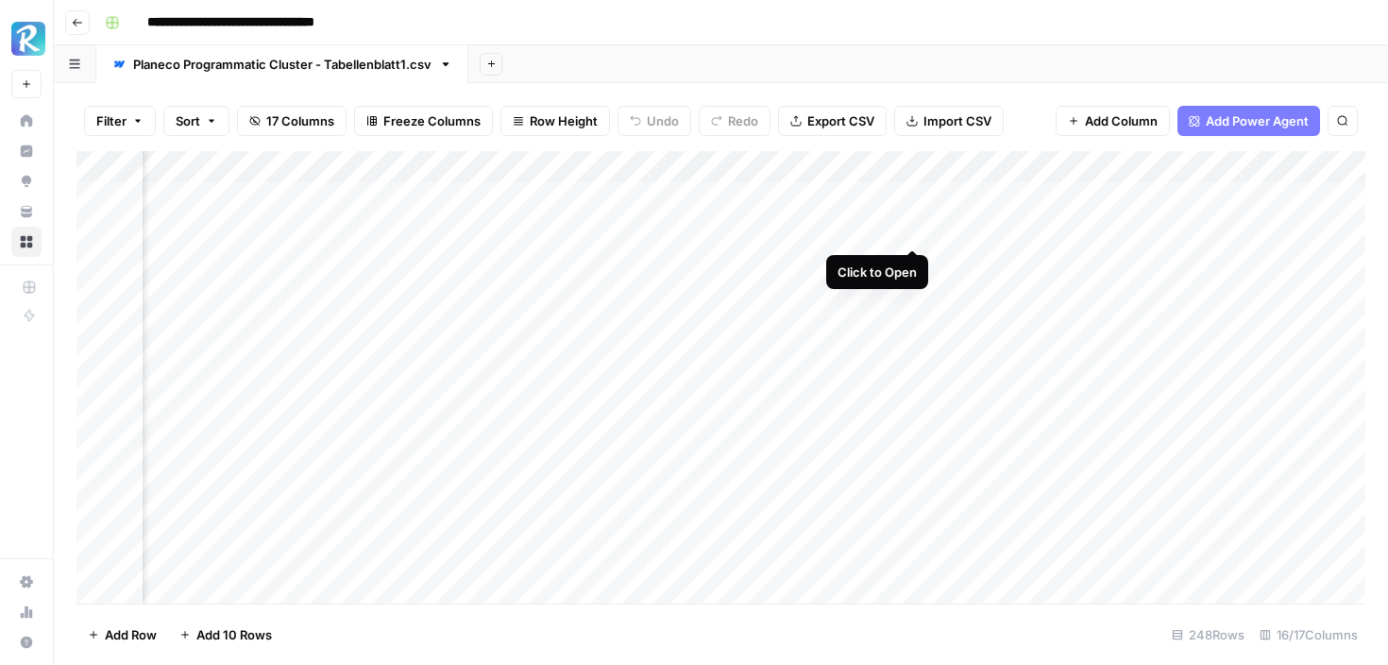
click at [907, 229] on div "Add Column" at bounding box center [720, 377] width 1289 height 452
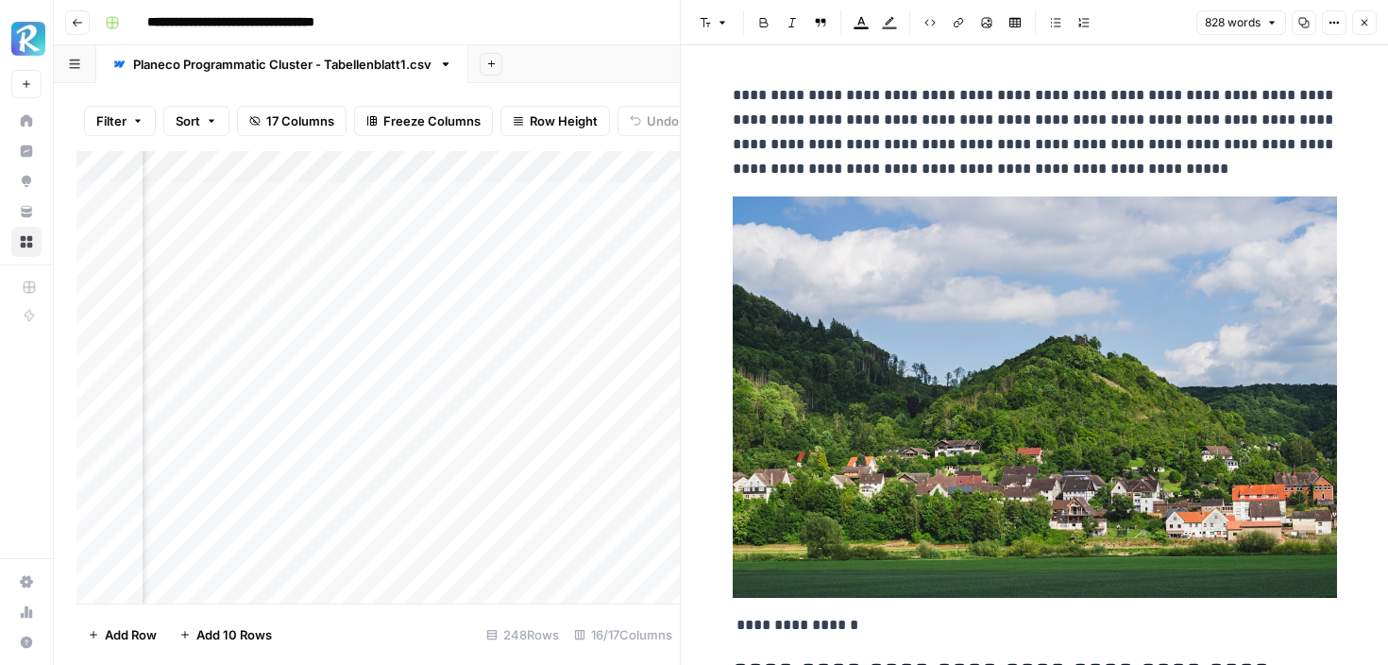
click at [1365, 29] on button "Close" at bounding box center [1364, 22] width 25 height 25
